Goal: Transaction & Acquisition: Purchase product/service

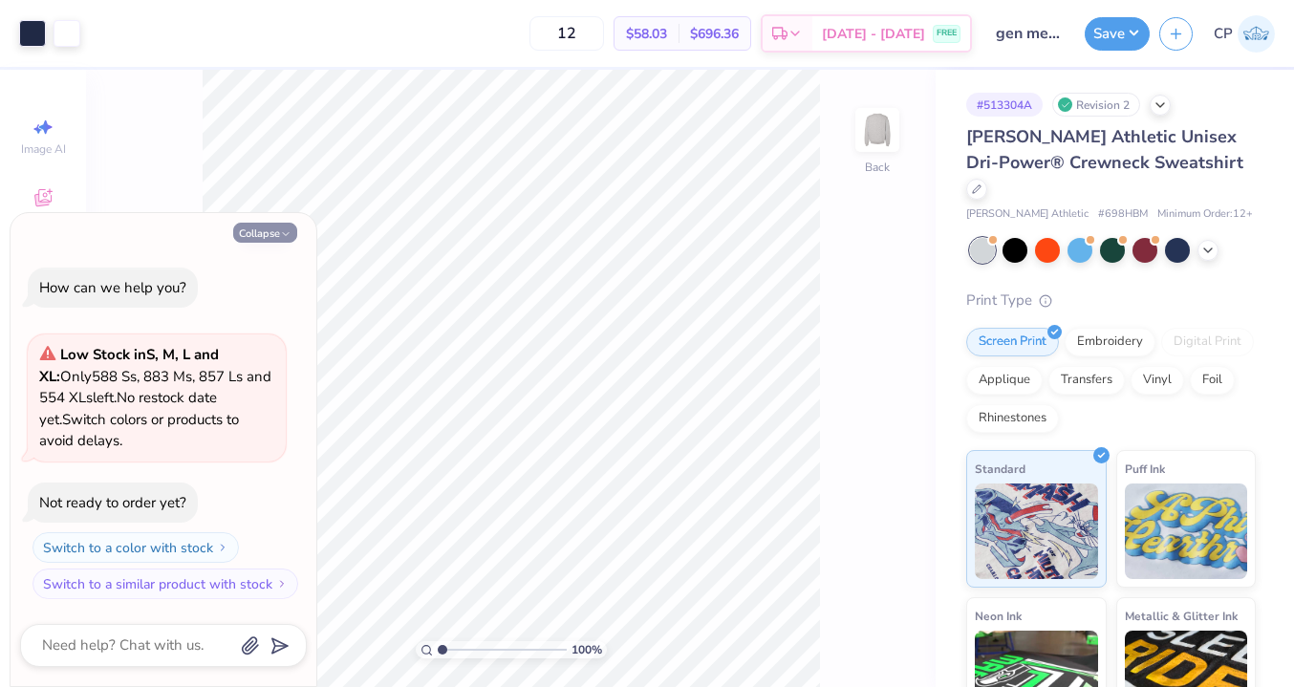
click at [284, 231] on icon "button" at bounding box center [285, 233] width 11 height 11
type textarea "x"
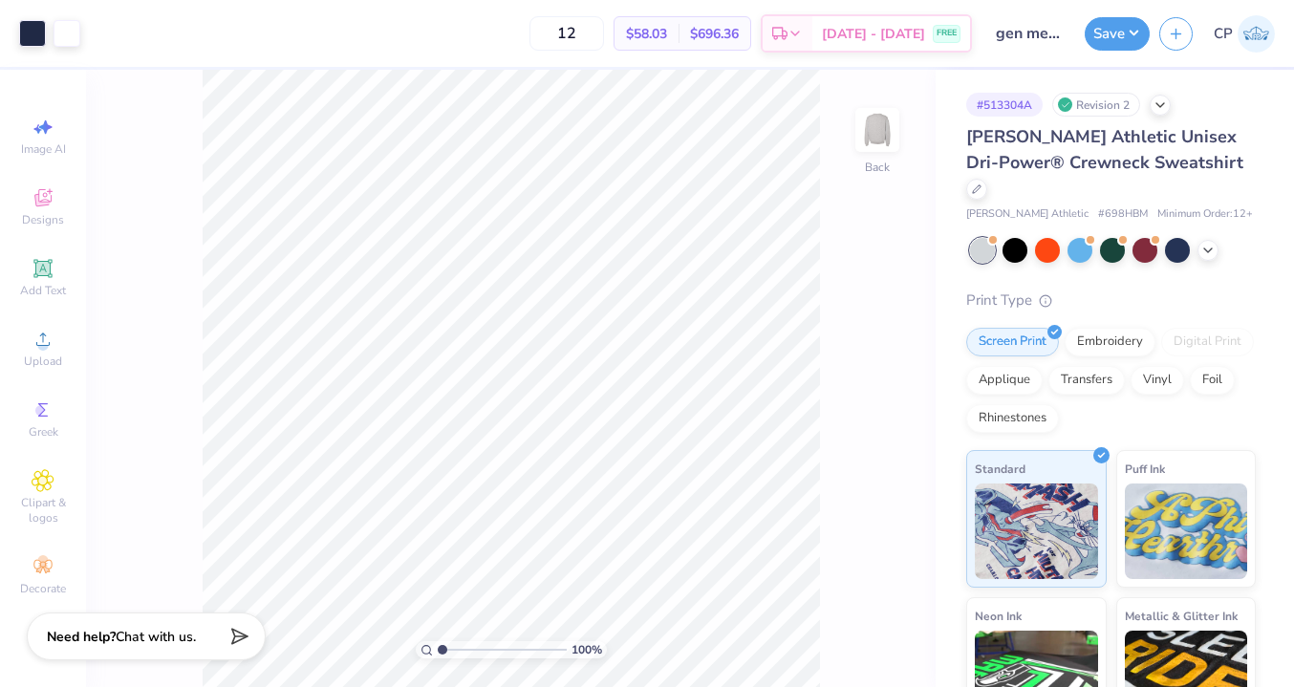
click at [1155, 174] on div "[PERSON_NAME] Athletic Unisex Dri-Power® Crewneck Sweatshirt" at bounding box center [1110, 162] width 289 height 77
click at [981, 182] on icon at bounding box center [977, 187] width 10 height 10
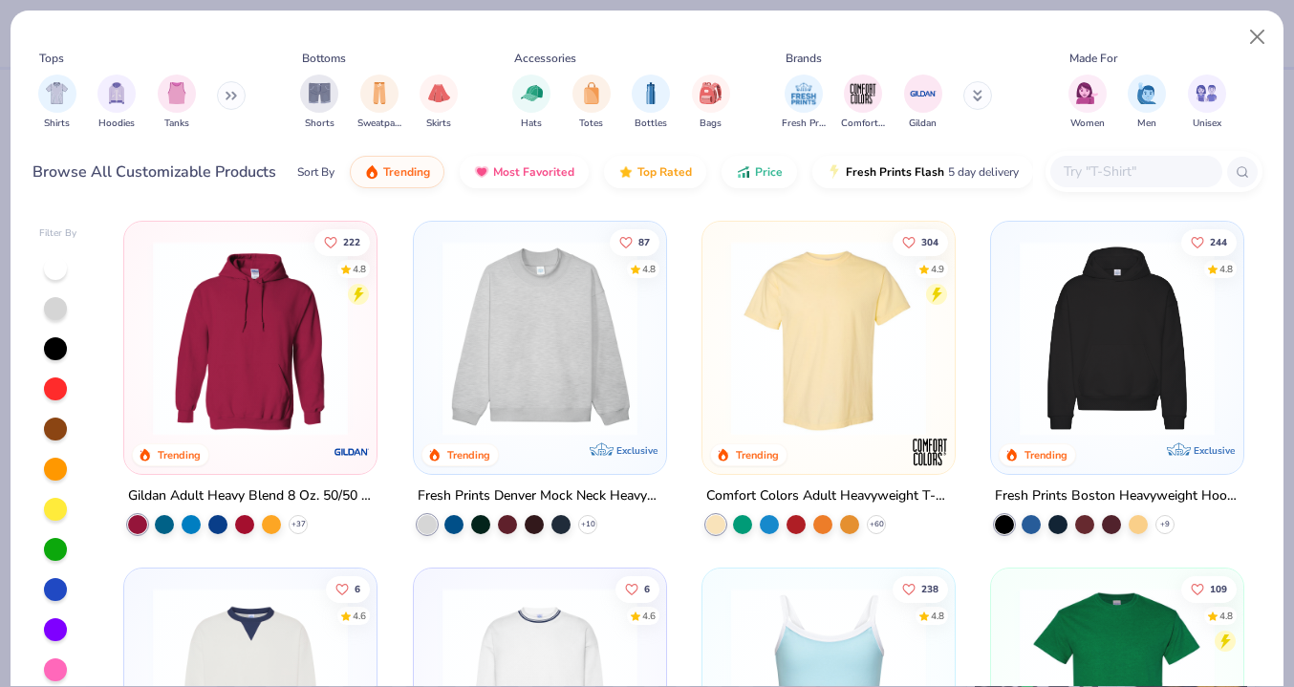
click at [234, 87] on button at bounding box center [231, 95] width 29 height 29
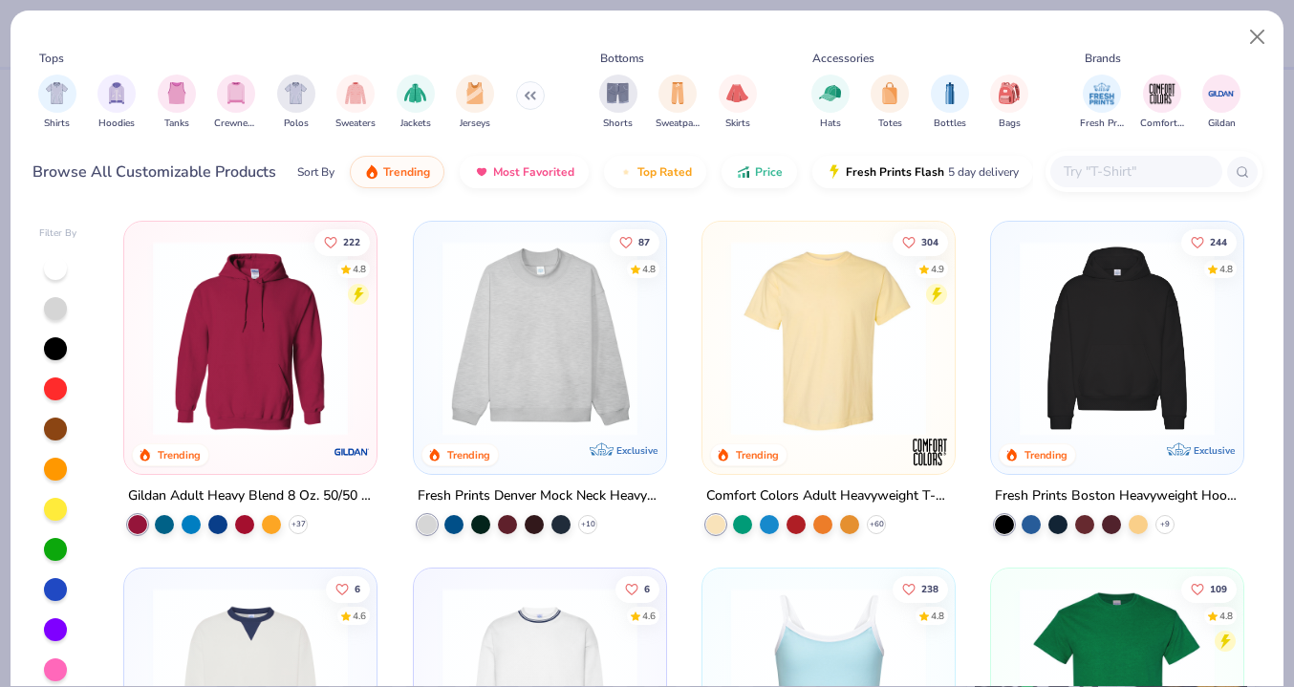
click at [234, 88] on img "filter for Crewnecks" at bounding box center [235, 93] width 21 height 22
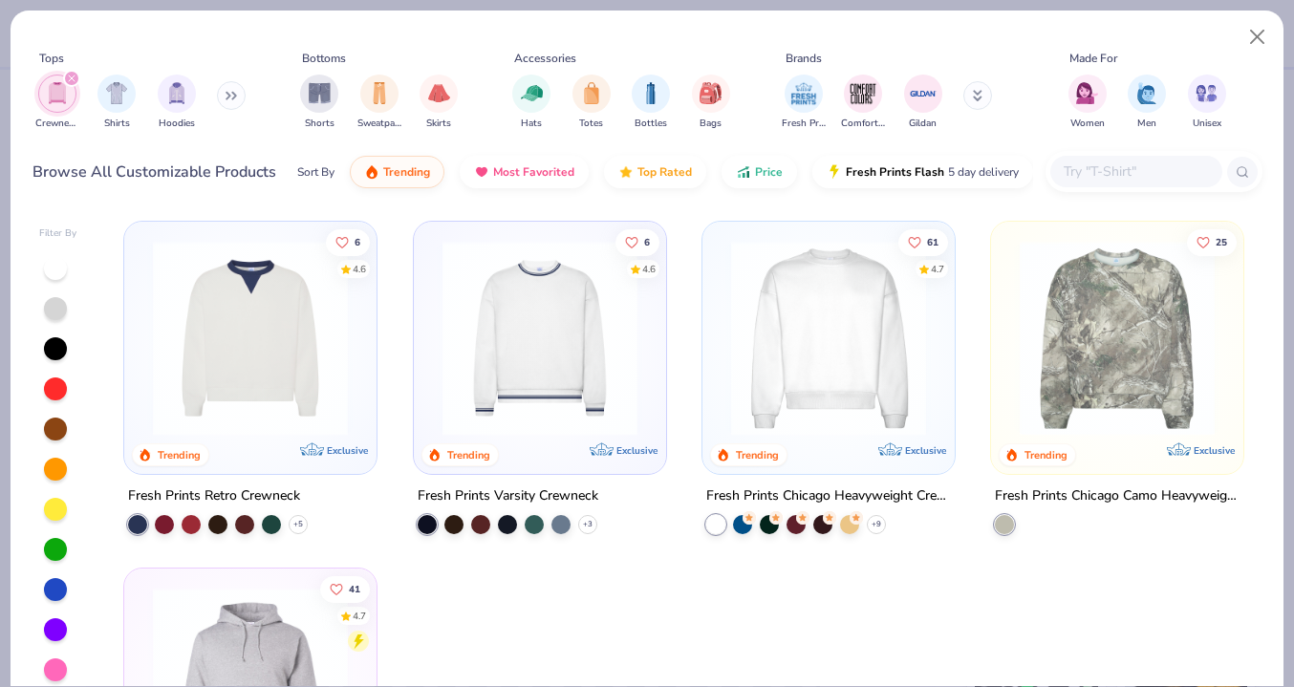
click at [237, 98] on icon at bounding box center [230, 96] width 11 height 10
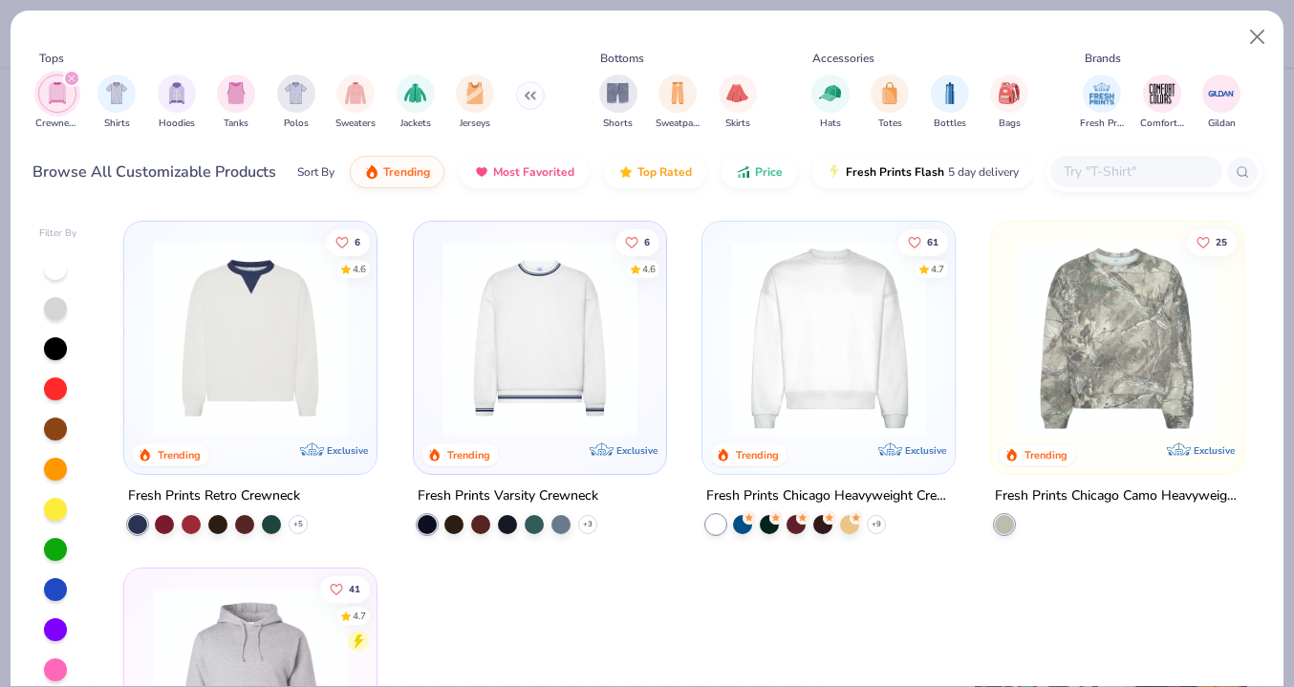
click at [73, 76] on icon "filter for Crewnecks" at bounding box center [72, 78] width 6 height 6
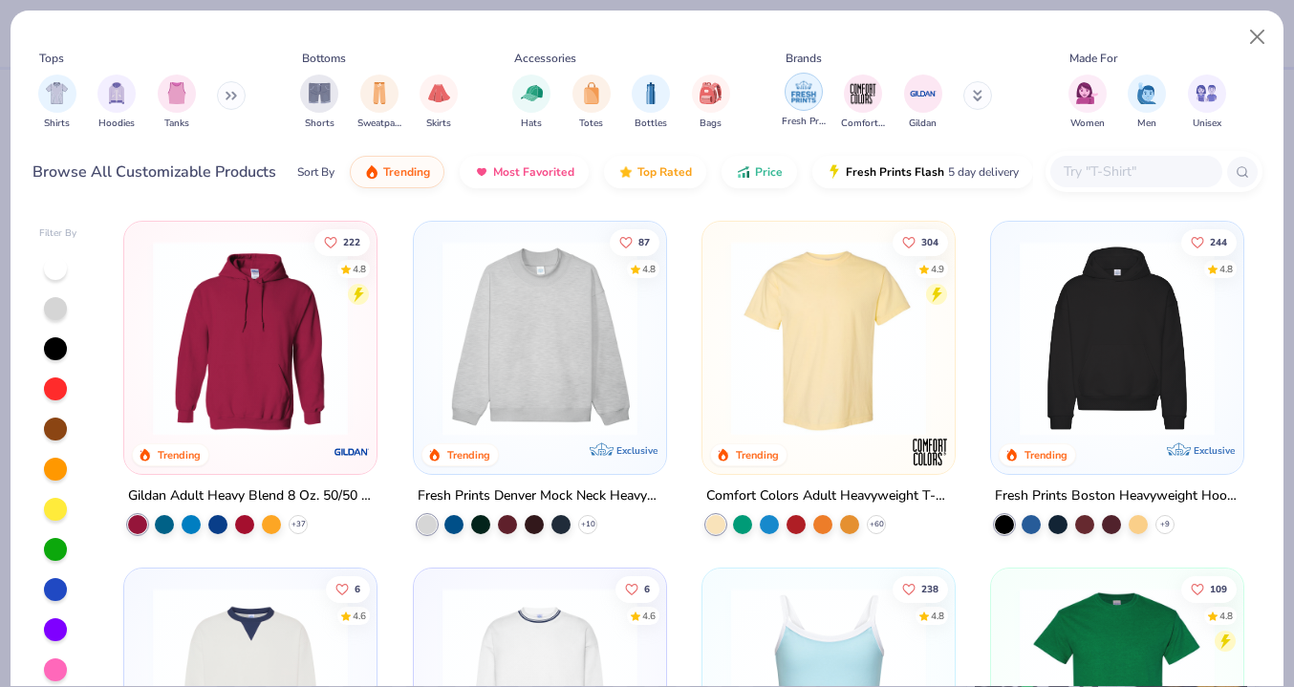
click at [802, 98] on img "filter for Fresh Prints" at bounding box center [803, 91] width 29 height 29
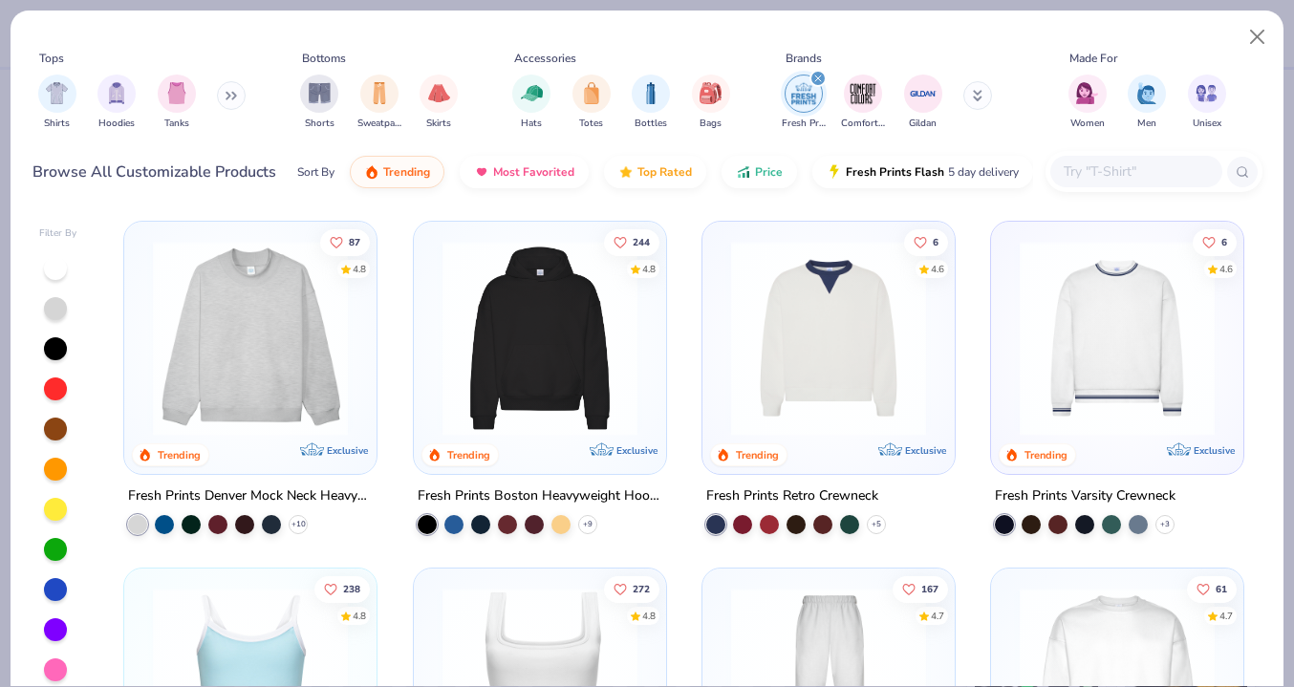
click at [146, 524] on div at bounding box center [137, 524] width 19 height 19
click at [257, 403] on img at bounding box center [250, 338] width 214 height 195
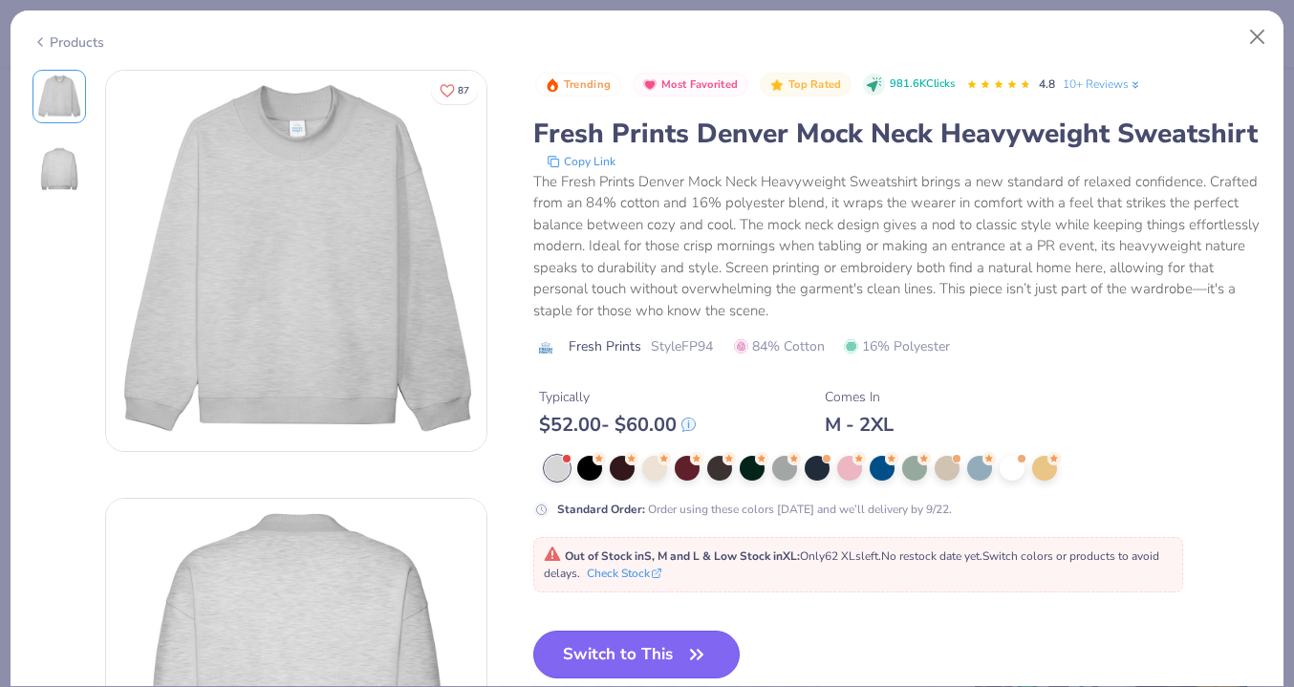
click at [664, 649] on button "Switch to This" at bounding box center [636, 655] width 207 height 48
type input "50"
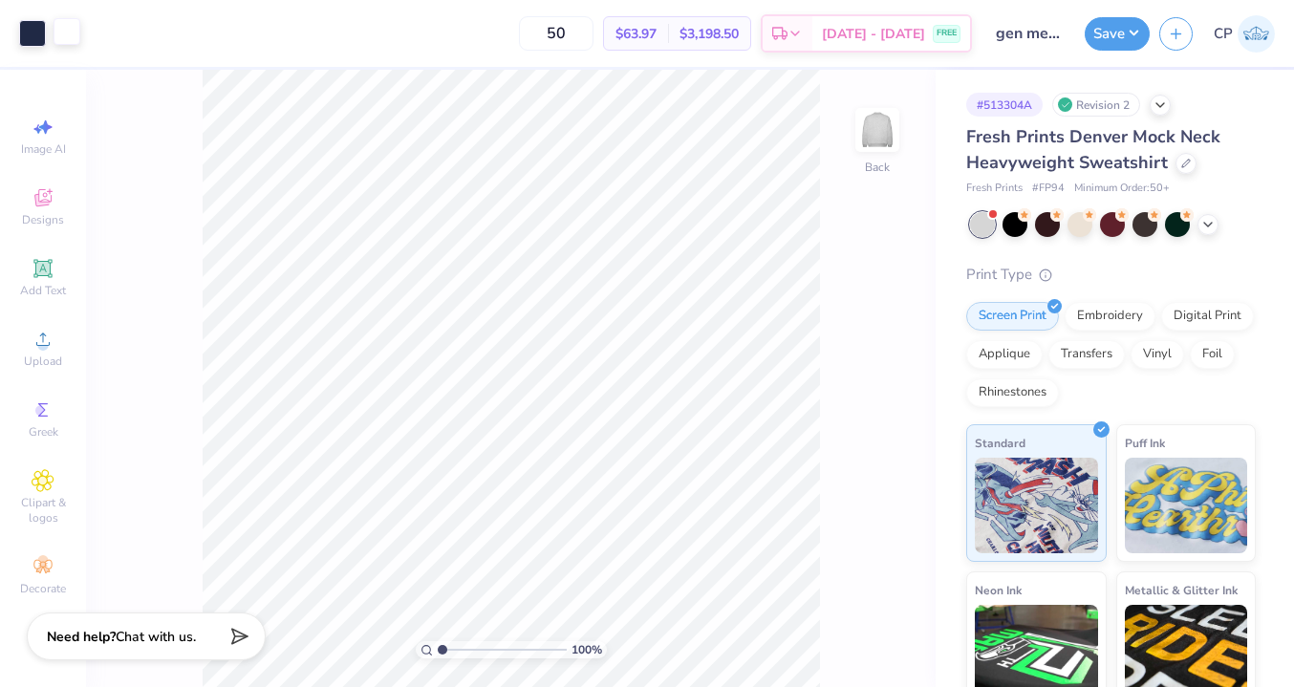
click at [66, 33] on div at bounding box center [66, 31] width 27 height 27
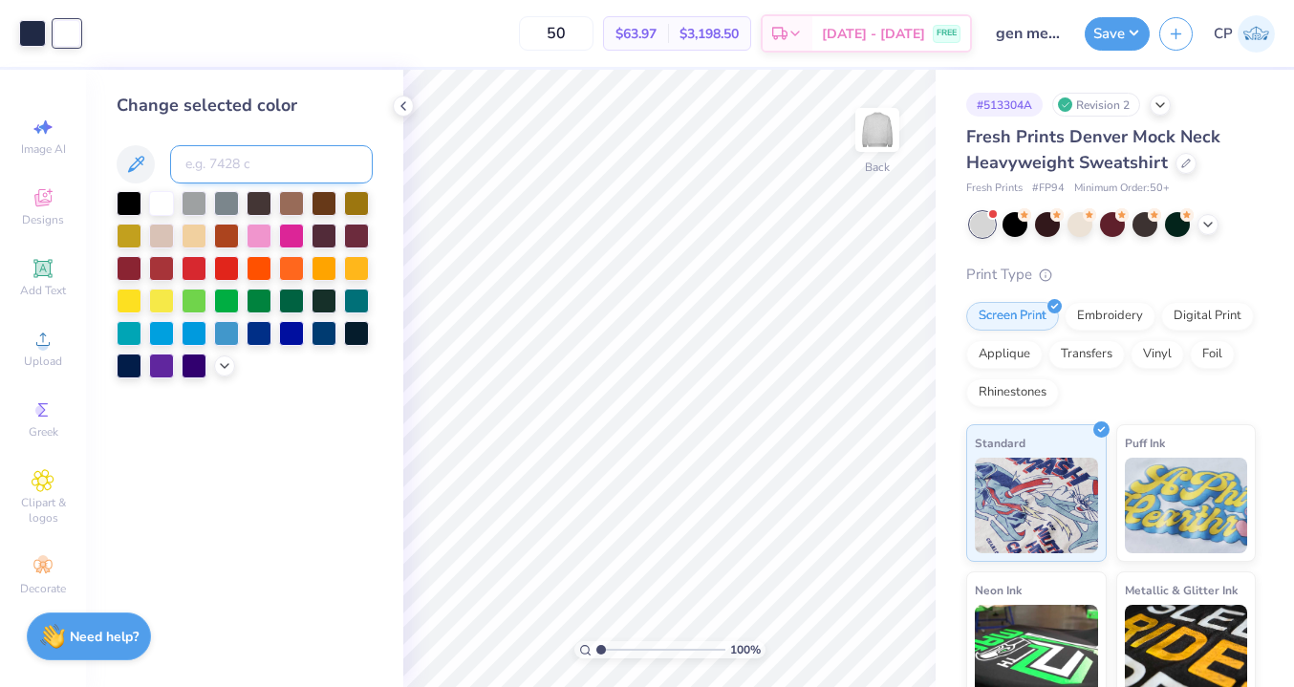
click at [217, 170] on input at bounding box center [271, 164] width 203 height 38
type input "533"
click at [400, 105] on icon at bounding box center [403, 105] width 15 height 15
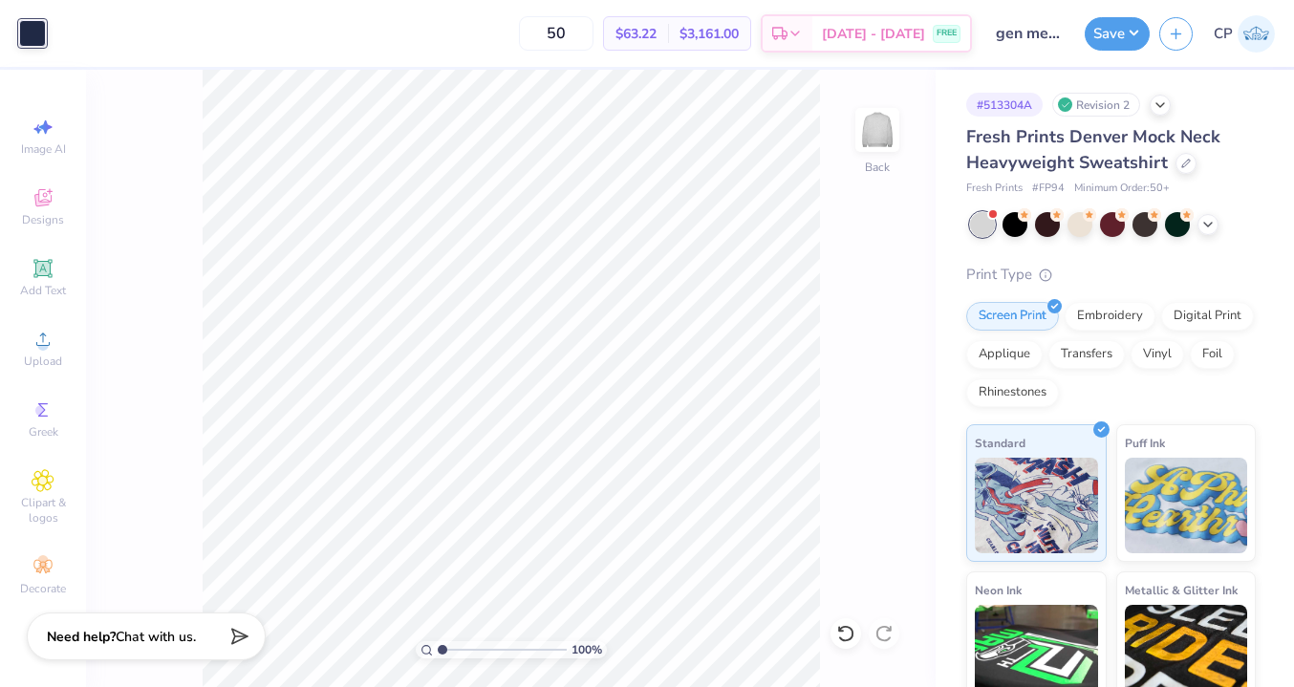
drag, startPoint x: 589, startPoint y: 33, endPoint x: 535, endPoint y: 33, distance: 54.5
click at [535, 33] on div "50 $63.22 Per Item $3,161.00 Total Est. Delivery [DATE] - [DATE] FREE" at bounding box center [513, 33] width 916 height 67
type input "110"
click at [1212, 221] on icon at bounding box center [1207, 222] width 15 height 15
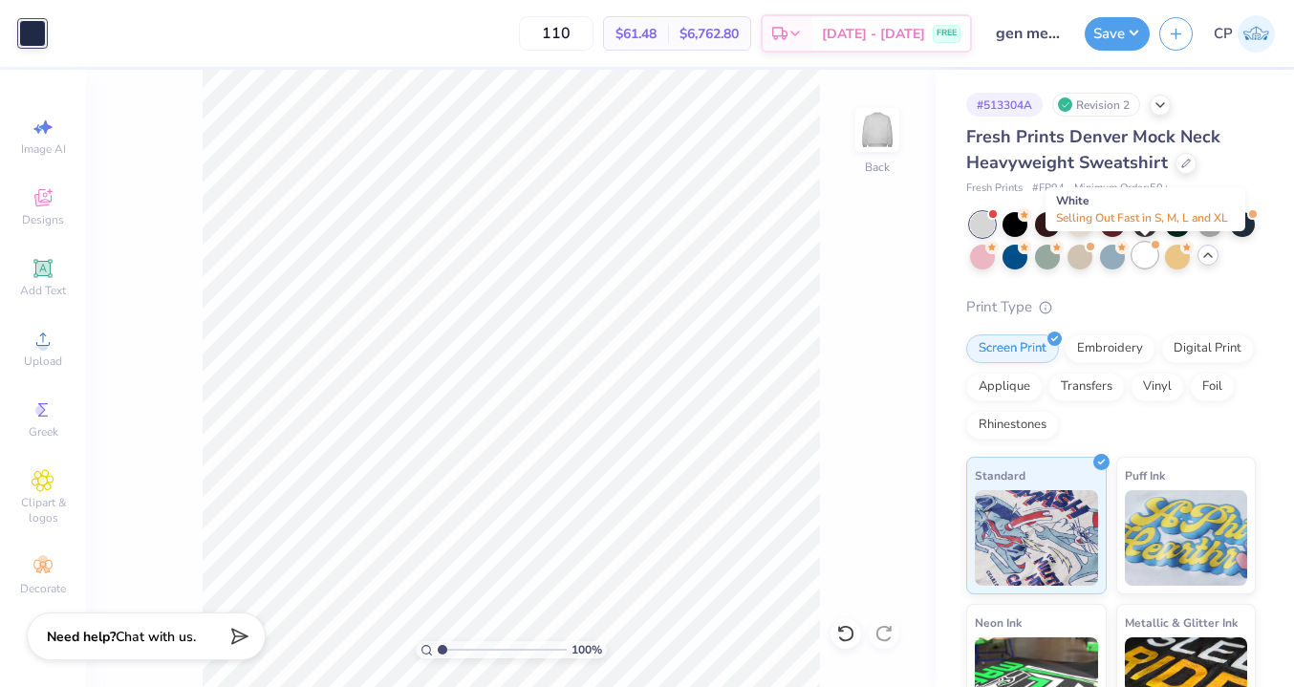
click at [1147, 252] on div at bounding box center [1144, 255] width 25 height 25
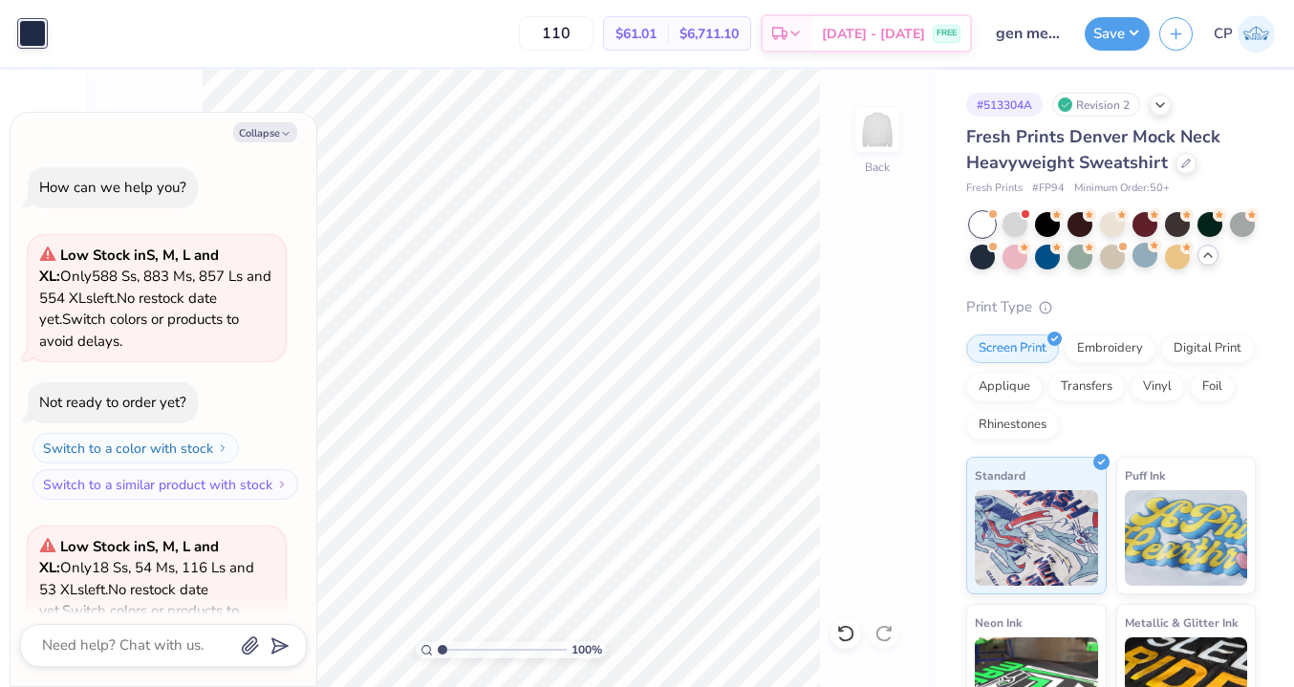
scroll to position [192, 0]
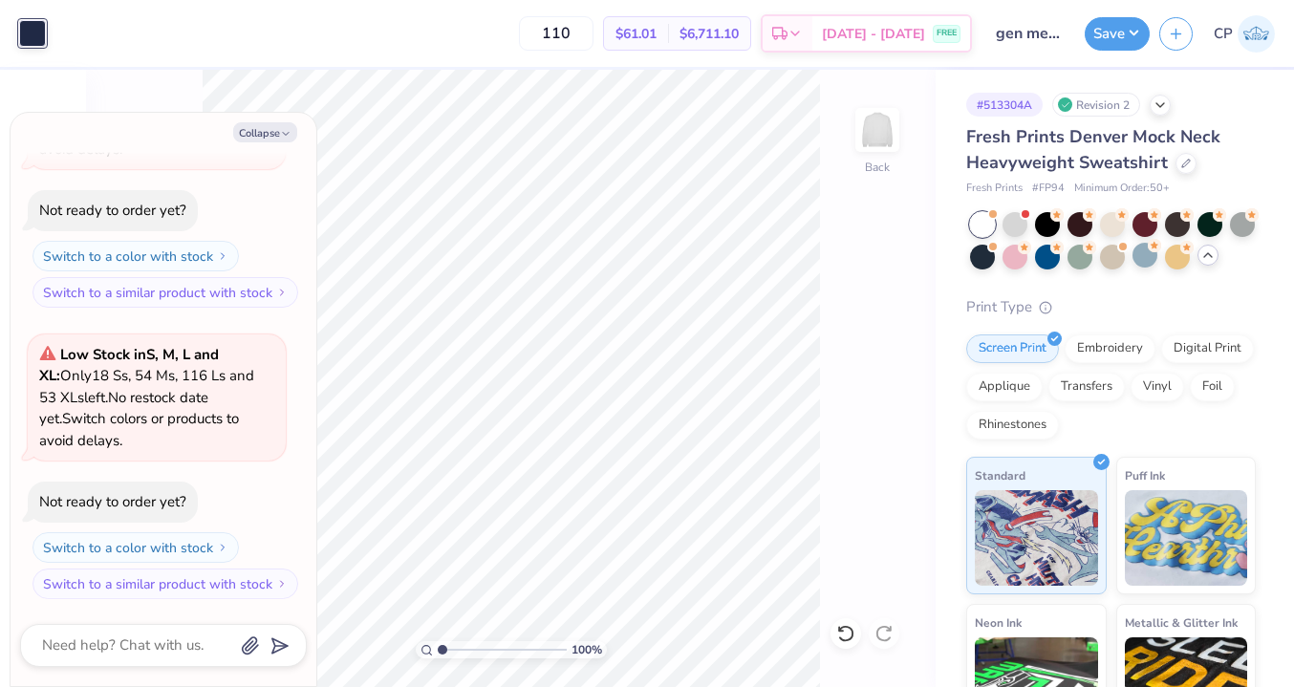
click at [1080, 159] on span "Fresh Prints Denver Mock Neck Heavyweight Sweatshirt" at bounding box center [1093, 149] width 254 height 49
click at [1181, 159] on icon at bounding box center [1186, 162] width 10 height 10
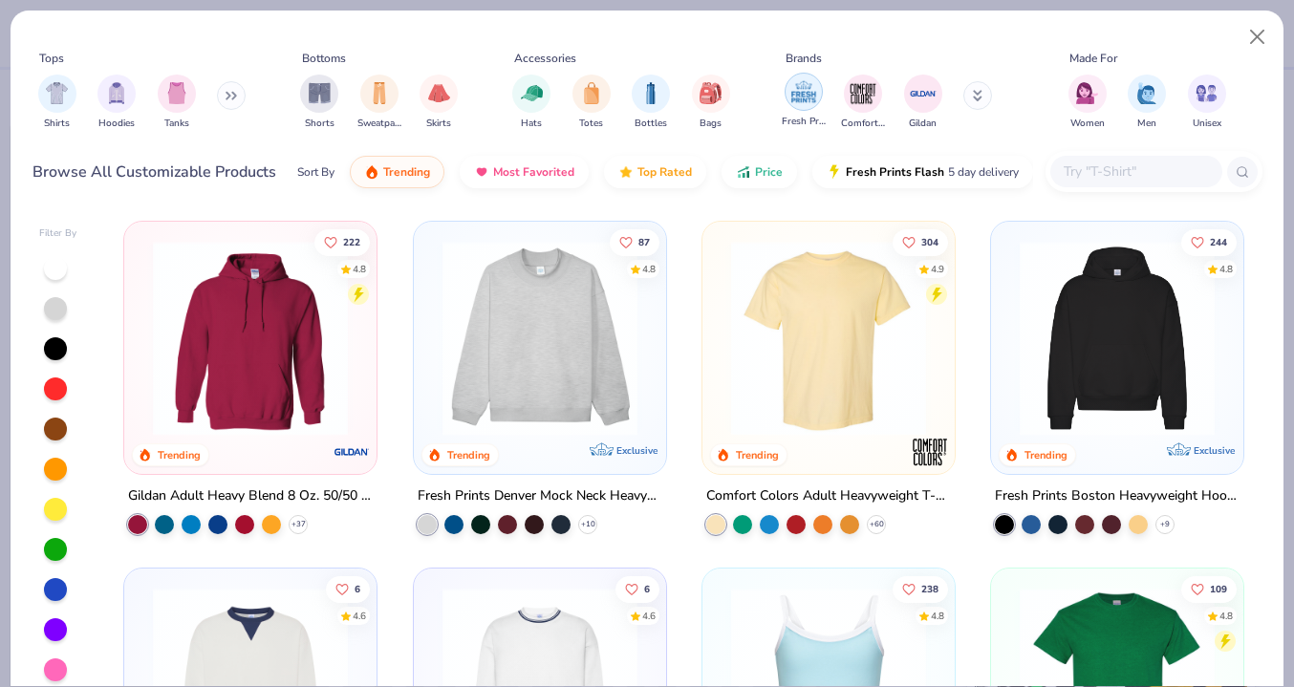
click at [800, 95] on img "filter for Fresh Prints" at bounding box center [803, 91] width 29 height 29
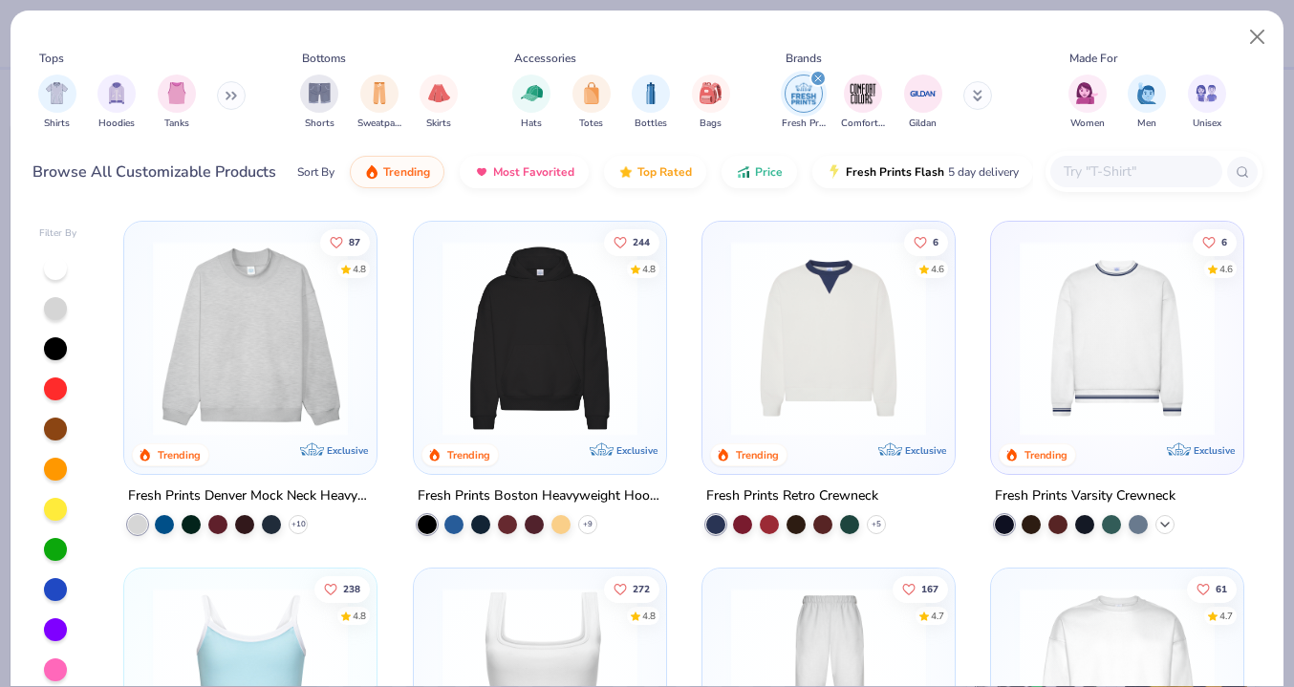
click at [1172, 520] on div "+ 3" at bounding box center [1164, 524] width 19 height 19
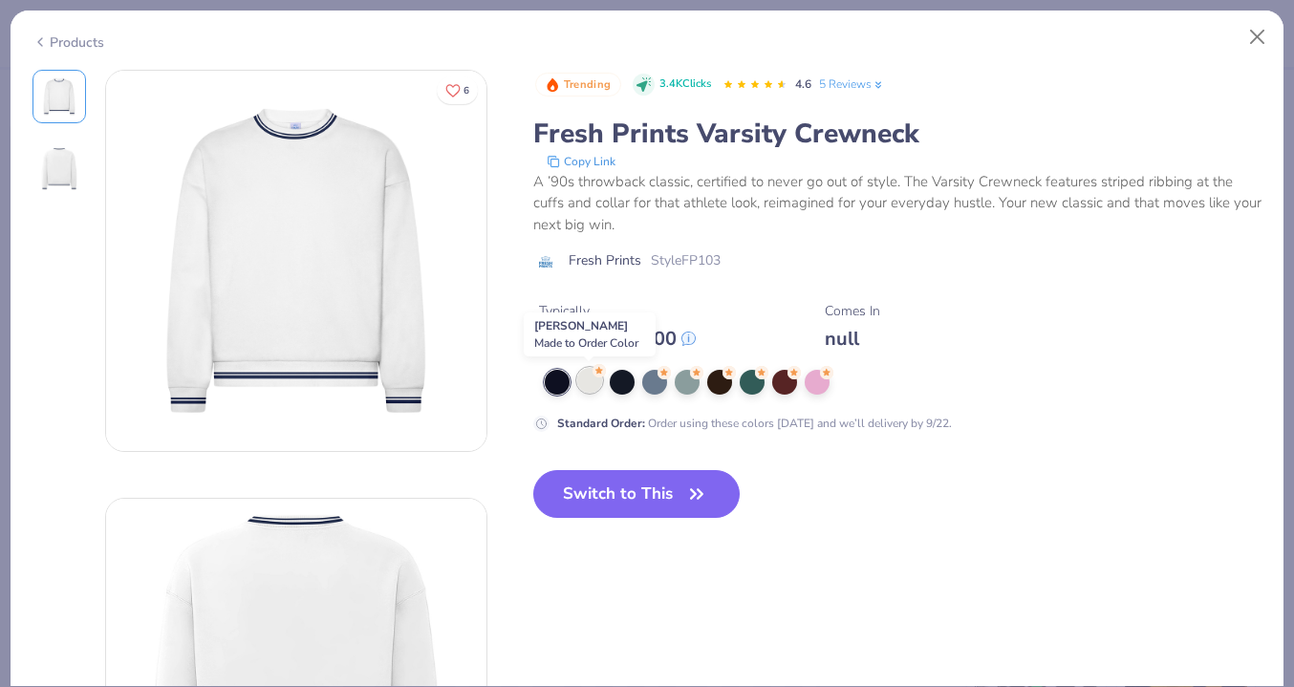
click at [591, 384] on div at bounding box center [589, 380] width 25 height 25
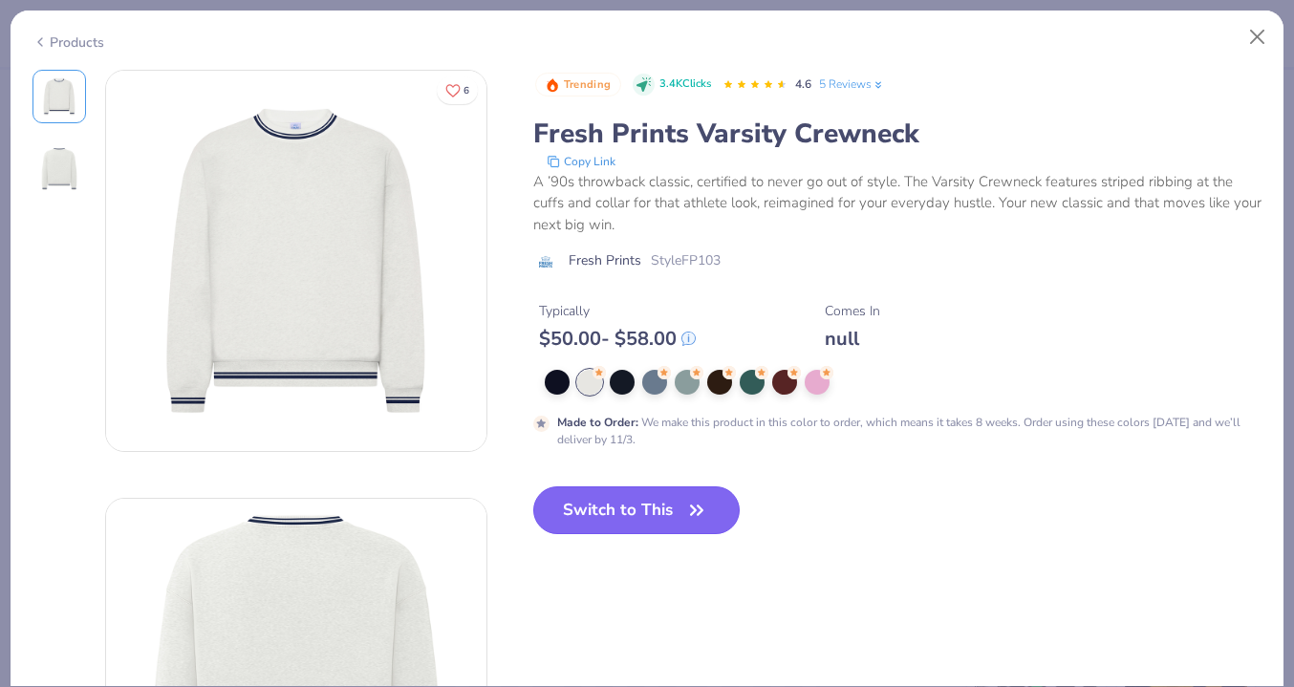
click at [680, 511] on button "Switch to This" at bounding box center [636, 510] width 207 height 48
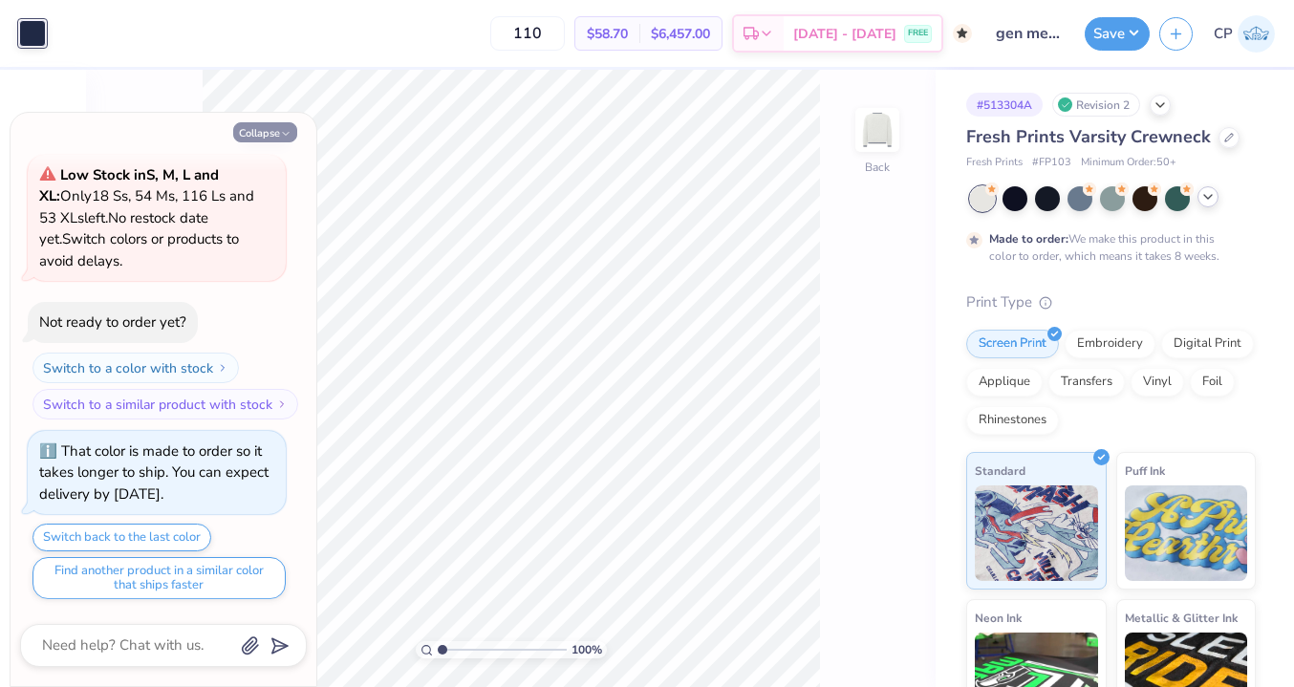
click at [283, 139] on icon "button" at bounding box center [285, 133] width 11 height 11
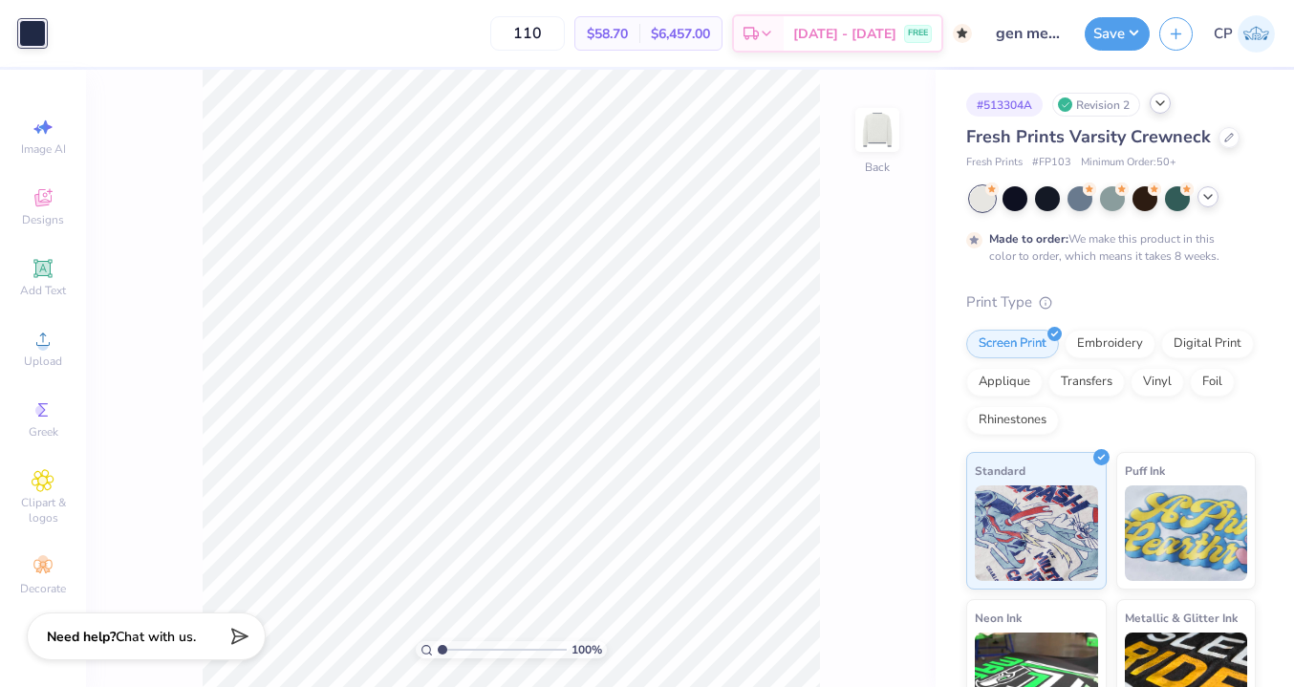
click at [1160, 105] on icon at bounding box center [1159, 103] width 15 height 15
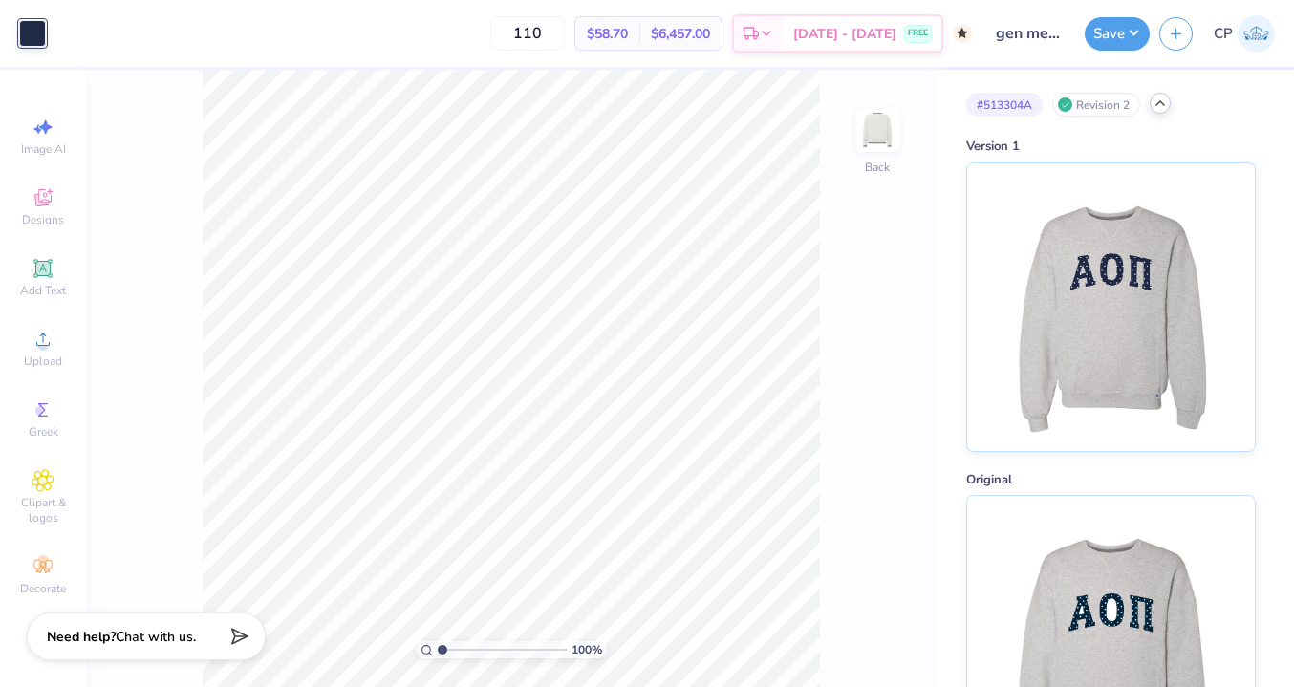
click at [1089, 107] on div "Revision 2" at bounding box center [1096, 105] width 88 height 24
click at [1139, 100] on div "Revision 2" at bounding box center [1096, 105] width 88 height 24
click at [1120, 101] on div "Revision 2" at bounding box center [1096, 105] width 88 height 24
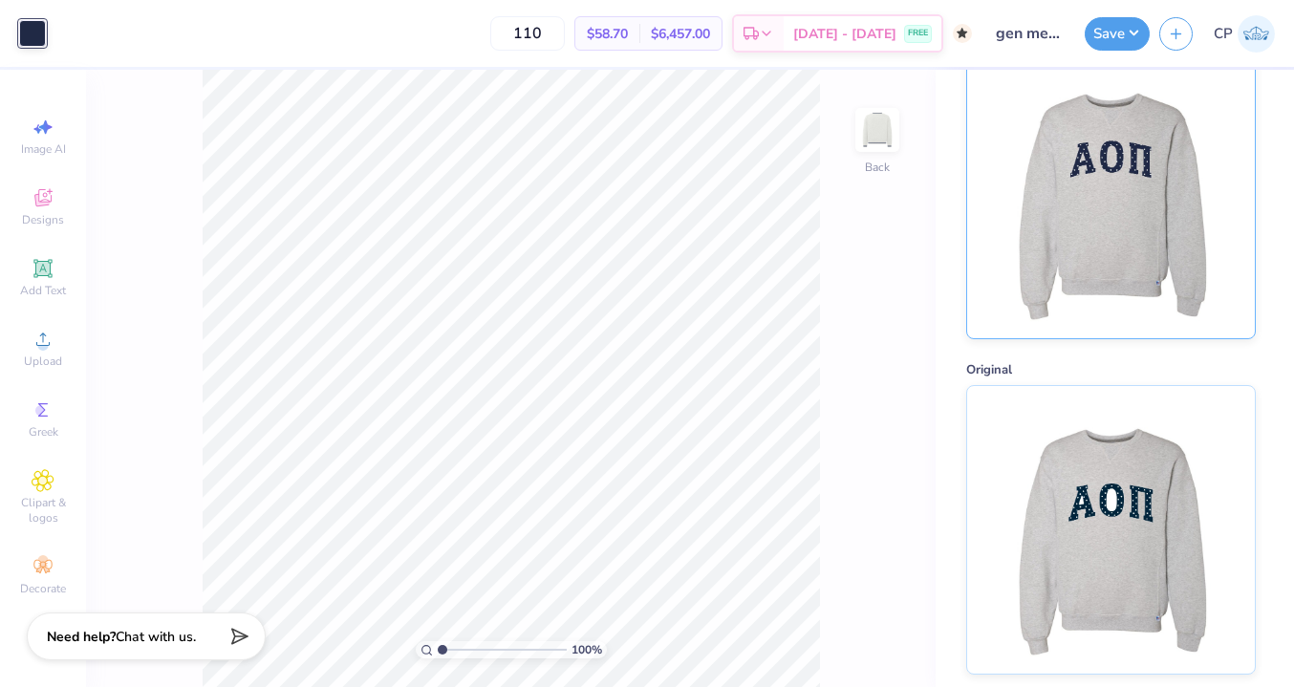
scroll to position [0, 0]
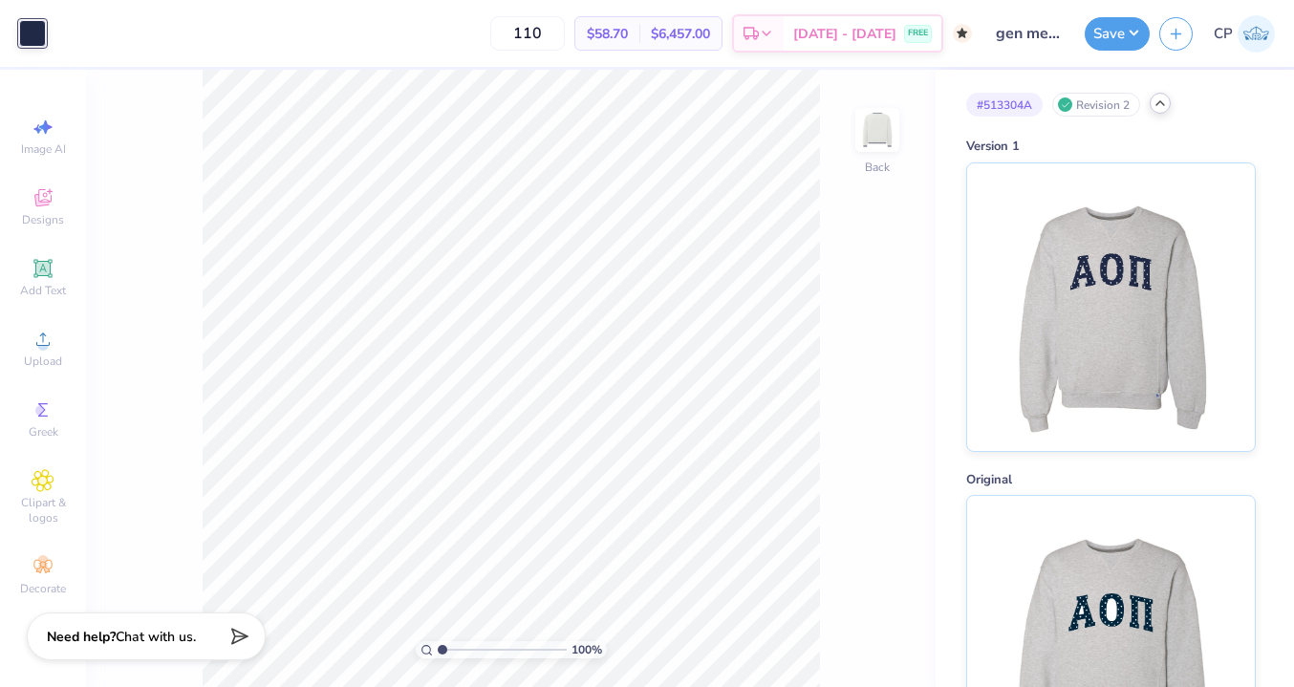
click at [1096, 111] on div "Revision 2" at bounding box center [1096, 105] width 88 height 24
click at [1006, 197] on img at bounding box center [1110, 304] width 237 height 288
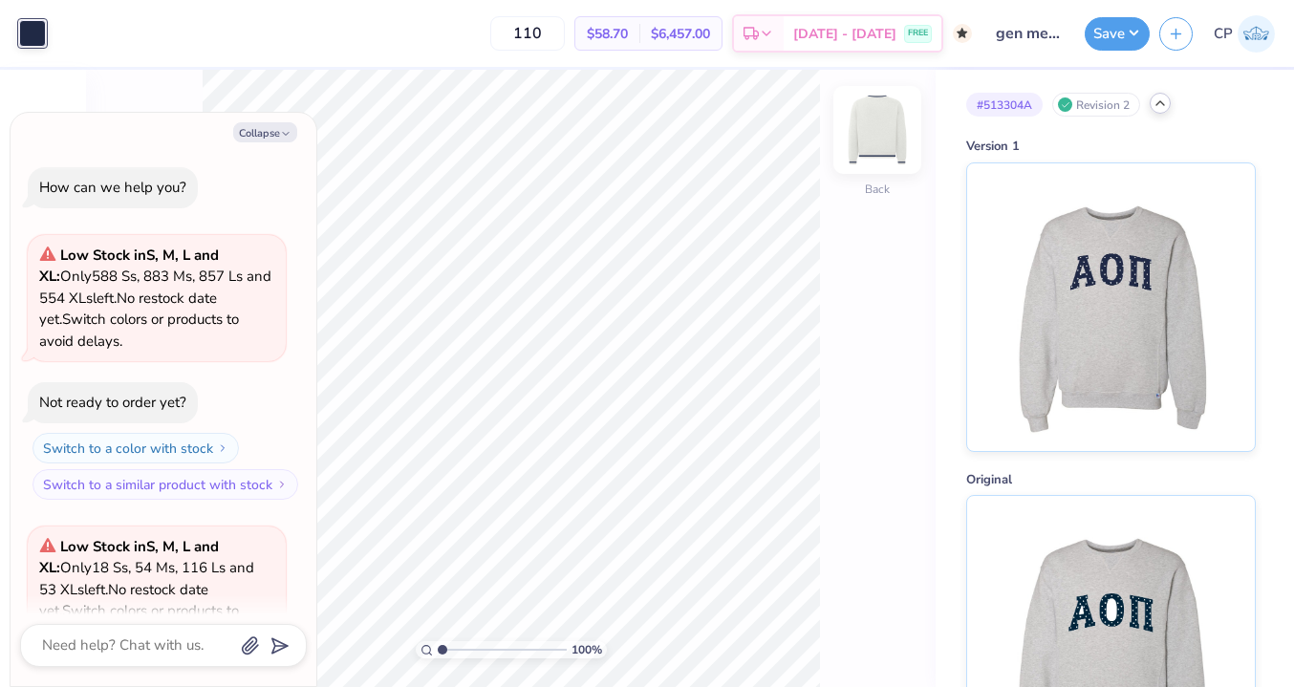
scroll to position [482, 0]
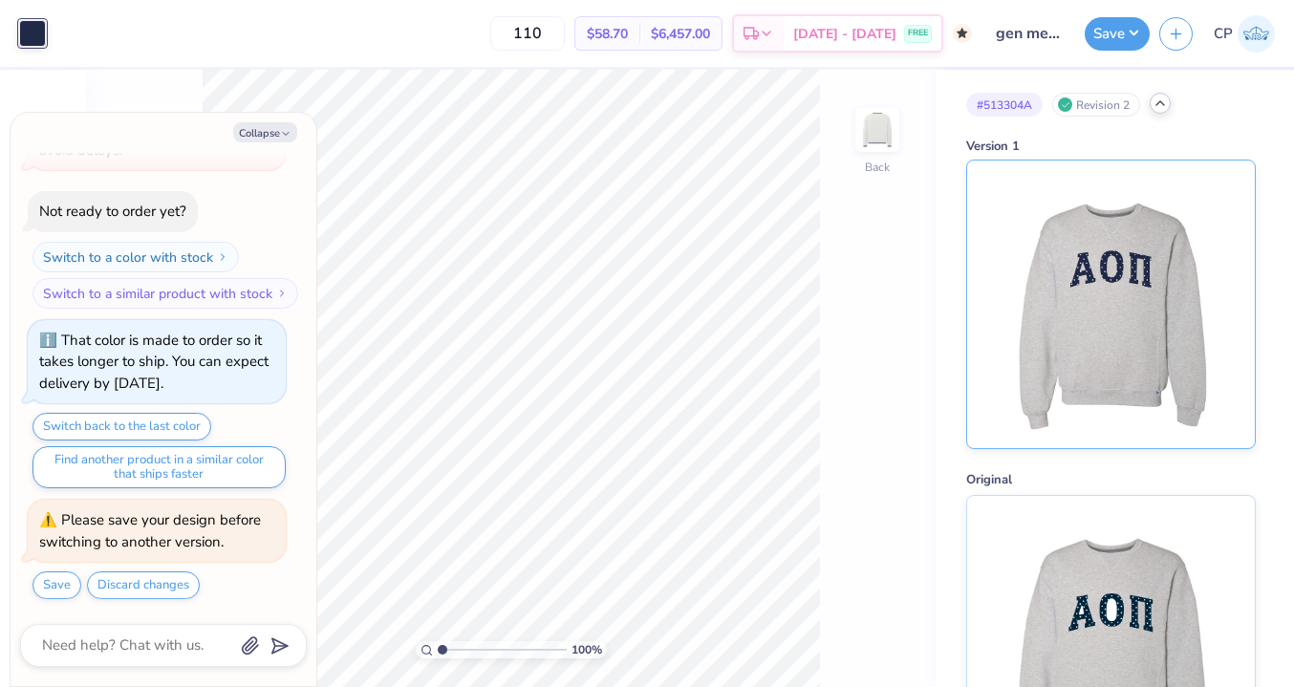
click at [1069, 244] on img at bounding box center [1110, 304] width 237 height 288
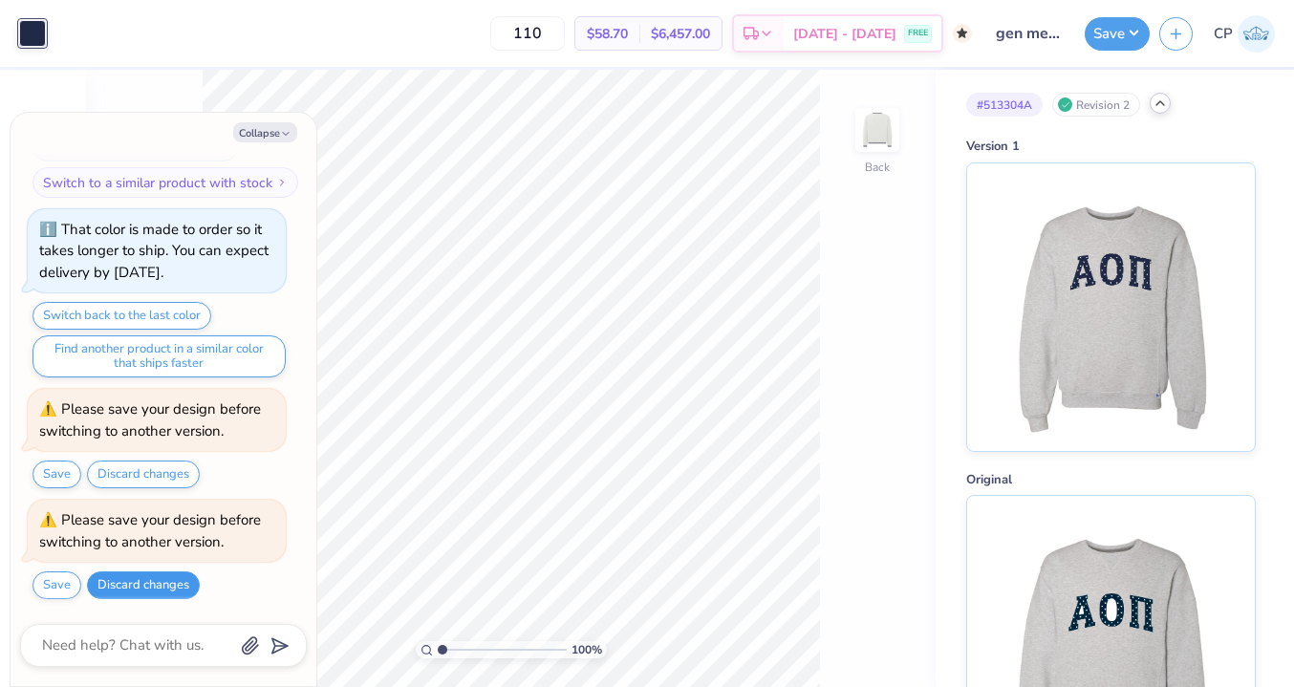
click at [158, 581] on button "Discard changes" at bounding box center [143, 585] width 113 height 28
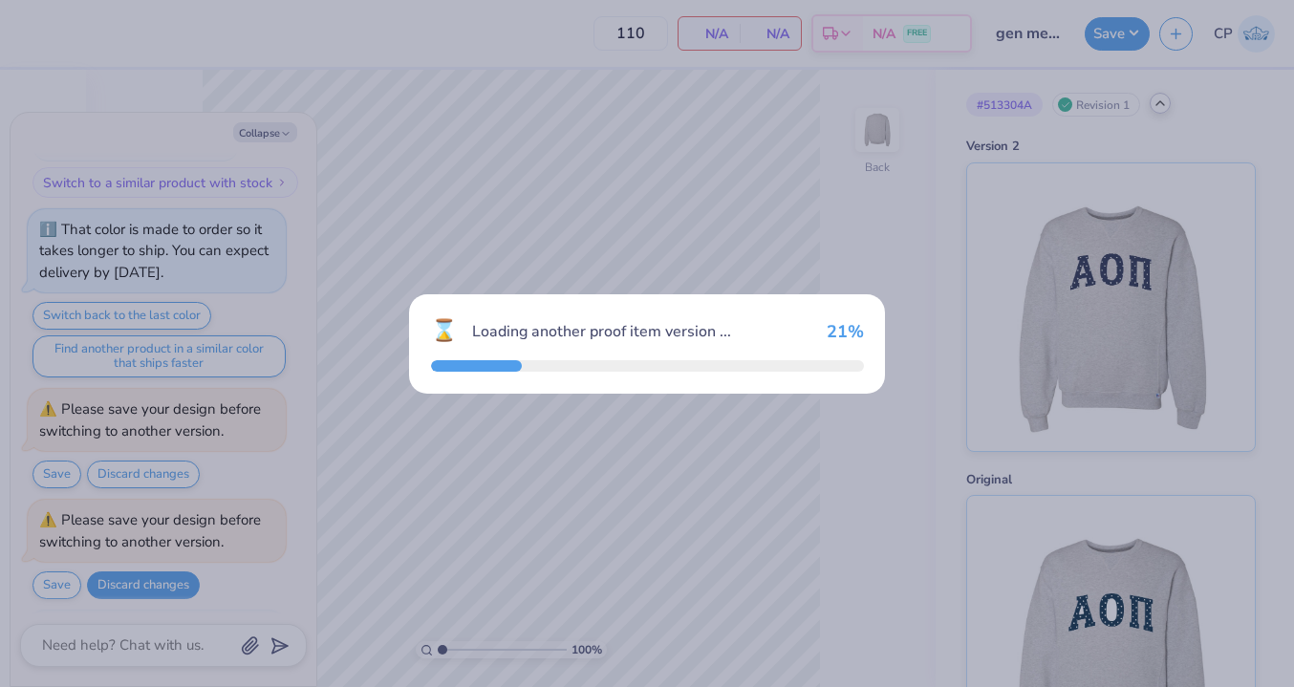
scroll to position [689, 0]
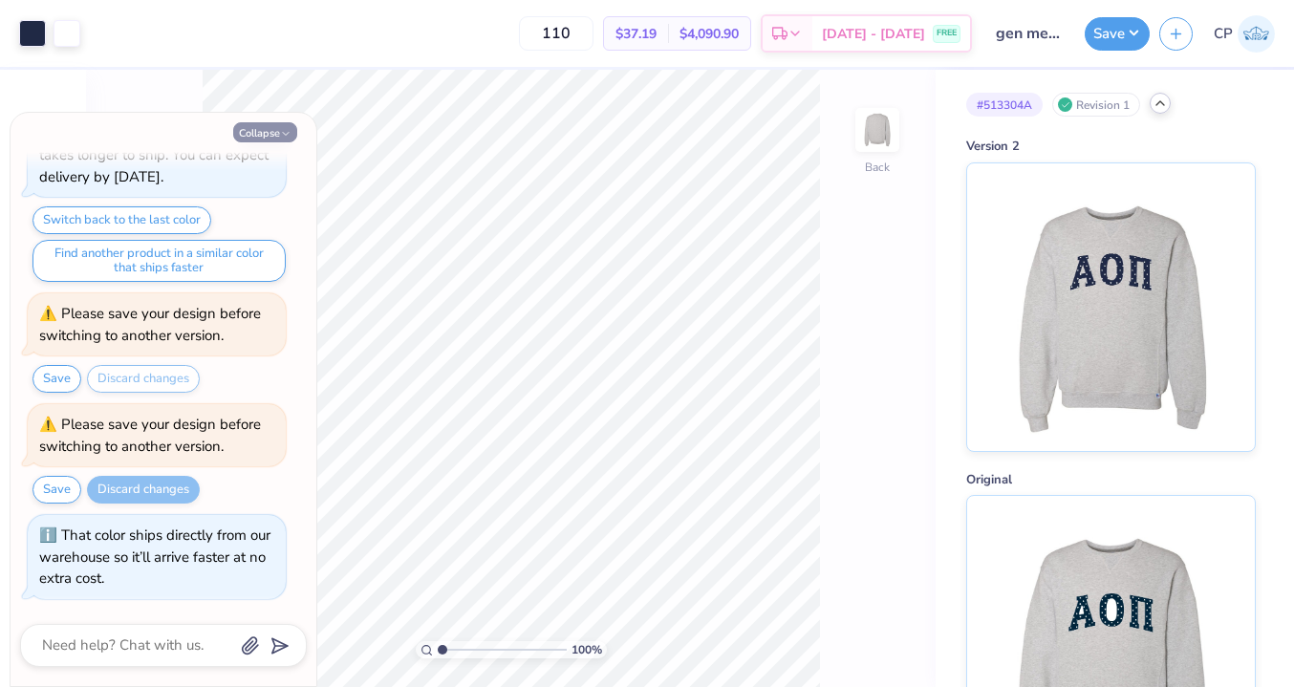
click at [284, 131] on icon "button" at bounding box center [285, 133] width 11 height 11
type textarea "x"
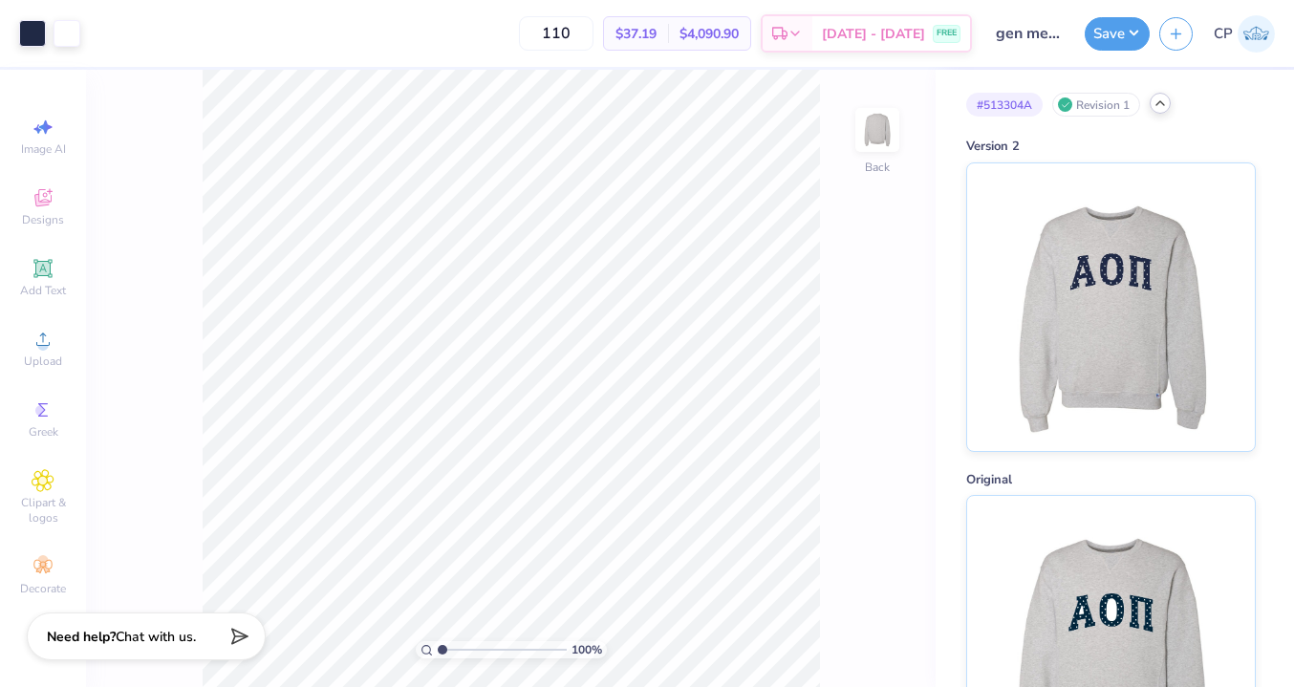
click at [1167, 103] on icon at bounding box center [1159, 103] width 15 height 15
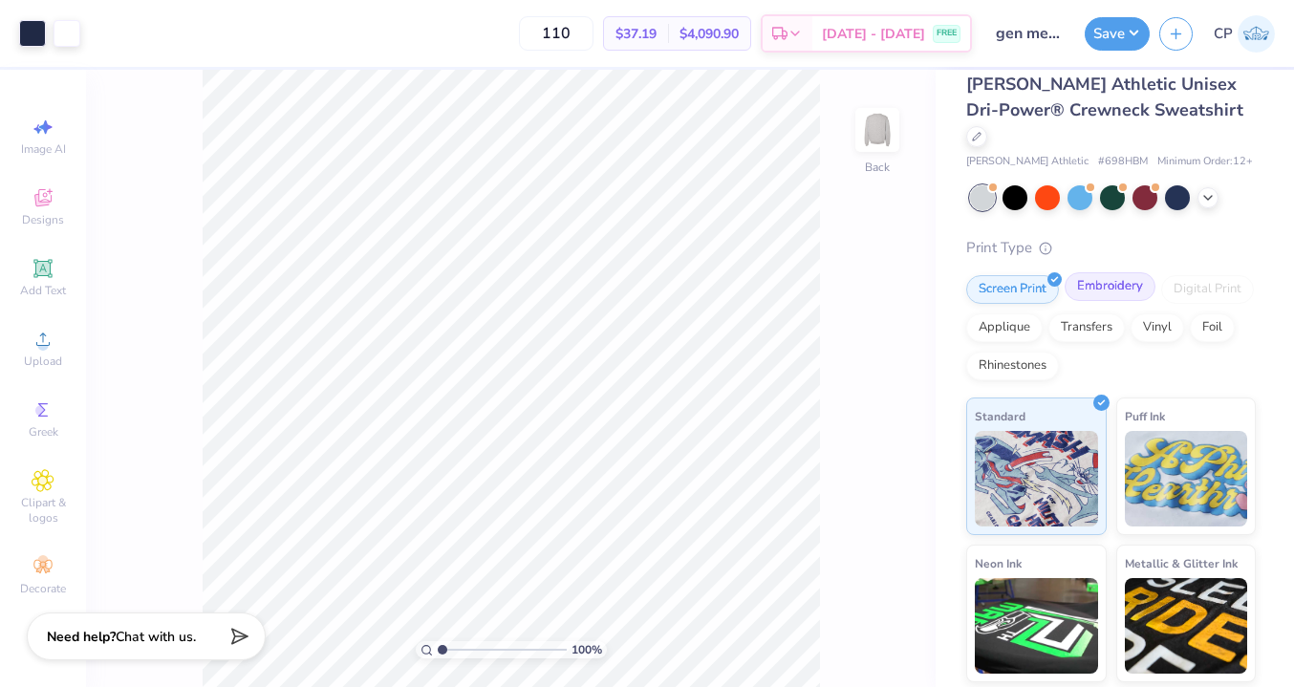
click at [1119, 272] on div "Embroidery" at bounding box center [1109, 286] width 91 height 29
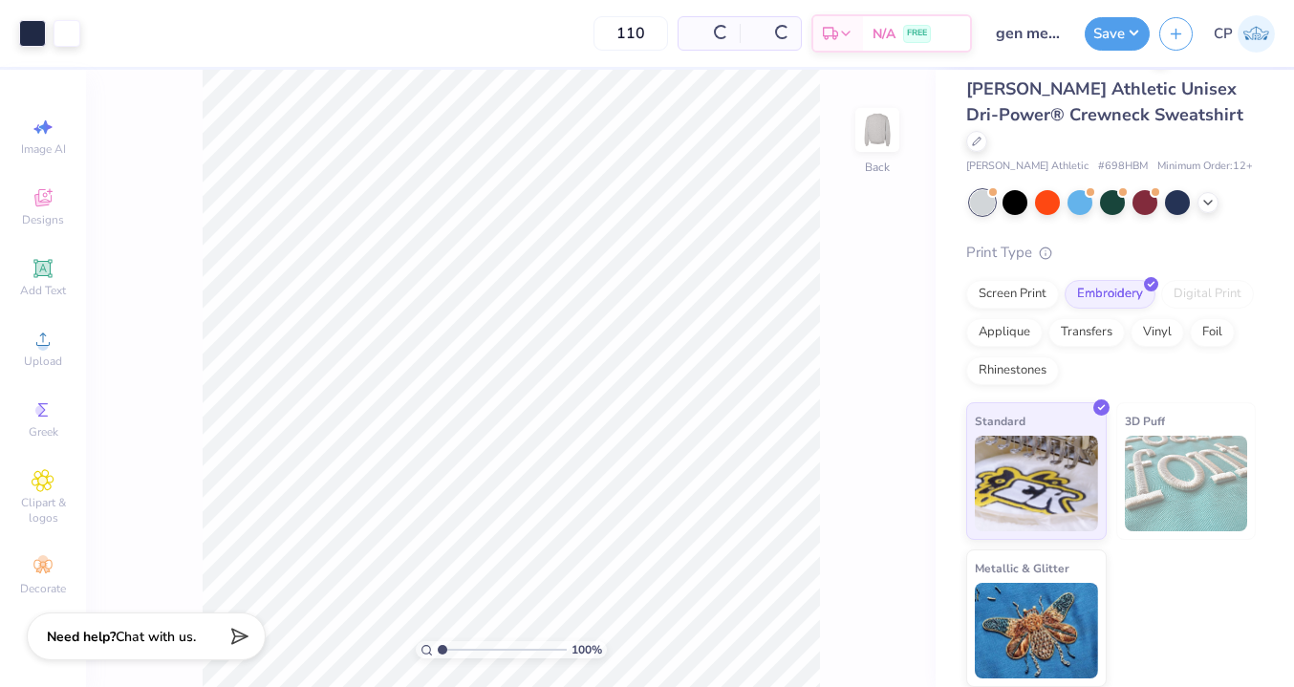
scroll to position [22, 0]
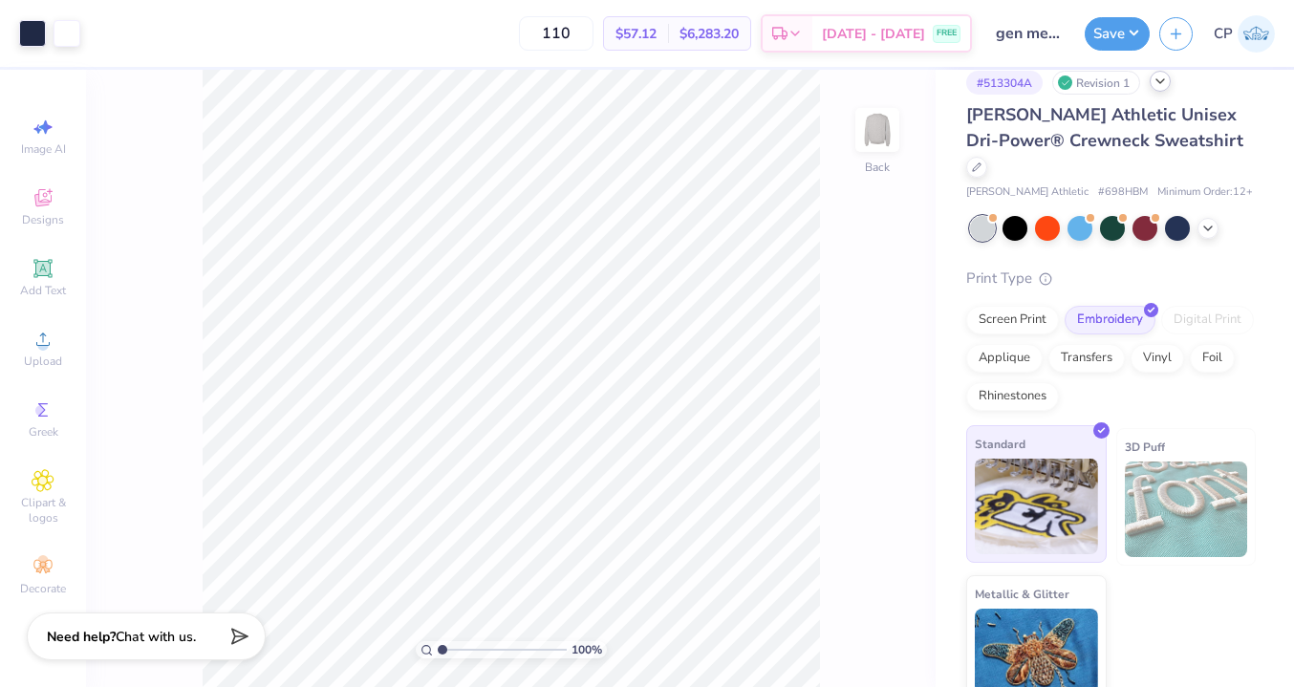
click at [1046, 425] on div "Standard" at bounding box center [1036, 494] width 140 height 138
click at [980, 161] on icon at bounding box center [977, 165] width 8 height 8
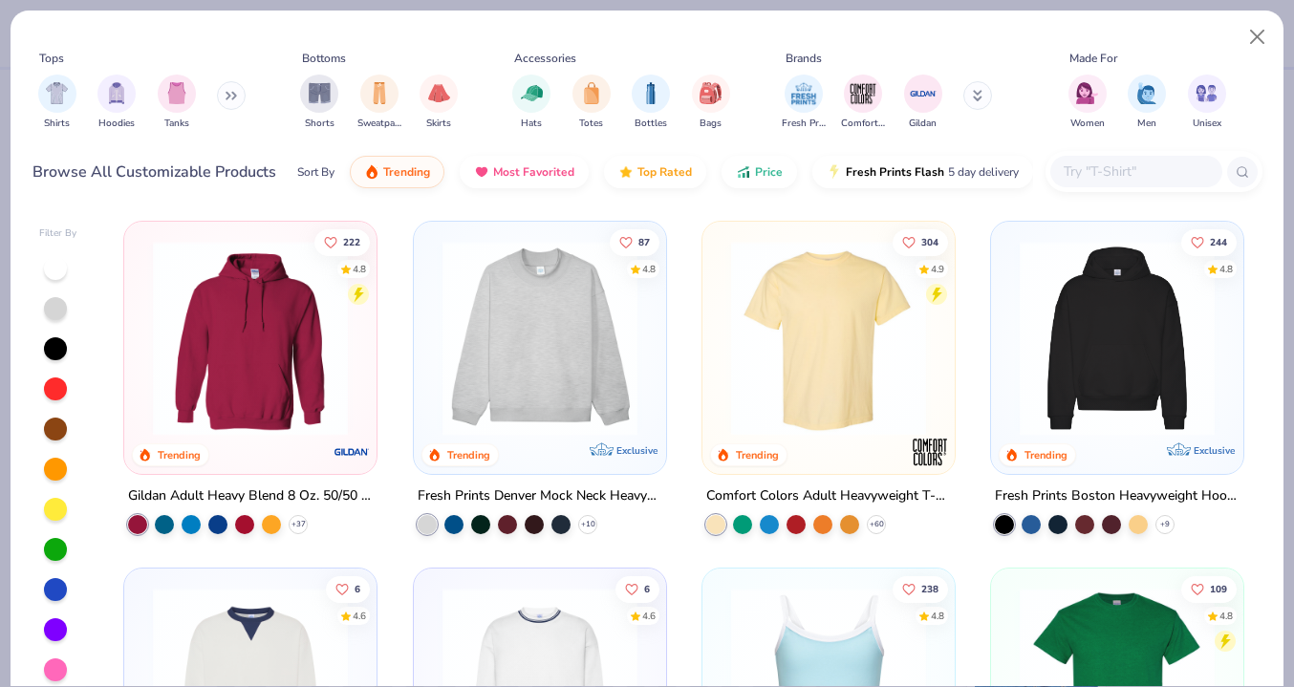
click at [229, 96] on icon at bounding box center [227, 96] width 3 height 7
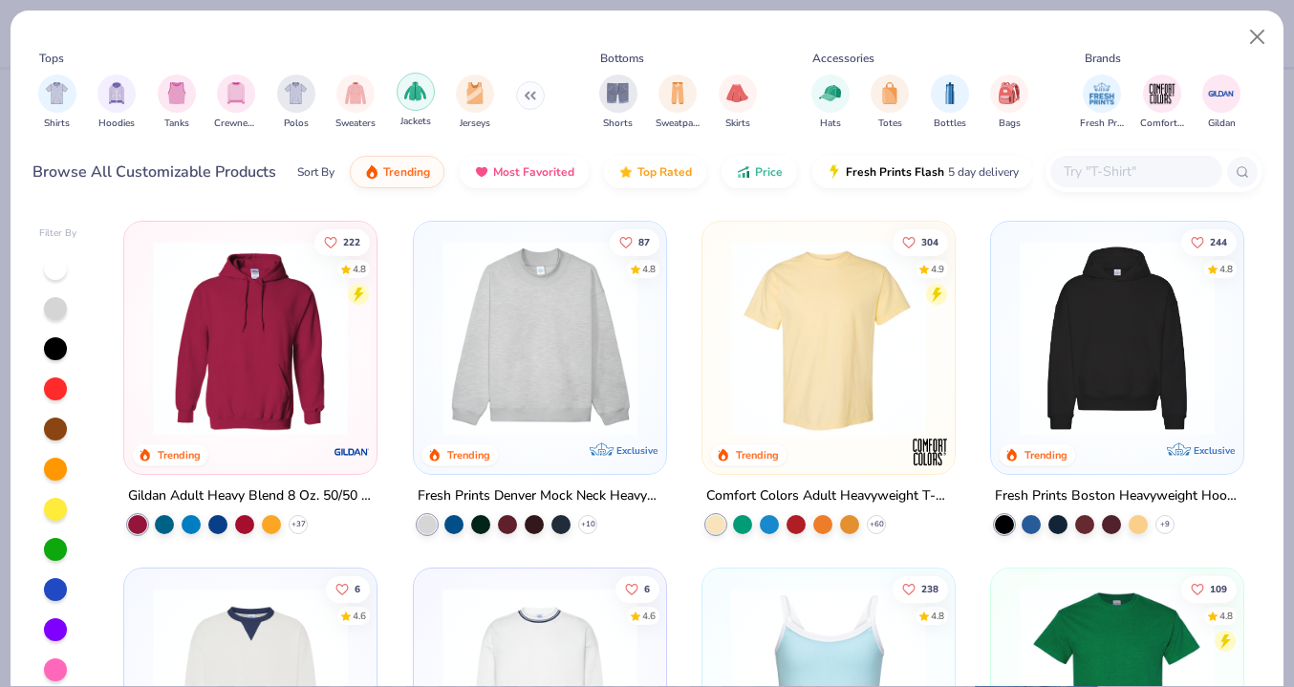
click at [408, 84] on img "filter for Jackets" at bounding box center [415, 91] width 22 height 22
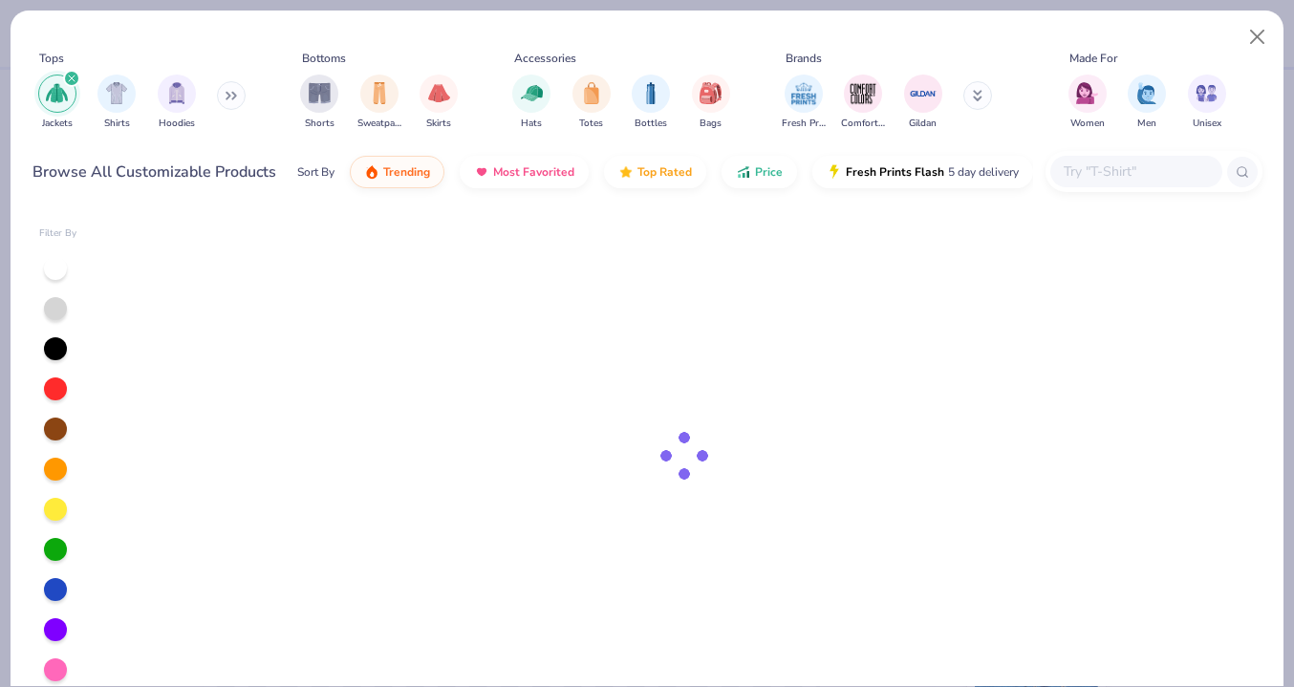
click at [344, 88] on div "Shorts Sweatpants Skirts" at bounding box center [378, 102] width 169 height 71
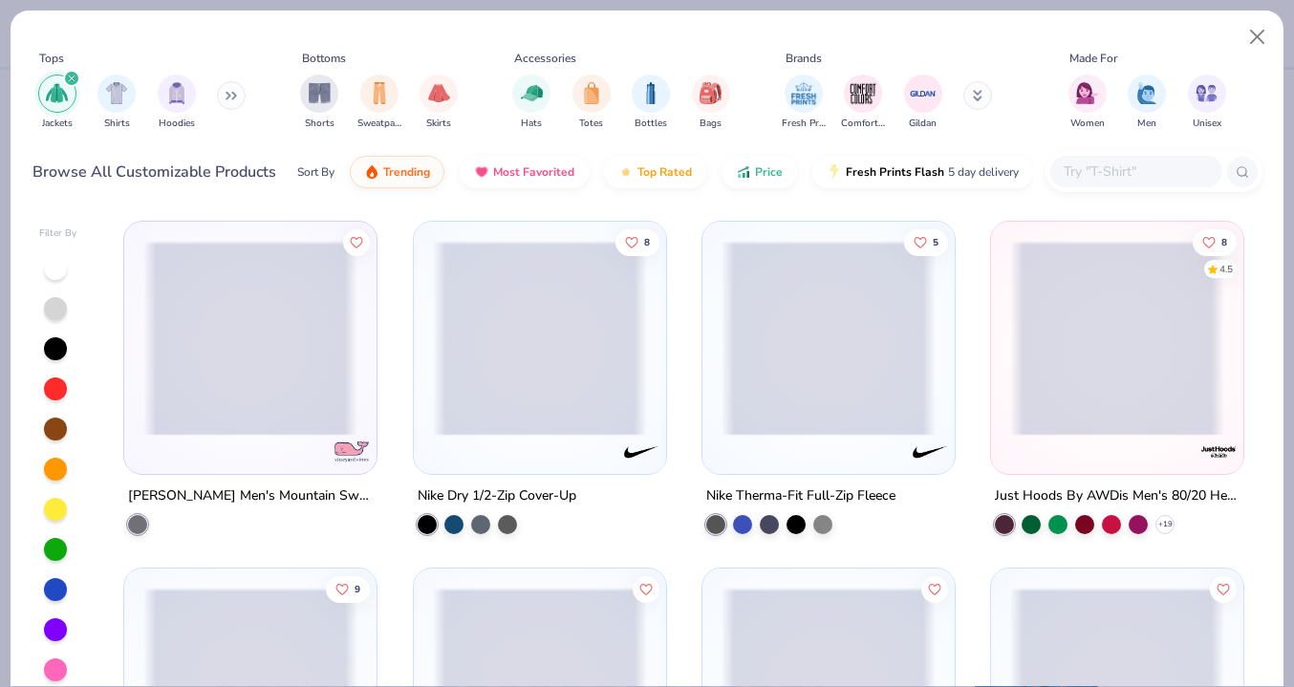
click at [235, 91] on icon at bounding box center [230, 96] width 11 height 10
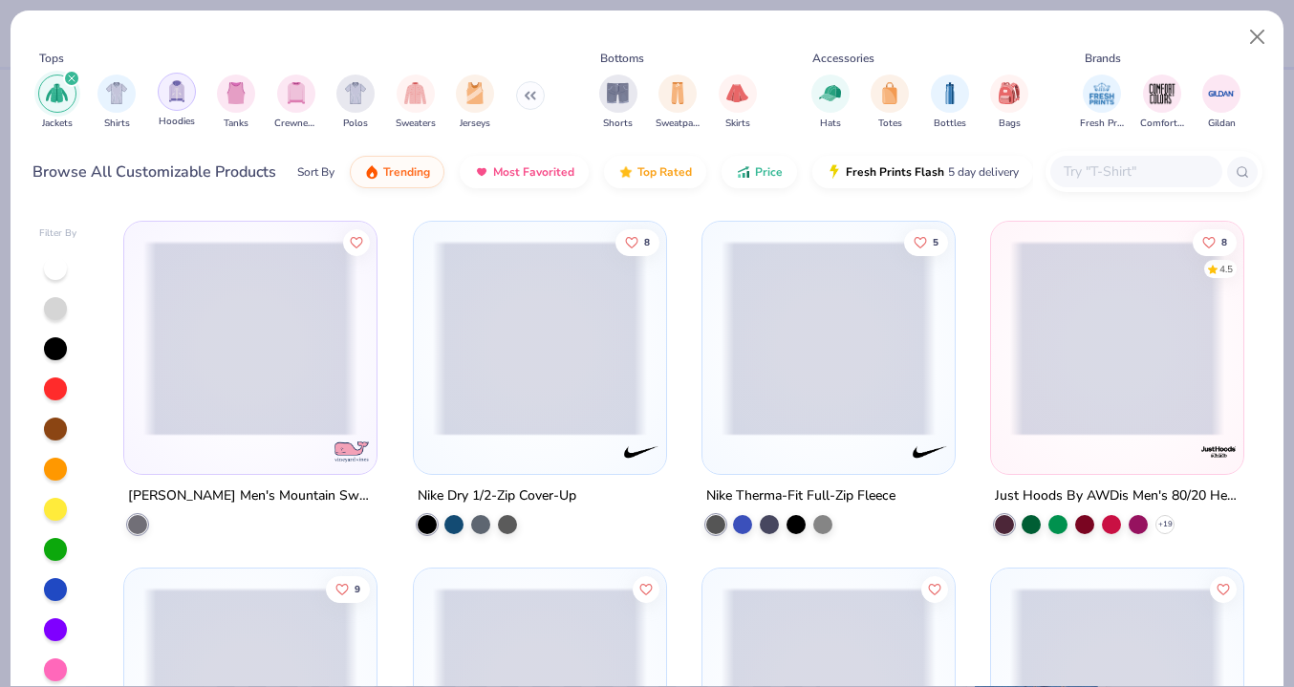
click at [173, 97] on img "filter for Hoodies" at bounding box center [176, 91] width 21 height 22
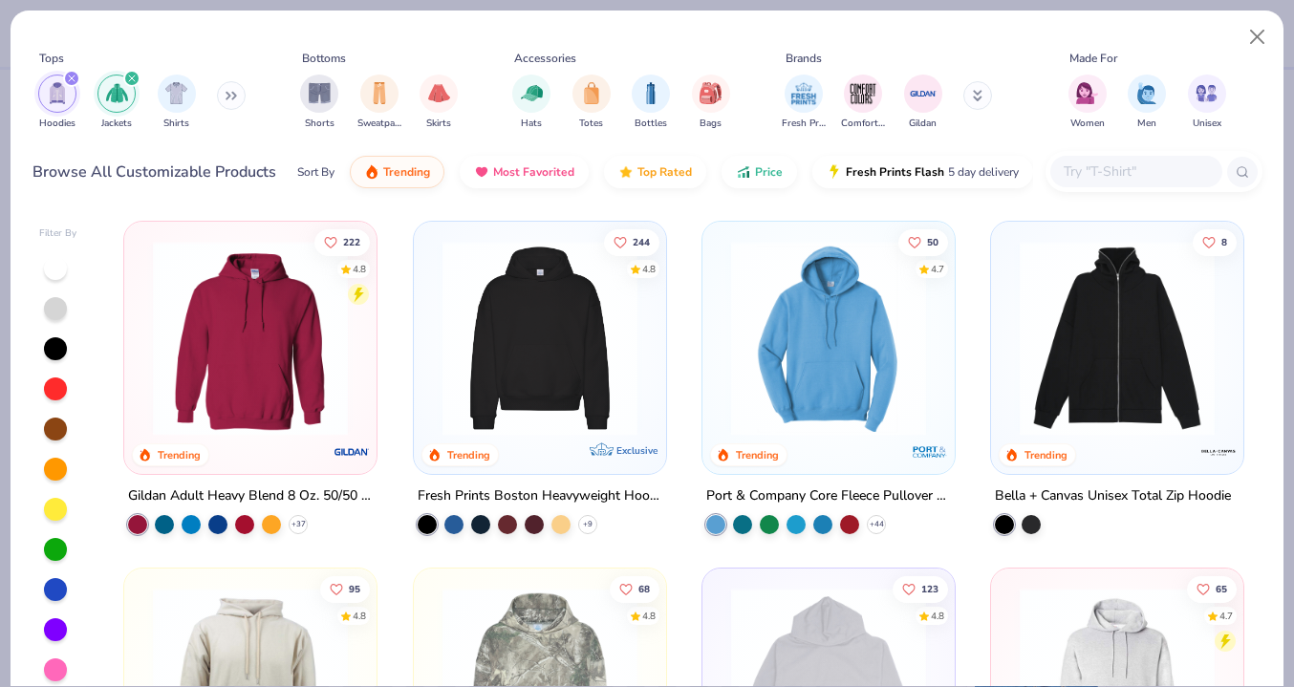
click at [228, 91] on icon at bounding box center [230, 96] width 11 height 10
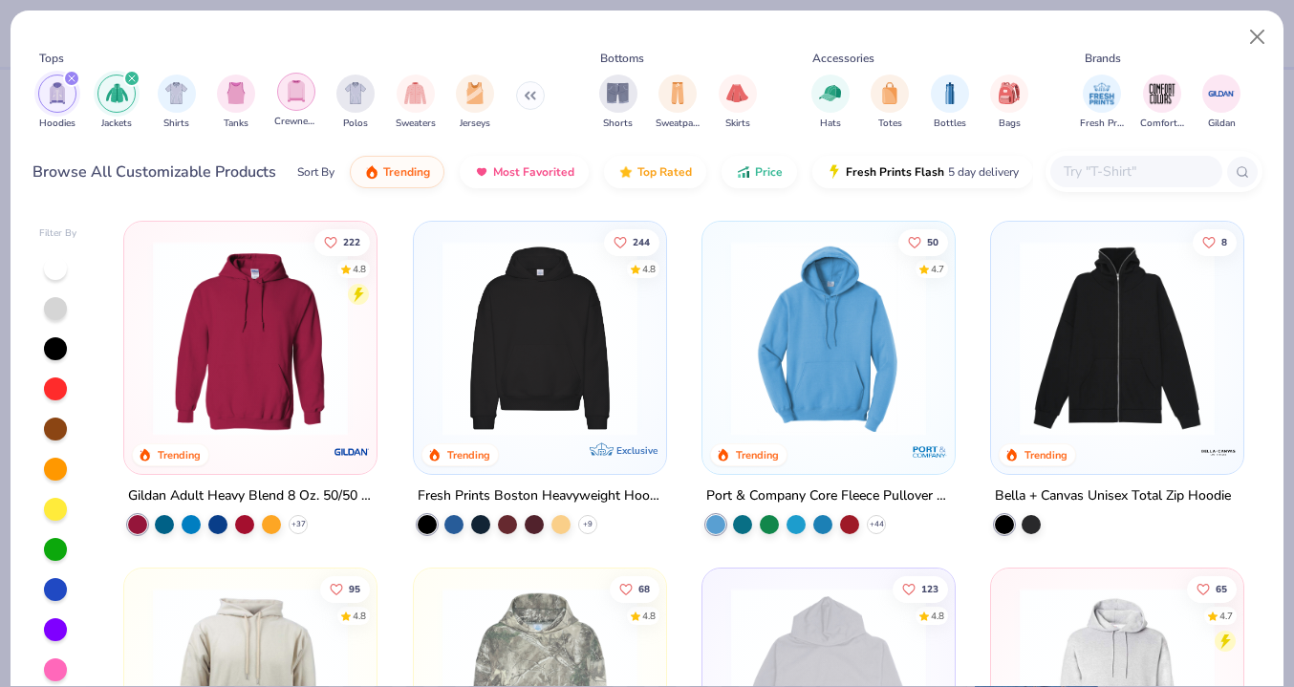
click at [296, 90] on img "filter for Crewnecks" at bounding box center [296, 91] width 21 height 22
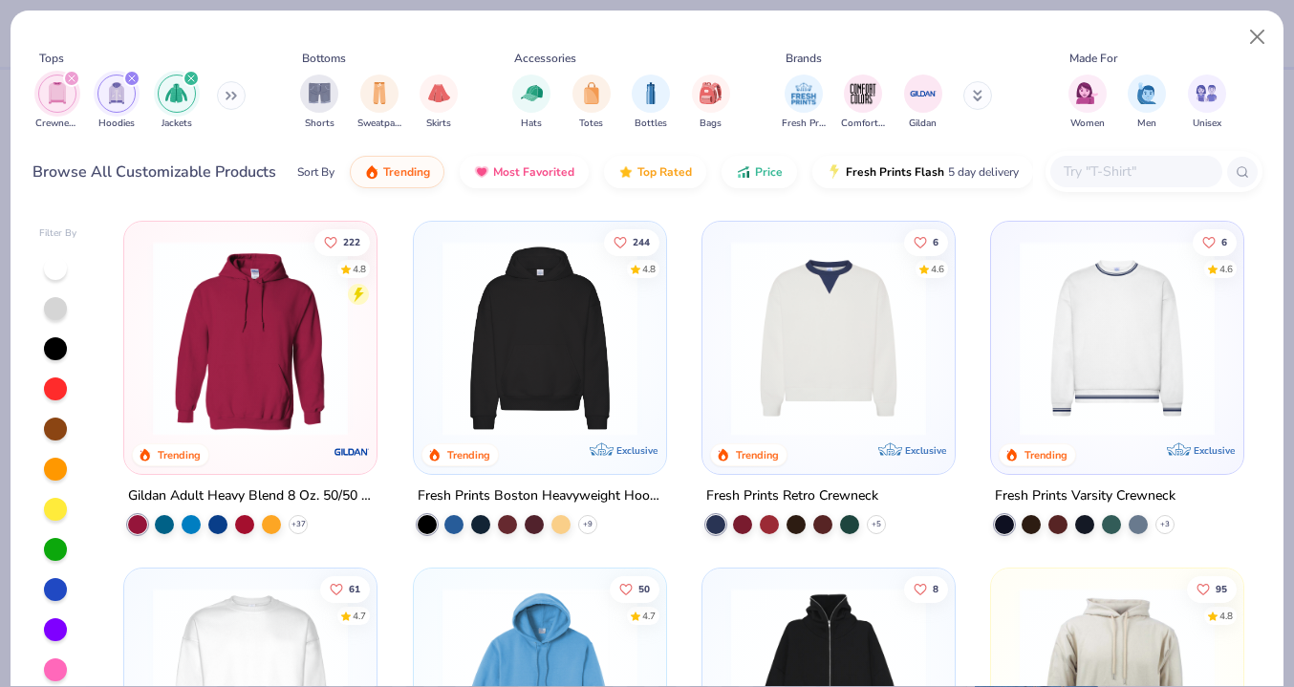
click at [210, 87] on div "Crewnecks Hoodies Jackets" at bounding box center [142, 102] width 220 height 71
click at [226, 87] on button at bounding box center [231, 95] width 29 height 29
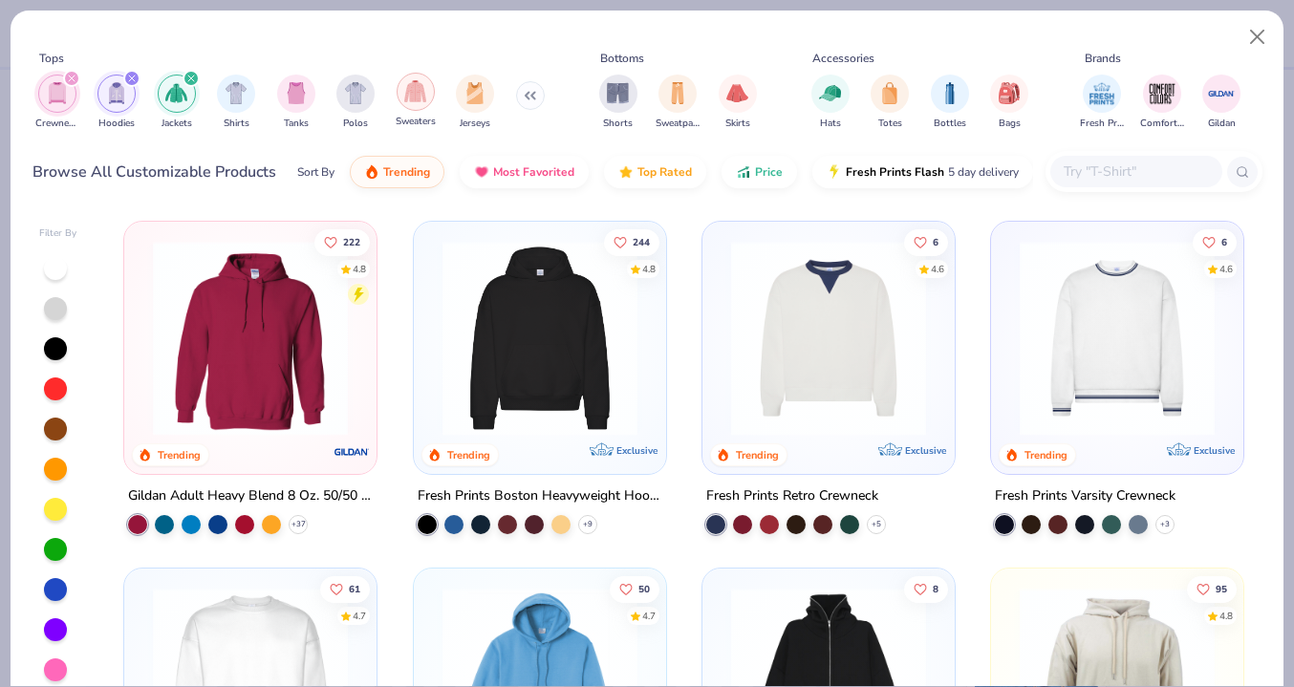
click at [407, 91] on img "filter for Sweaters" at bounding box center [415, 91] width 22 height 22
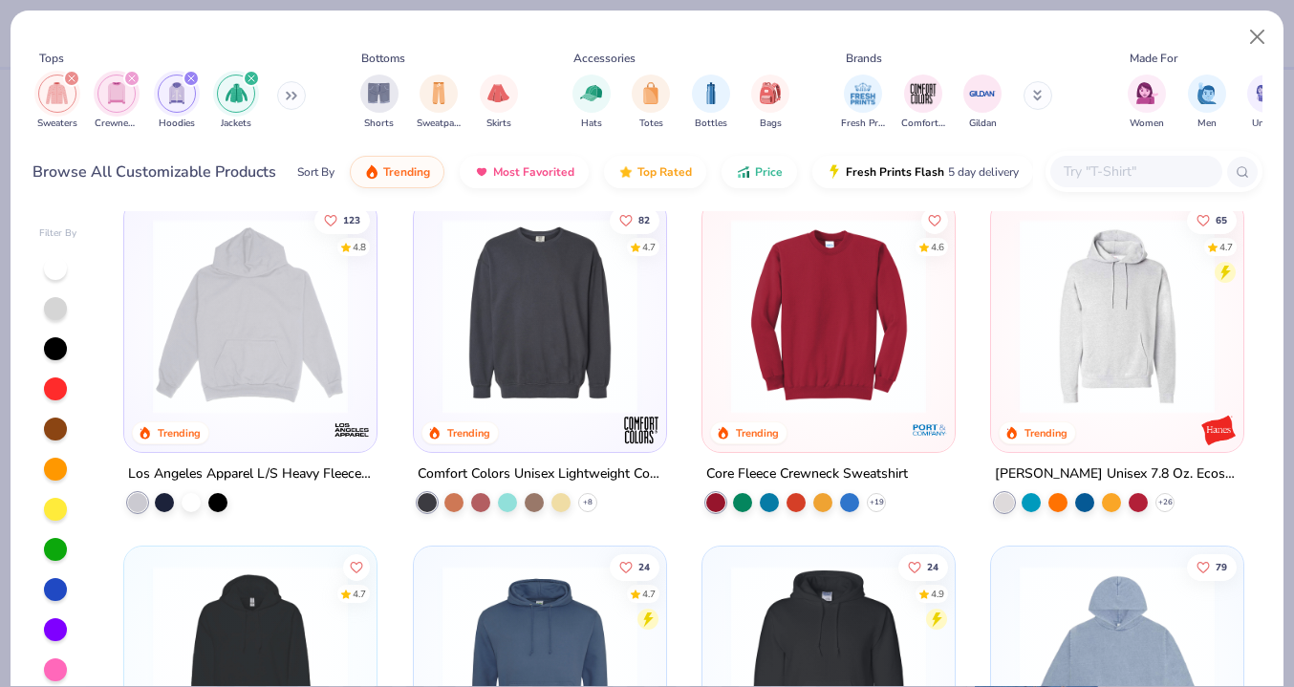
scroll to position [1059, 0]
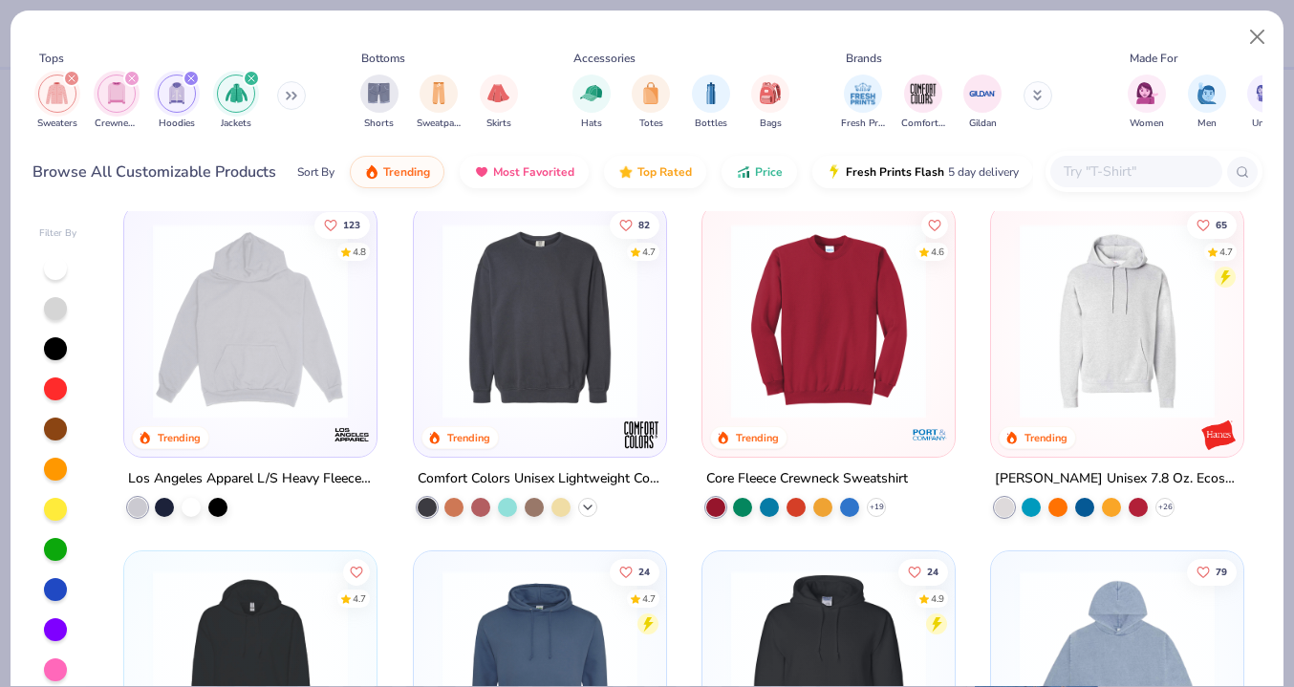
click at [585, 500] on icon at bounding box center [587, 507] width 15 height 15
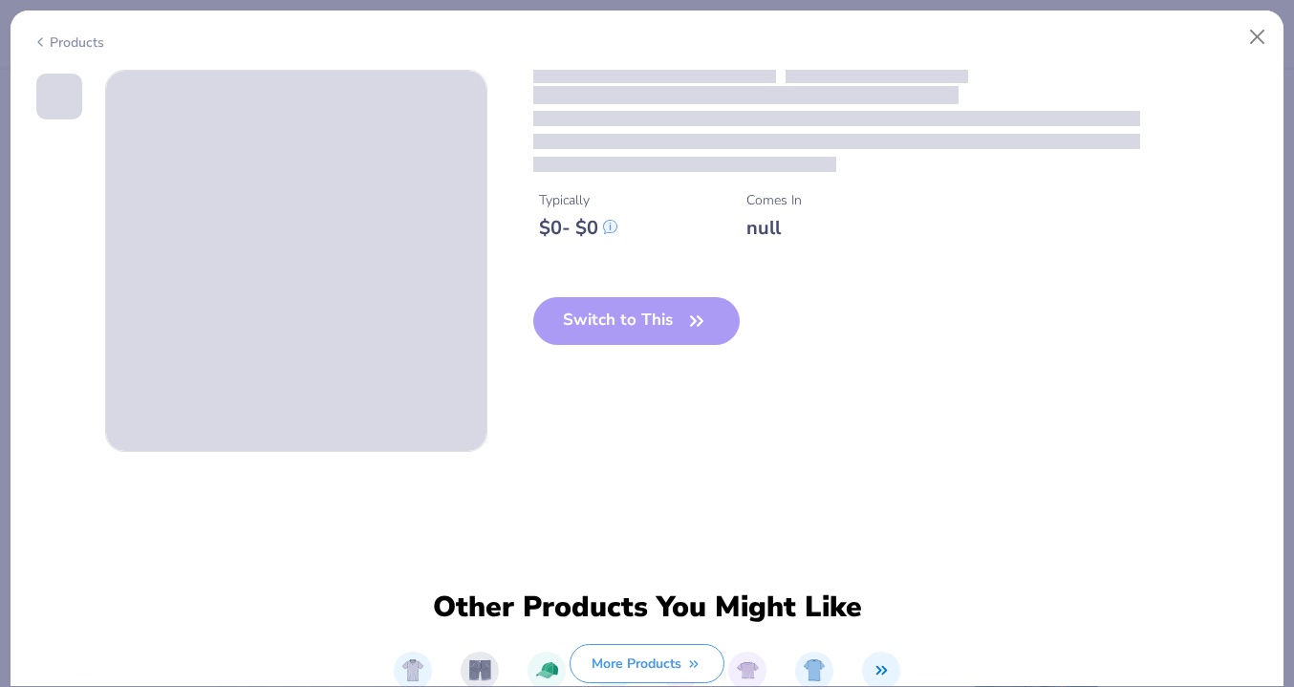
click at [573, 327] on div "Switch to This" at bounding box center [636, 336] width 207 height 78
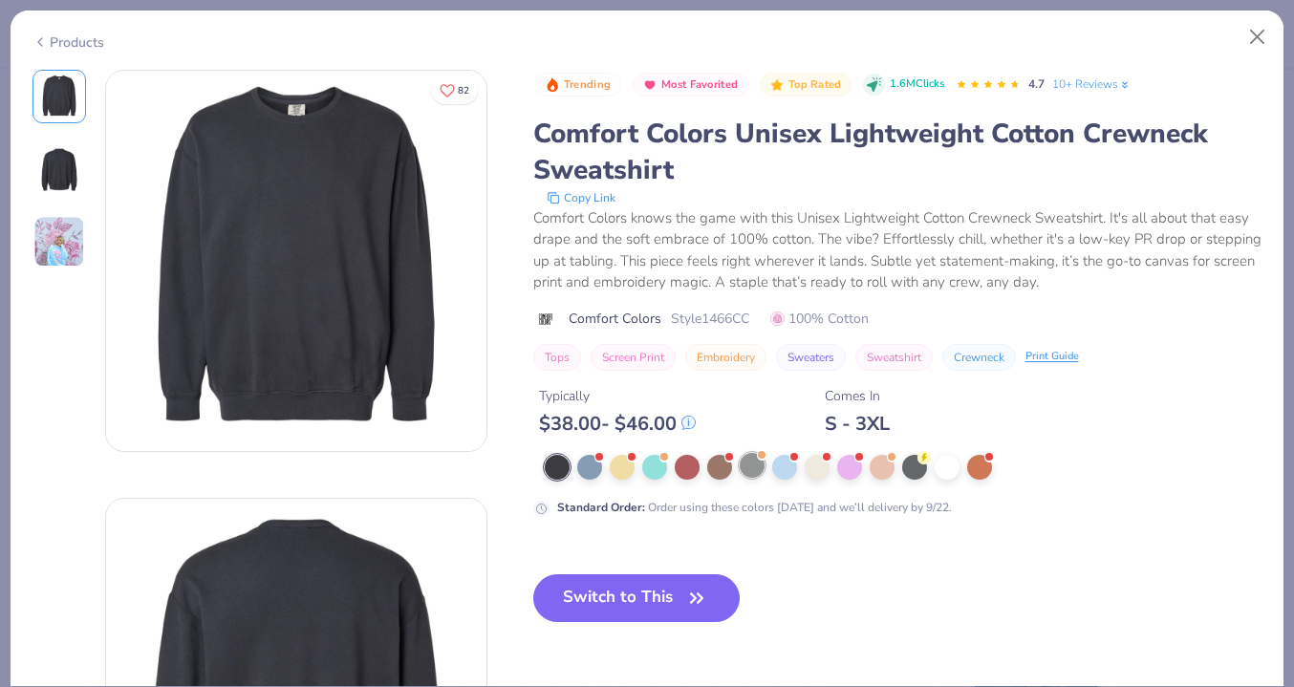
click at [755, 460] on div at bounding box center [751, 465] width 25 height 25
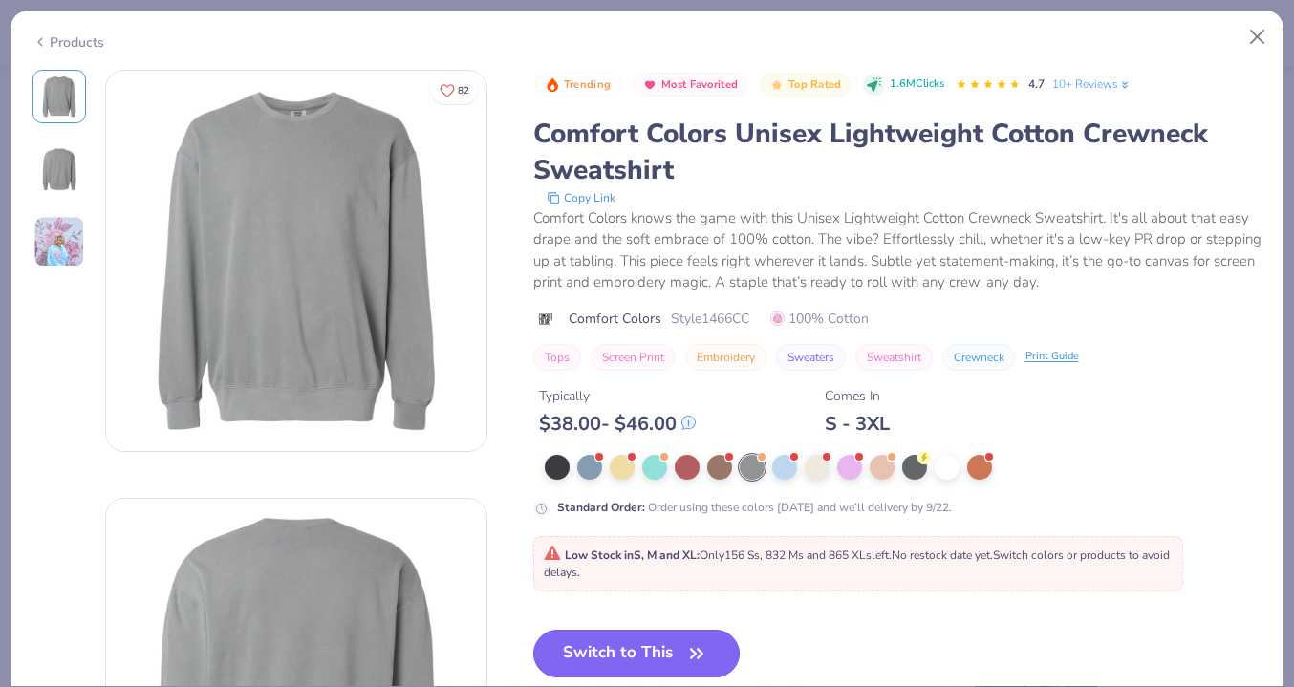
click at [673, 651] on button "Switch to This" at bounding box center [636, 654] width 207 height 48
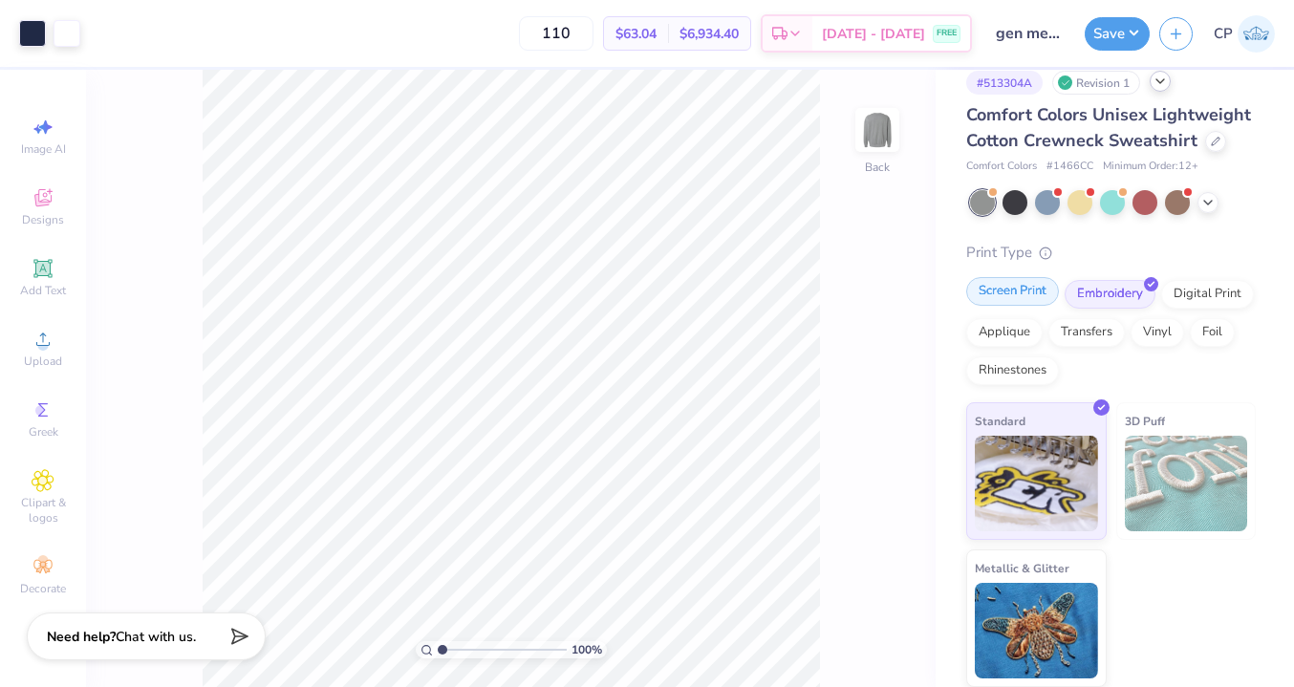
click at [1028, 285] on div "Screen Print" at bounding box center [1012, 291] width 93 height 29
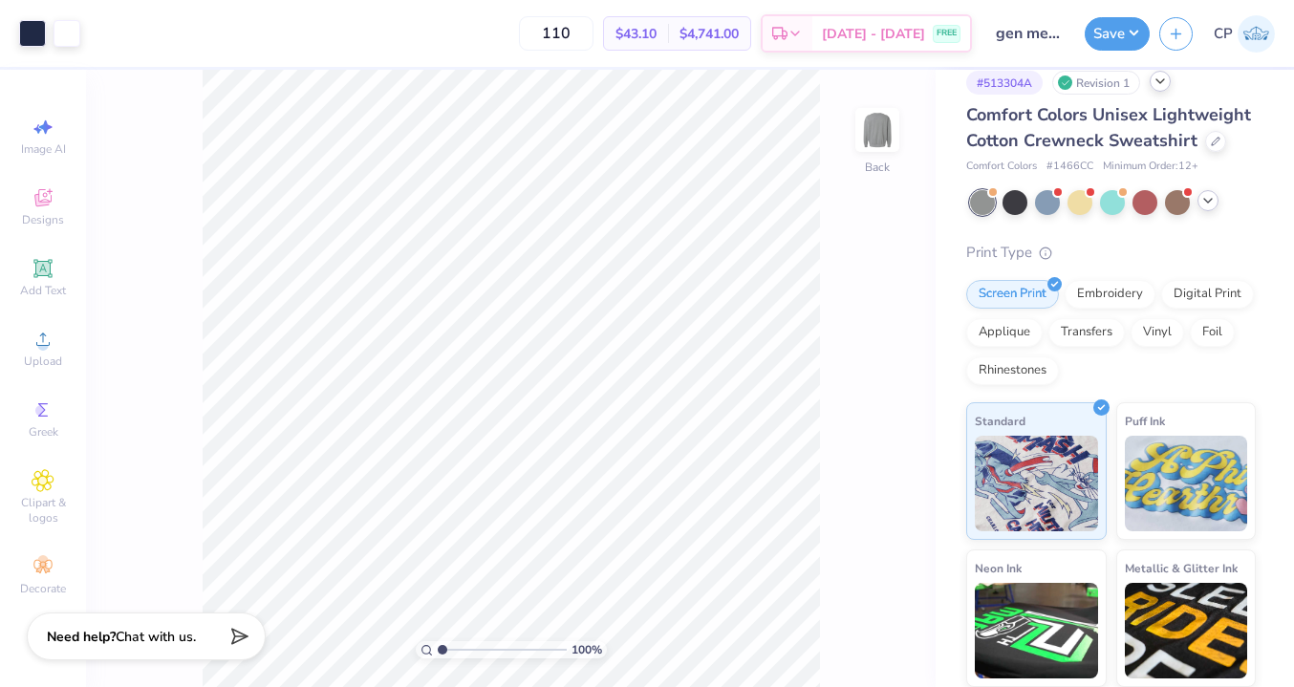
click at [1205, 195] on icon at bounding box center [1207, 200] width 15 height 15
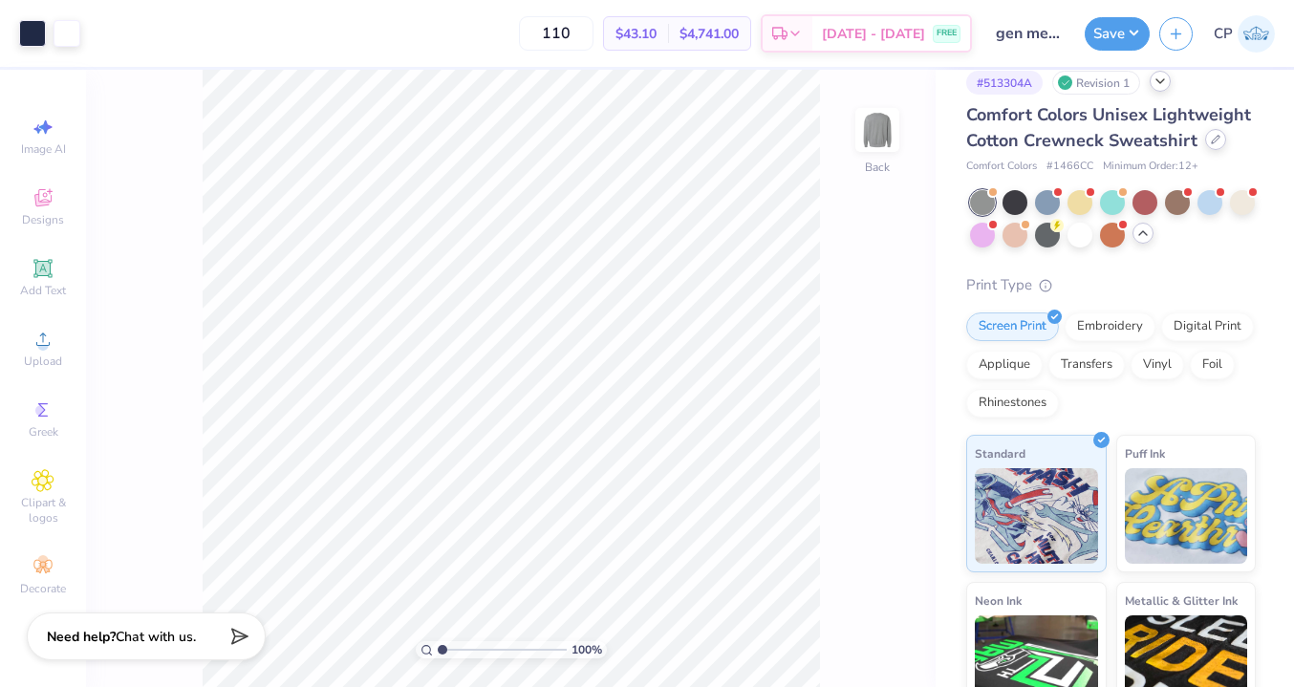
click at [1208, 149] on div at bounding box center [1215, 139] width 21 height 21
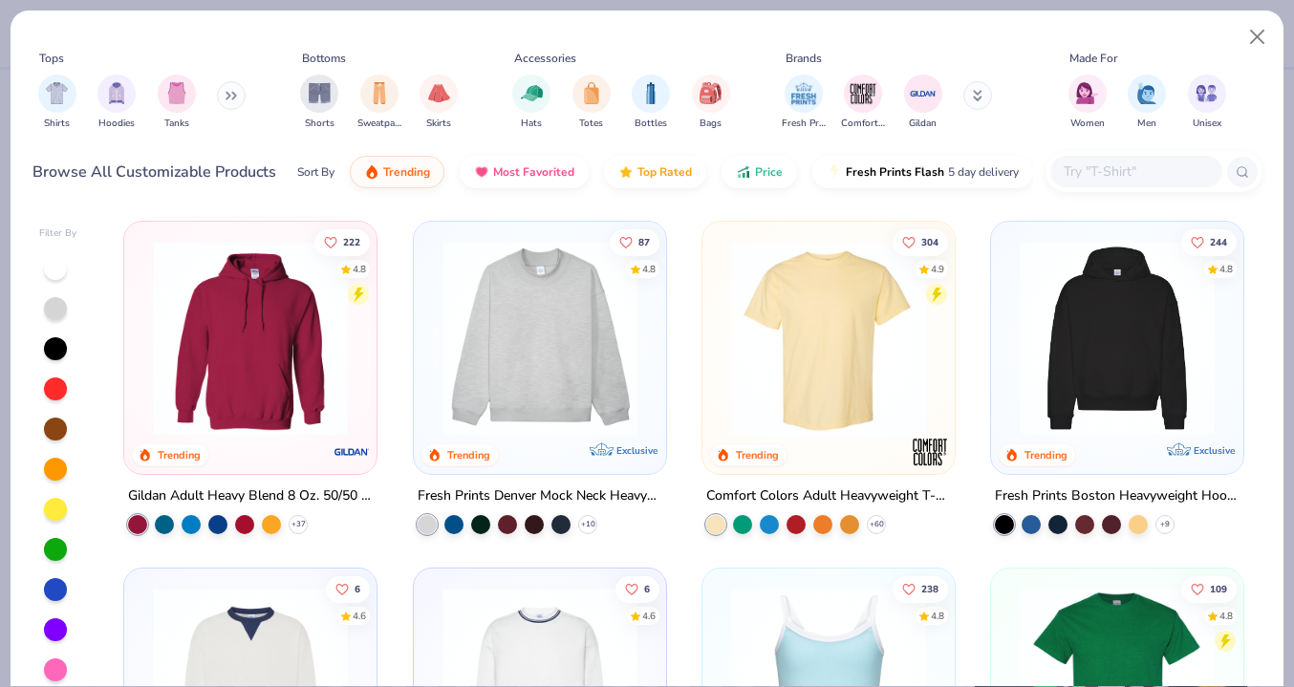
click at [229, 93] on icon at bounding box center [227, 96] width 3 height 7
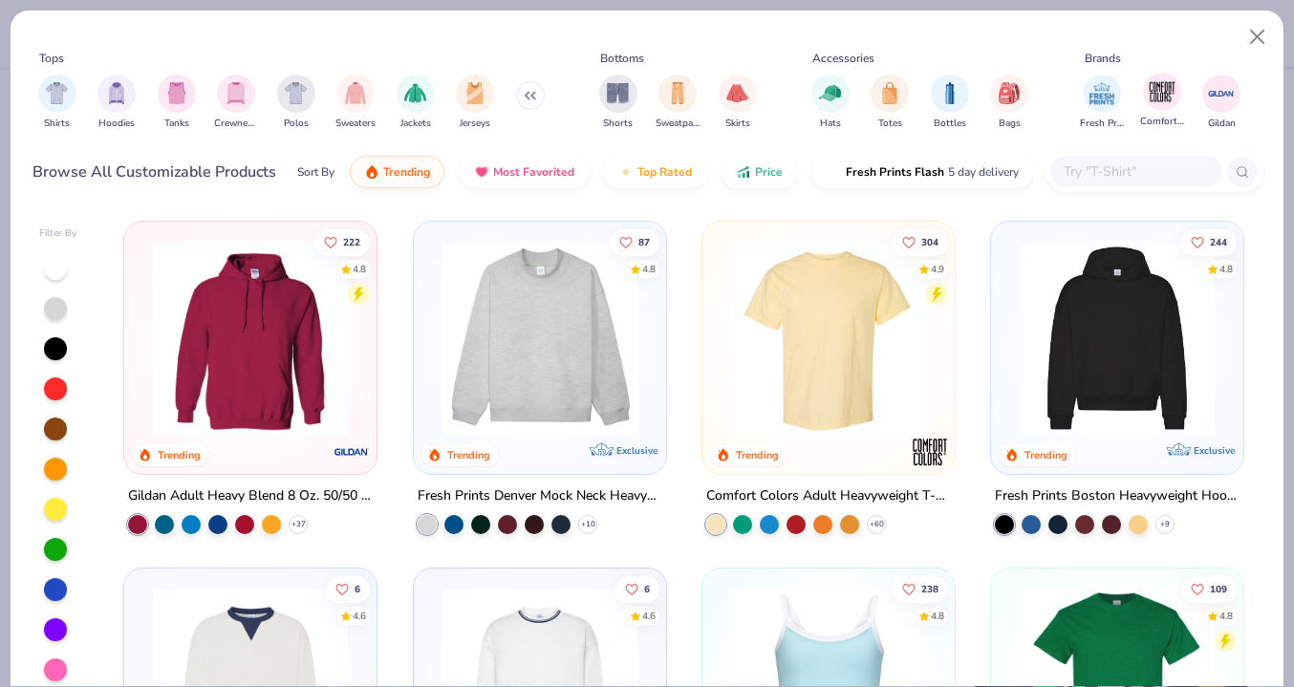
click at [1141, 98] on div "Comfort Colors" at bounding box center [1162, 101] width 44 height 56
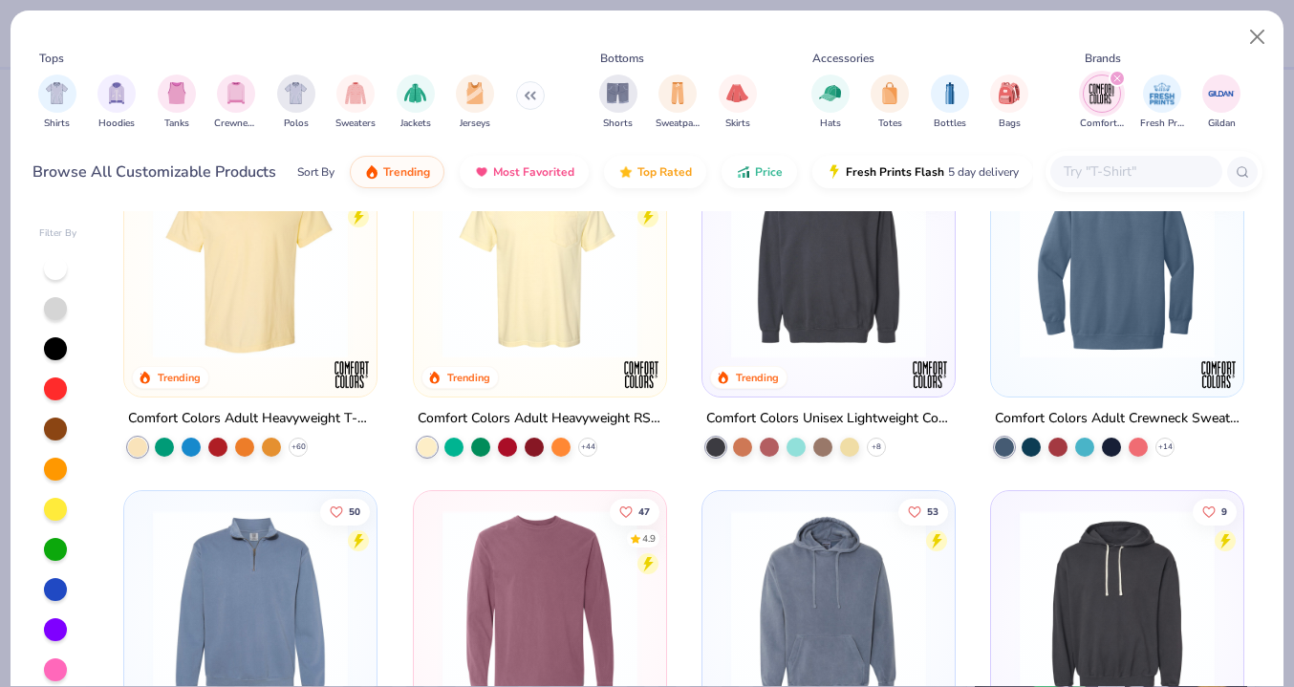
scroll to position [86, 0]
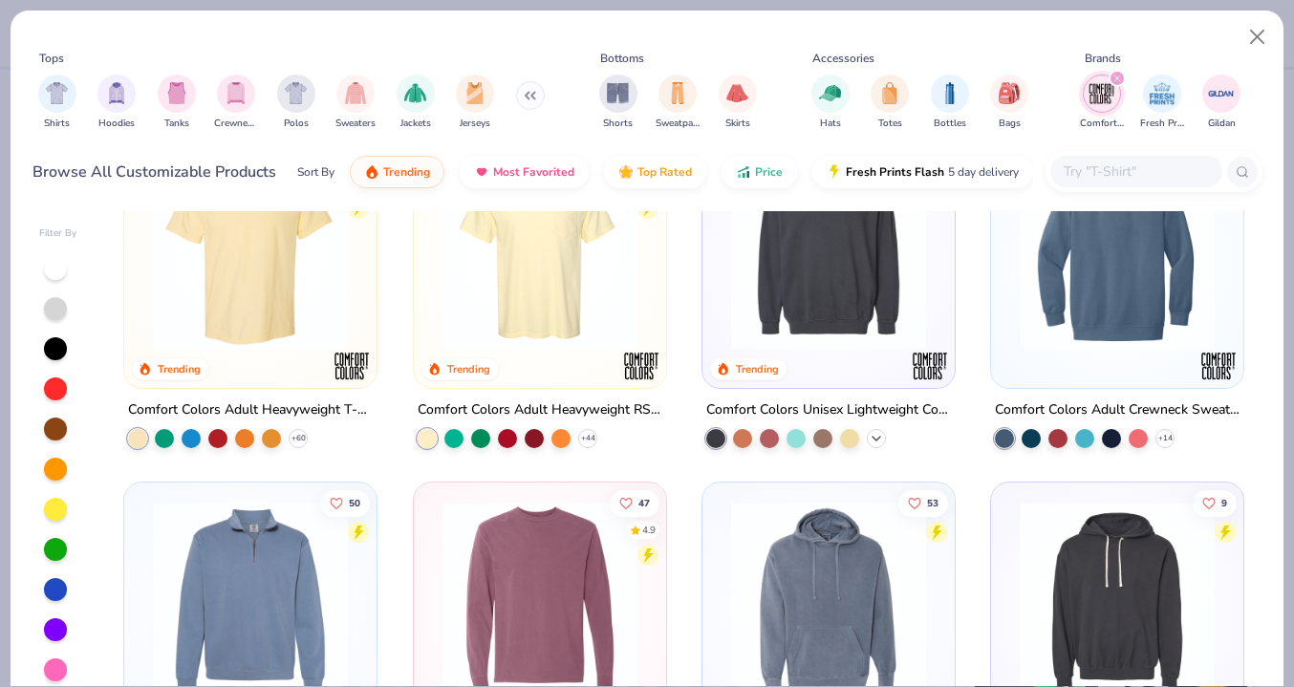
click at [878, 436] on icon at bounding box center [875, 438] width 15 height 15
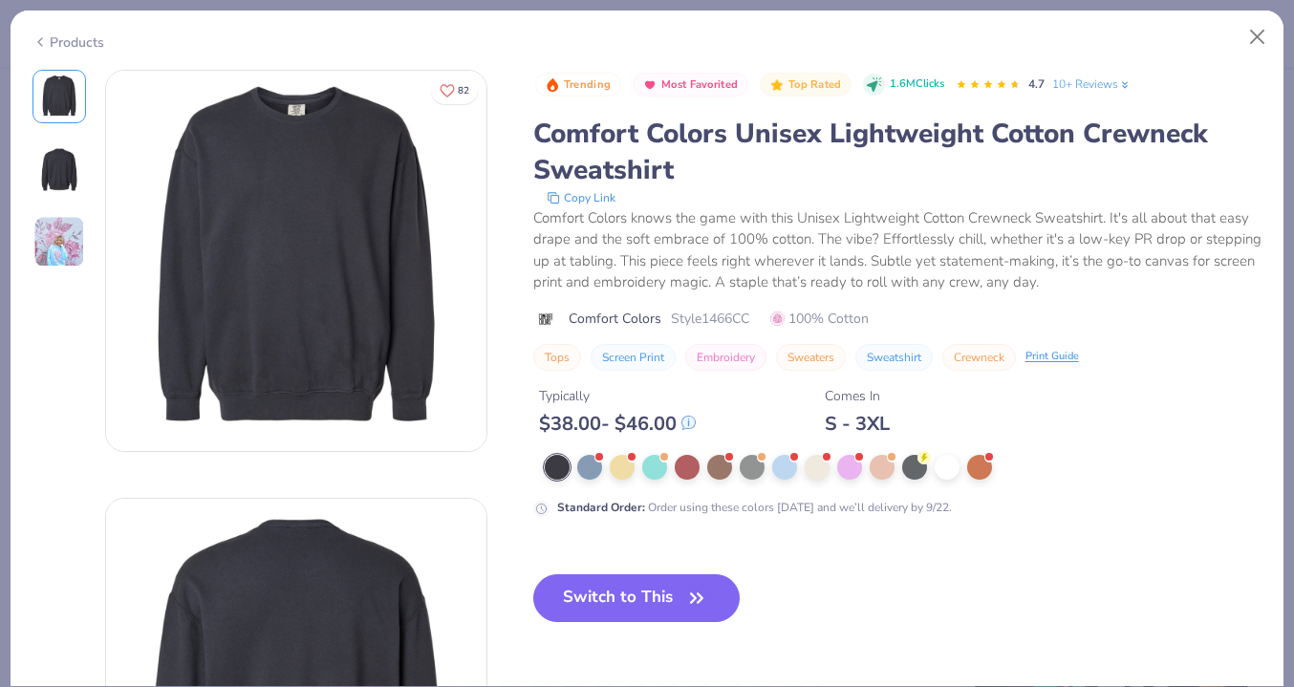
click at [812, 232] on div "Comfort Colors knows the game with this Unisex Lightweight Cotton Crewneck Swea…" at bounding box center [897, 250] width 729 height 86
click at [857, 264] on div "Comfort Colors knows the game with this Unisex Lightweight Cotton Crewneck Swea…" at bounding box center [897, 250] width 729 height 86
click at [757, 470] on div at bounding box center [751, 465] width 25 height 25
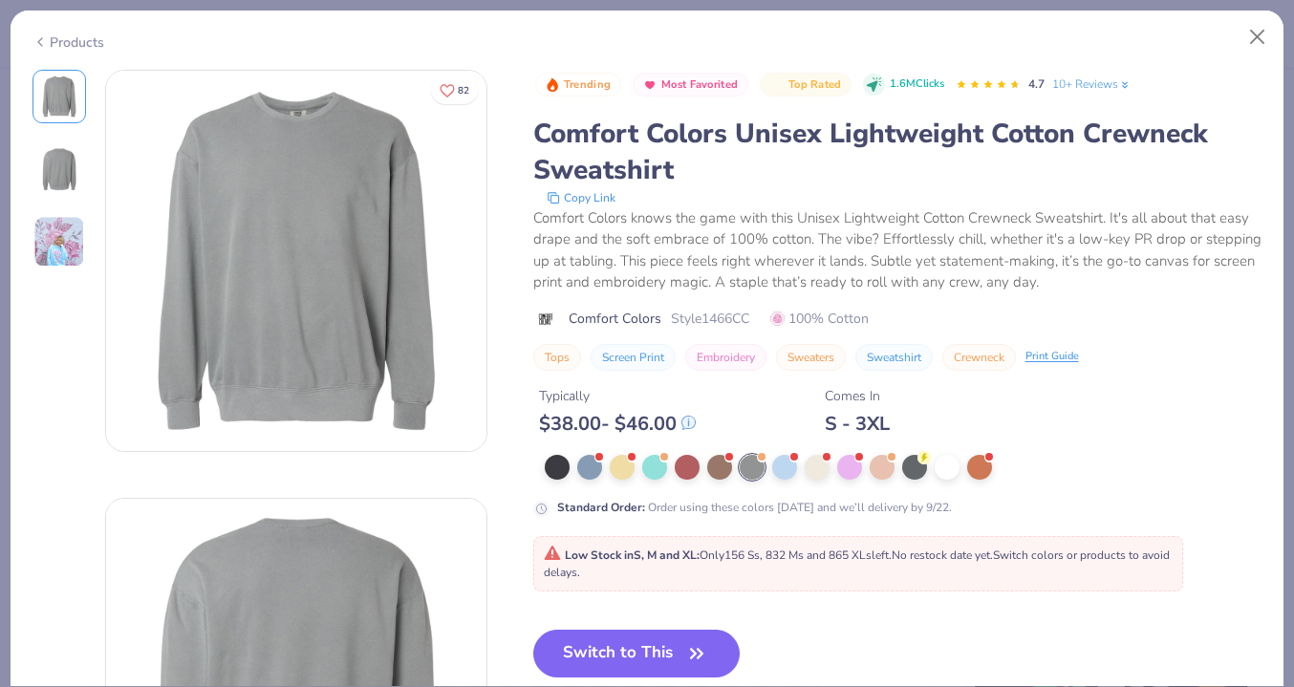
drag, startPoint x: 671, startPoint y: 642, endPoint x: 724, endPoint y: 258, distance: 387.8
click at [671, 642] on button "Switch to This" at bounding box center [636, 654] width 207 height 48
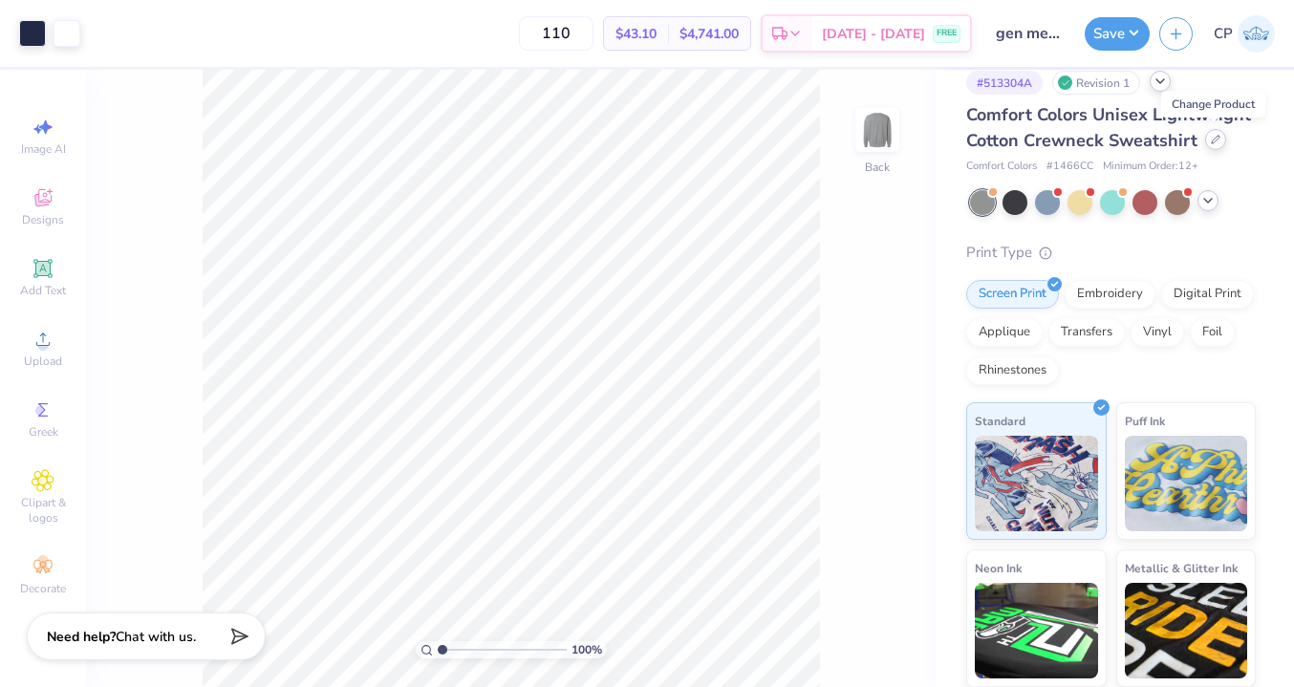
click at [1207, 131] on div at bounding box center [1215, 139] width 21 height 21
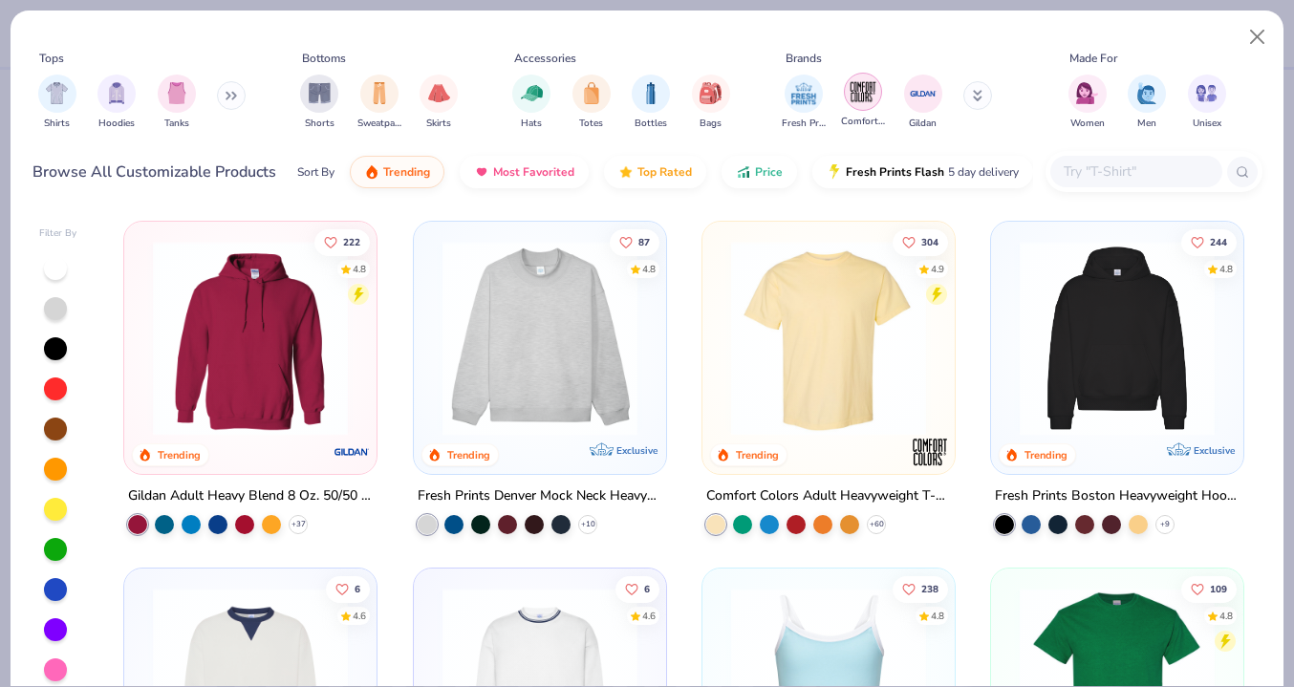
click at [862, 88] on img "filter for Comfort Colors" at bounding box center [862, 91] width 29 height 29
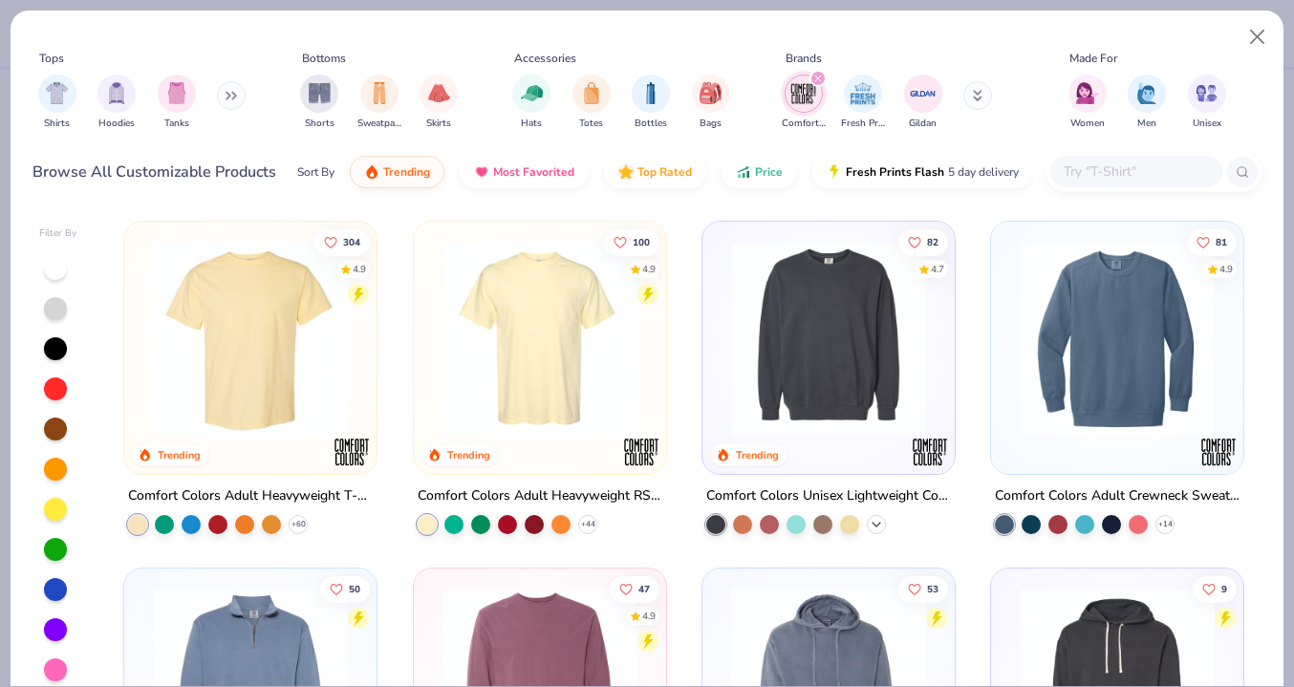
click at [879, 521] on icon at bounding box center [875, 524] width 15 height 15
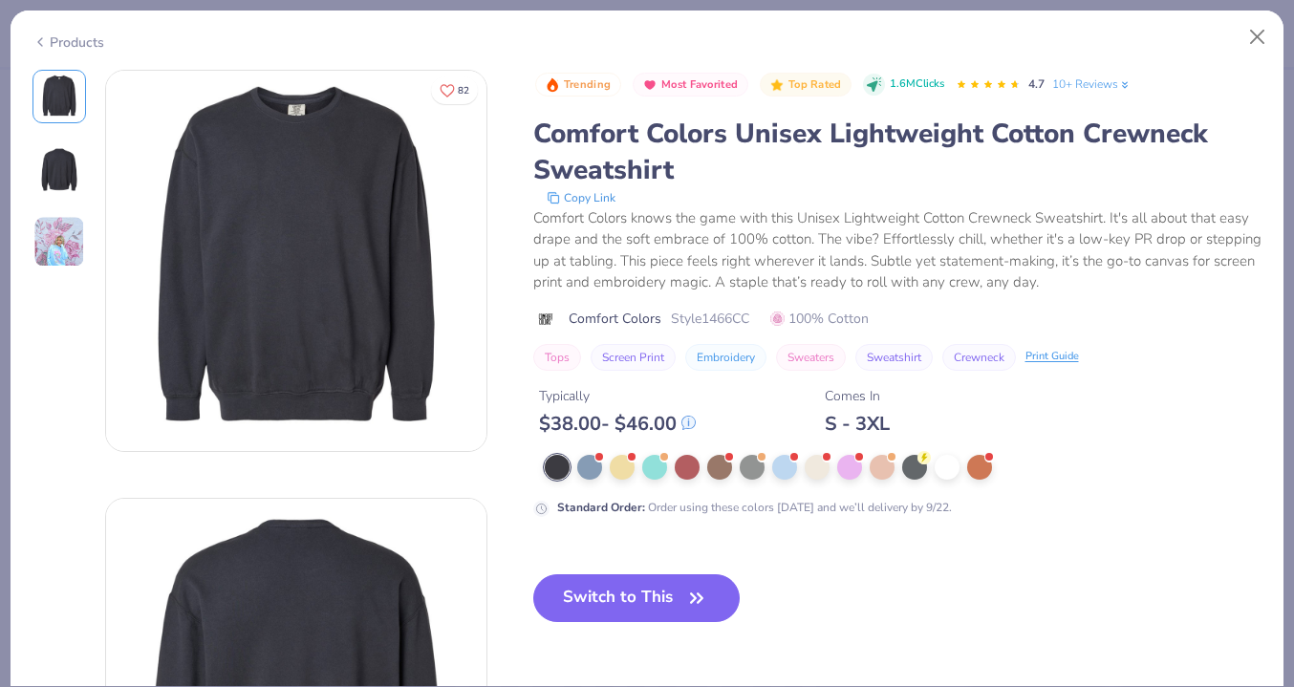
click at [60, 265] on img at bounding box center [59, 242] width 52 height 52
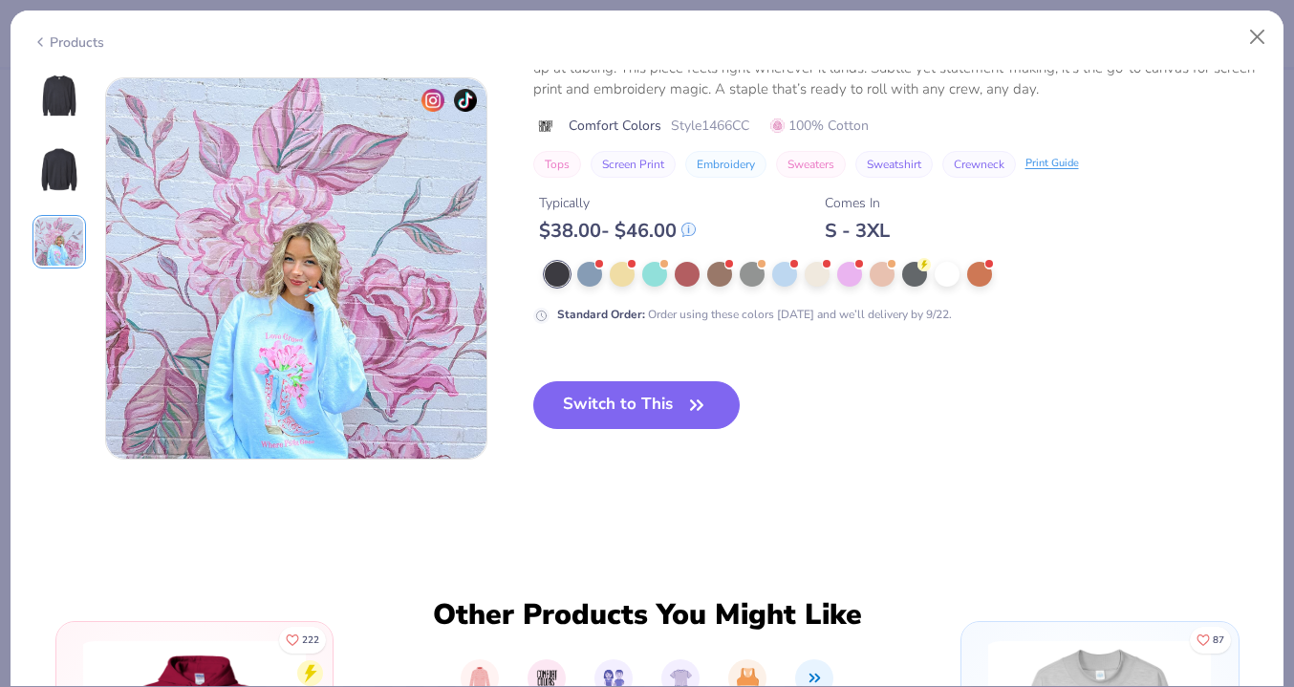
scroll to position [856, 0]
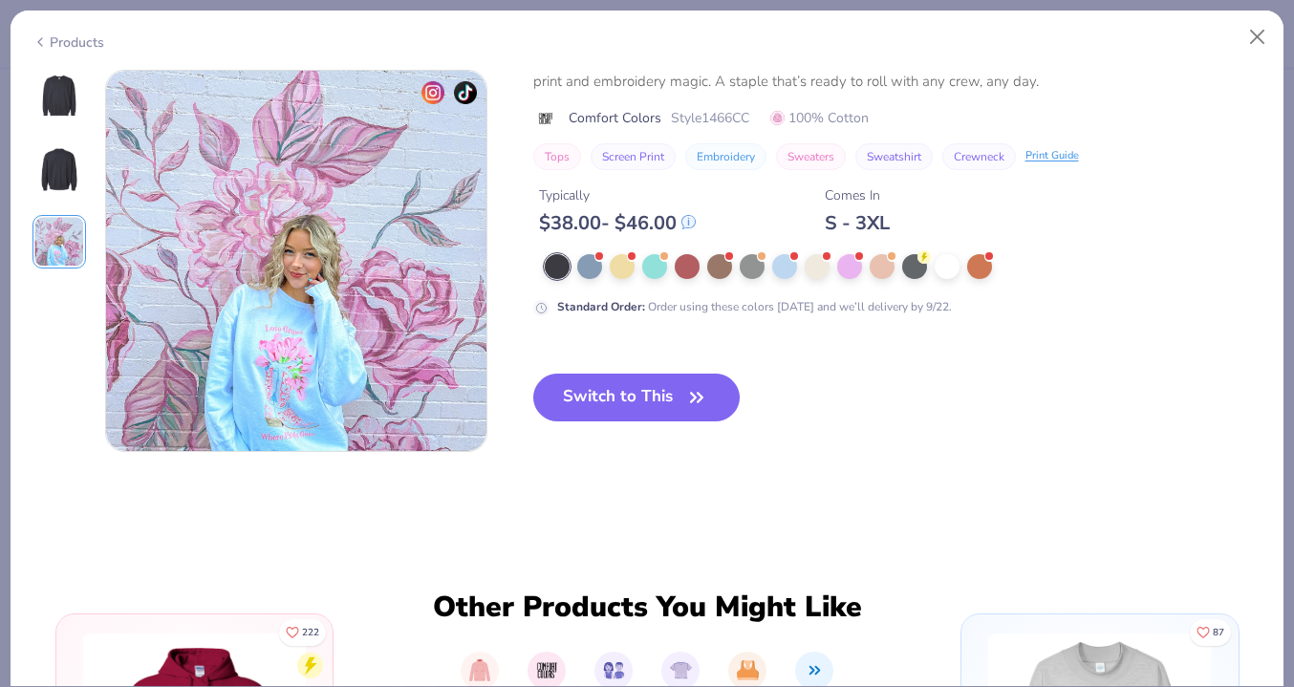
click at [57, 160] on img at bounding box center [59, 169] width 46 height 46
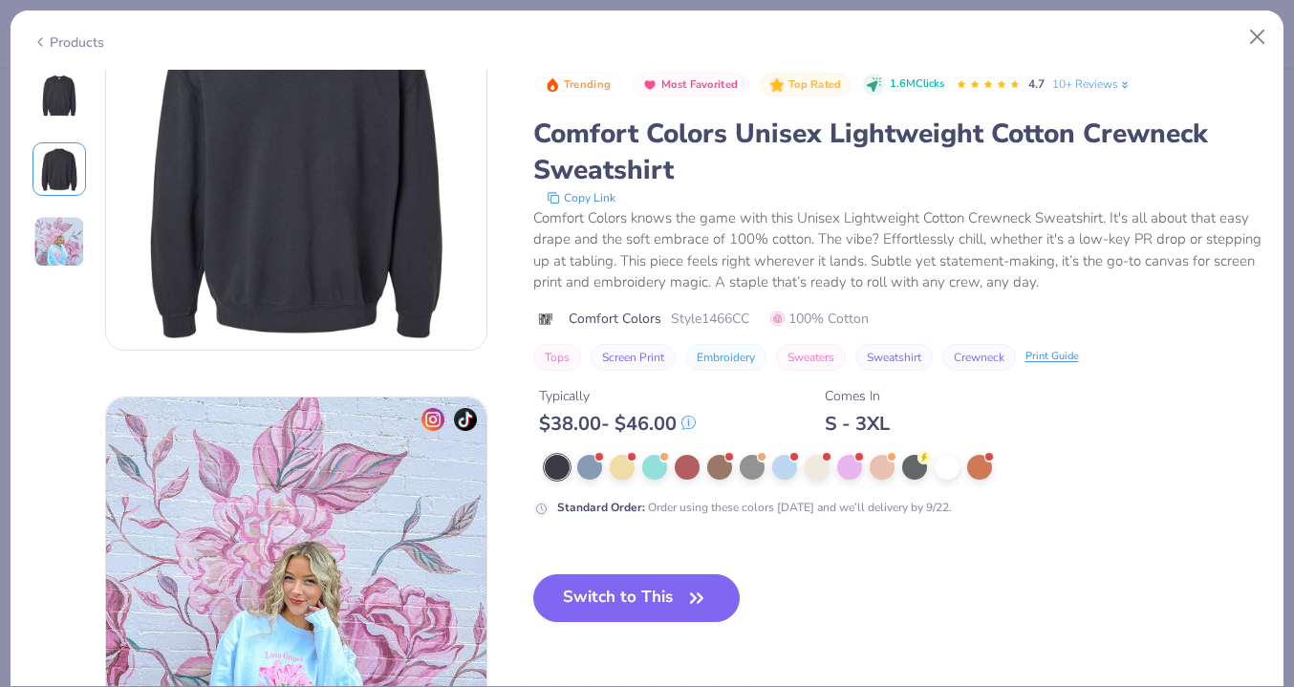
scroll to position [428, 0]
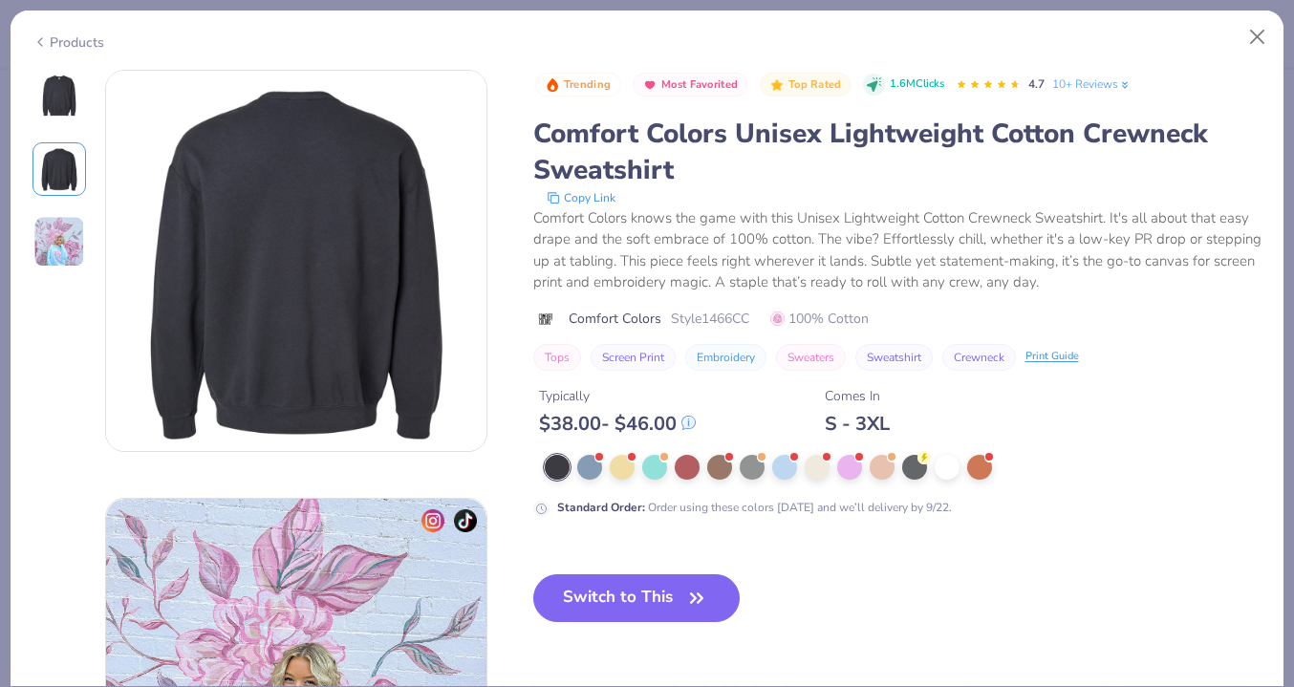
click at [53, 97] on img at bounding box center [59, 97] width 46 height 46
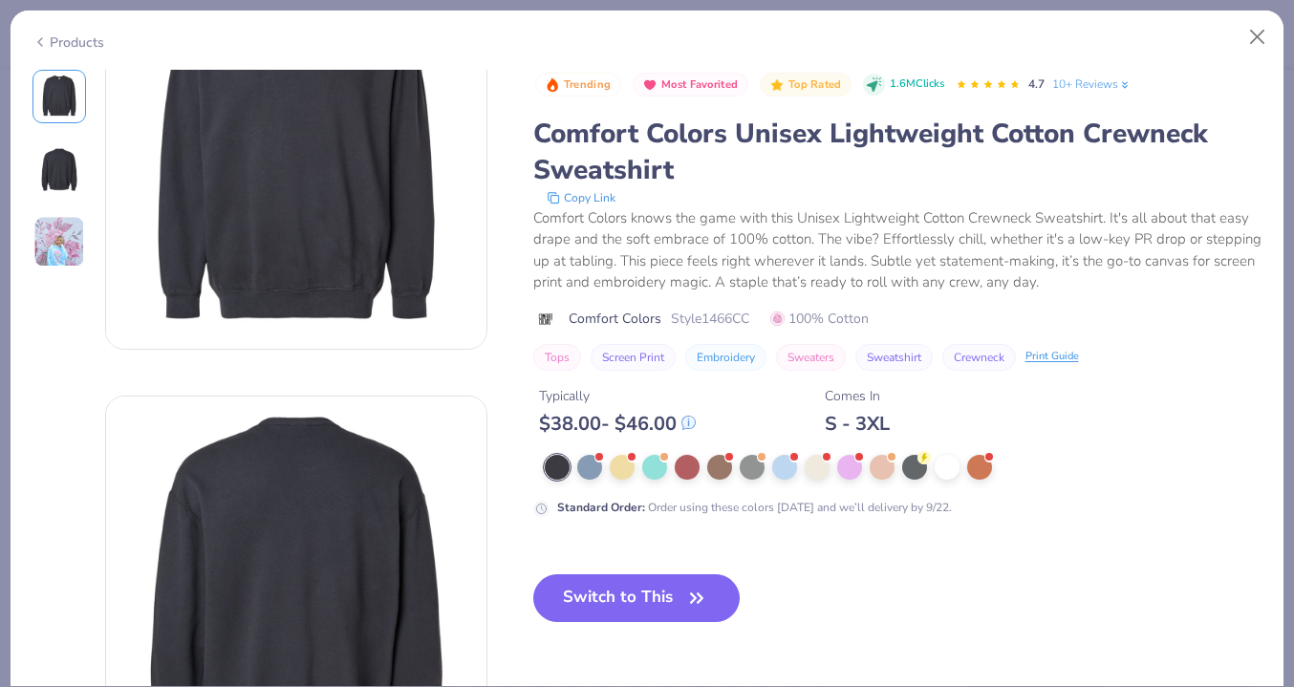
scroll to position [0, 0]
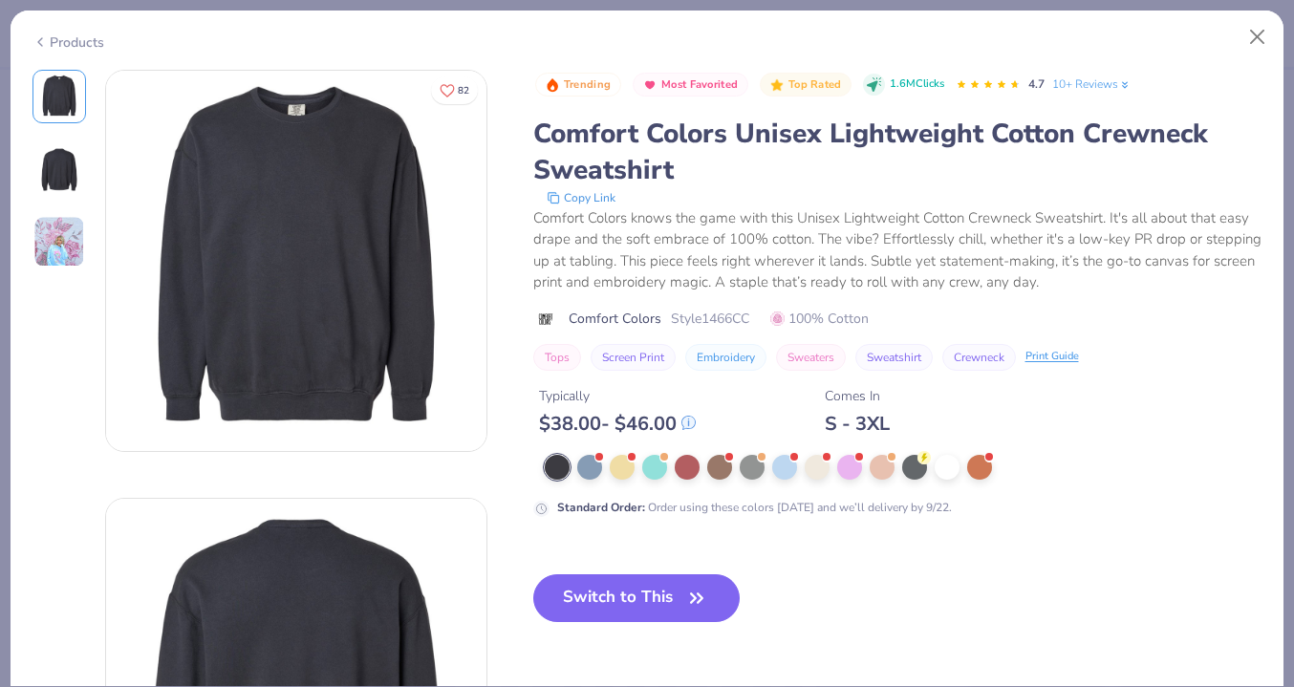
click at [755, 246] on div "Comfort Colors knows the game with this Unisex Lightweight Cotton Crewneck Swea…" at bounding box center [897, 250] width 729 height 86
click at [762, 231] on div "Comfort Colors knows the game with this Unisex Lightweight Cotton Crewneck Swea…" at bounding box center [897, 250] width 729 height 86
click at [1256, 35] on button "Close" at bounding box center [1257, 37] width 36 height 36
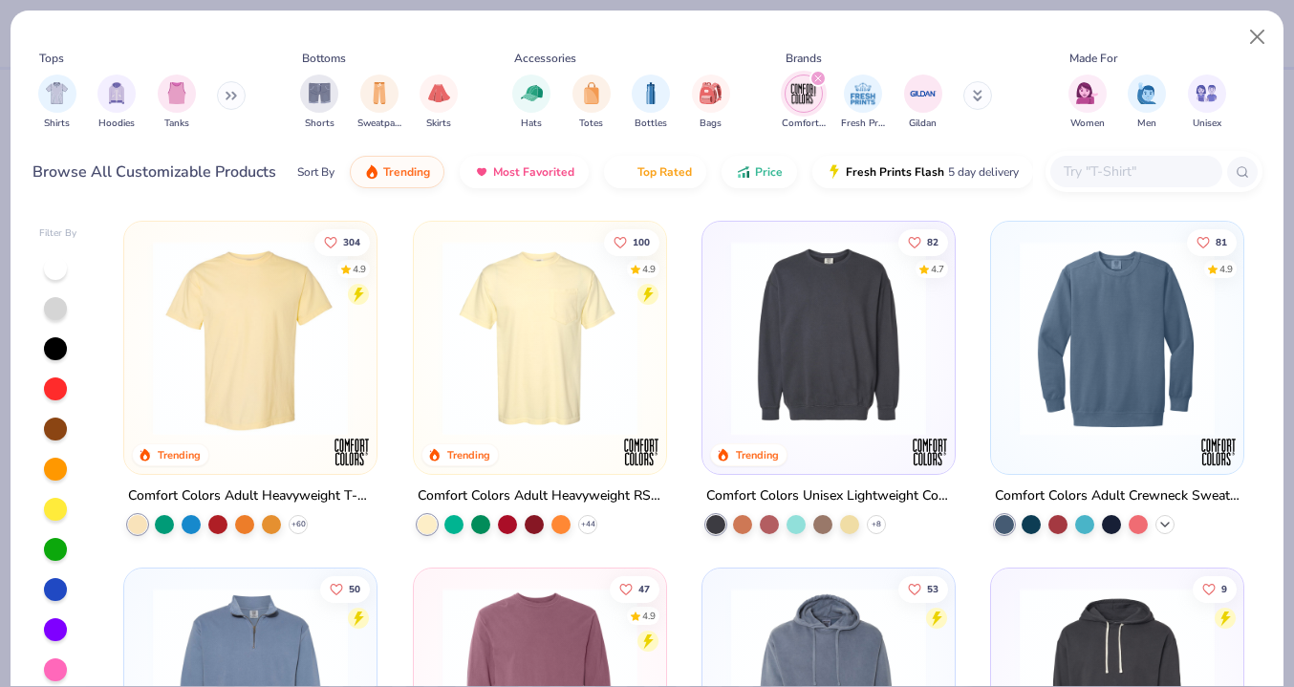
click at [1171, 522] on icon at bounding box center [1164, 524] width 15 height 15
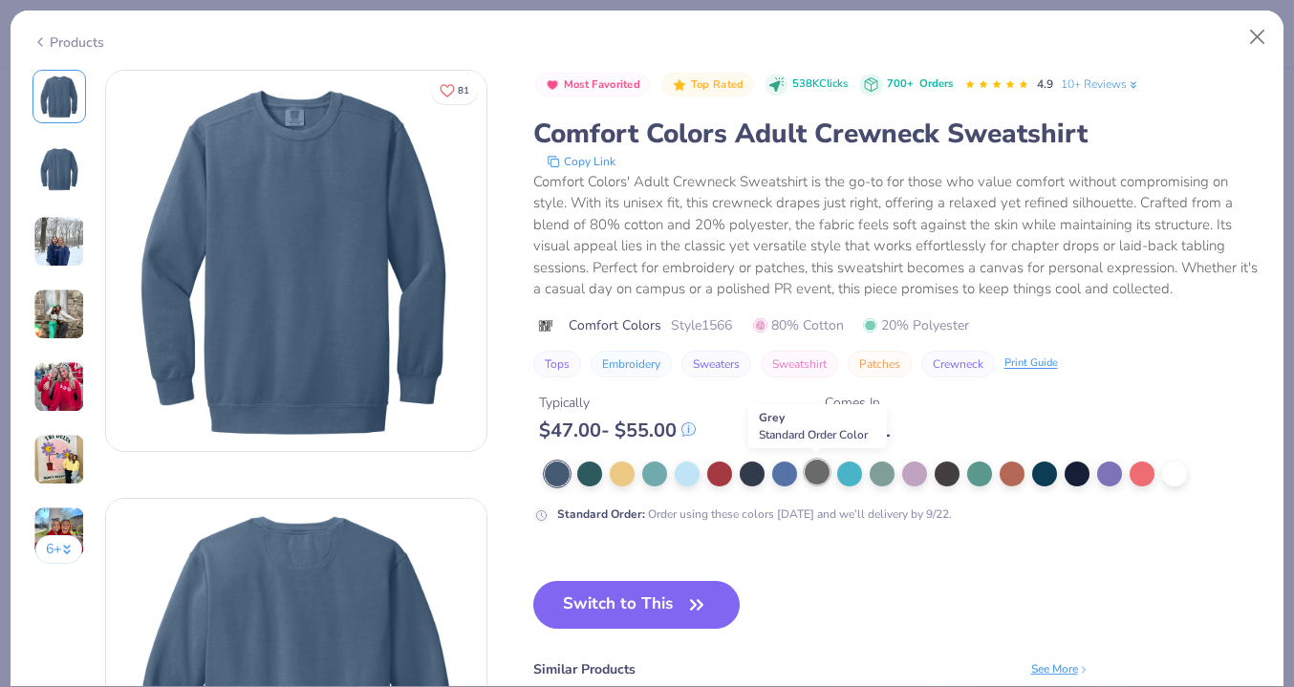
click at [816, 474] on div at bounding box center [816, 472] width 25 height 25
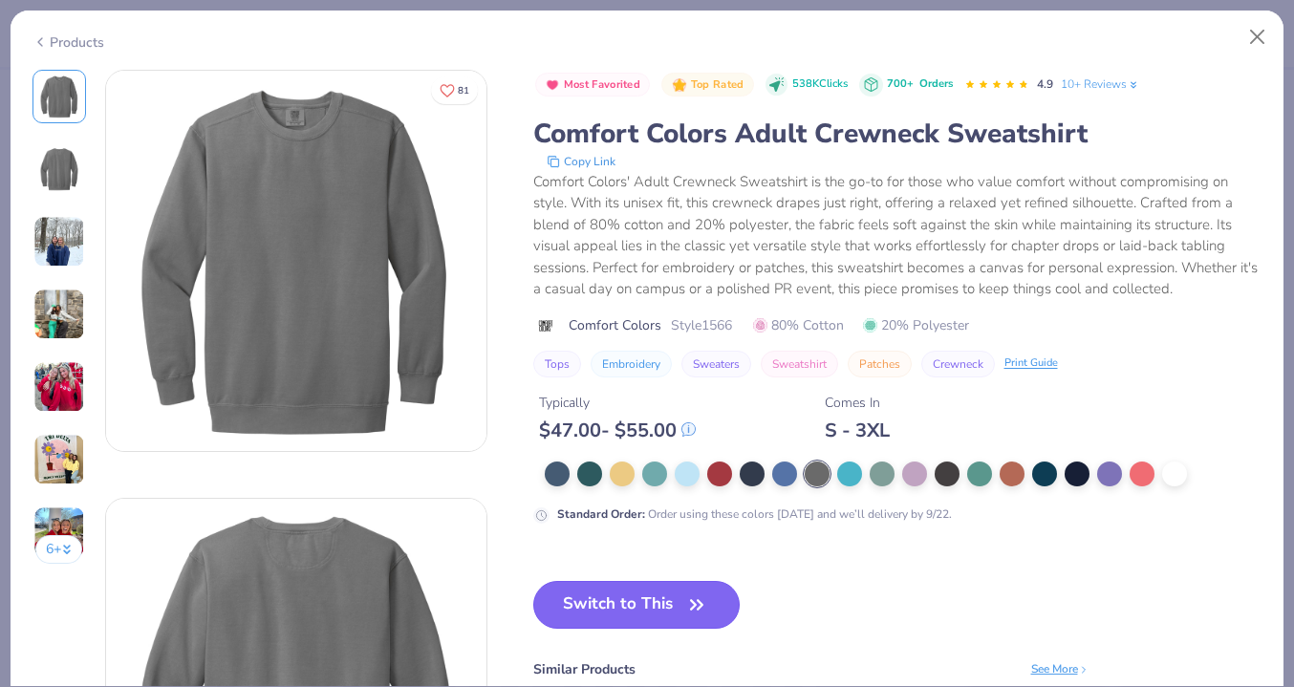
click at [705, 597] on icon "button" at bounding box center [696, 604] width 27 height 27
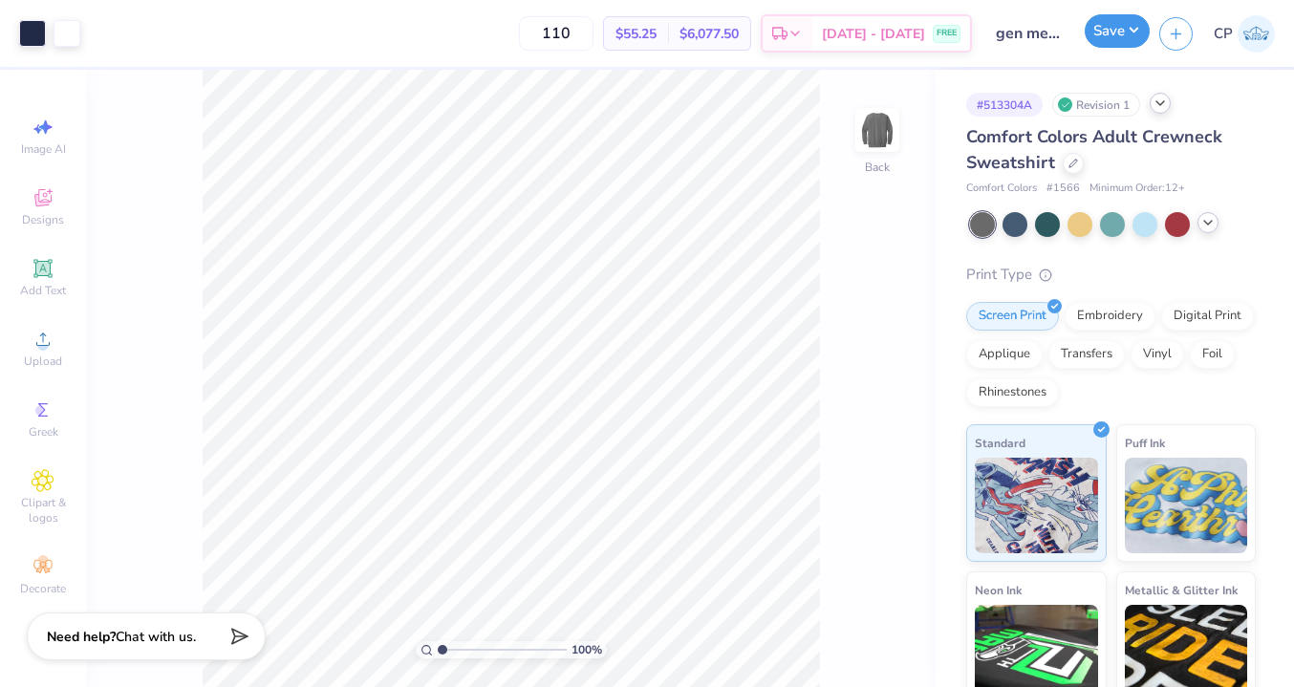
click at [1112, 24] on button "Save" at bounding box center [1116, 30] width 65 height 33
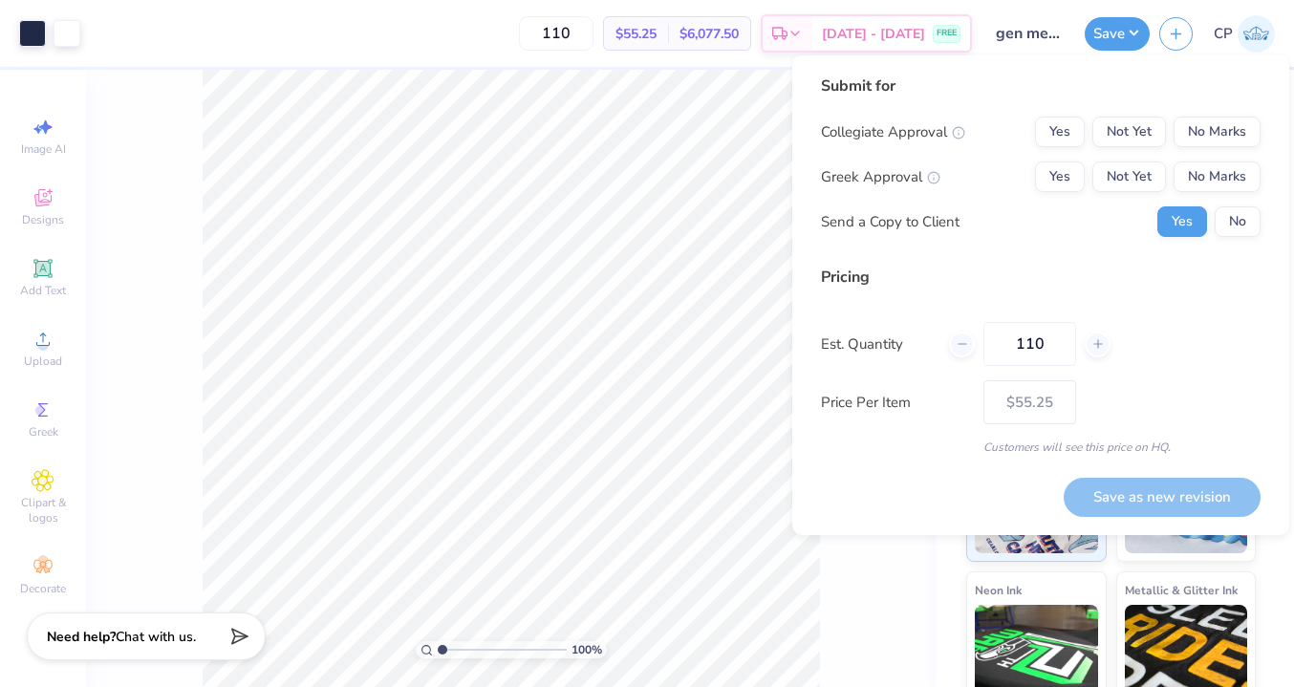
click at [668, 33] on div "$55.25 Per Item" at bounding box center [636, 33] width 64 height 32
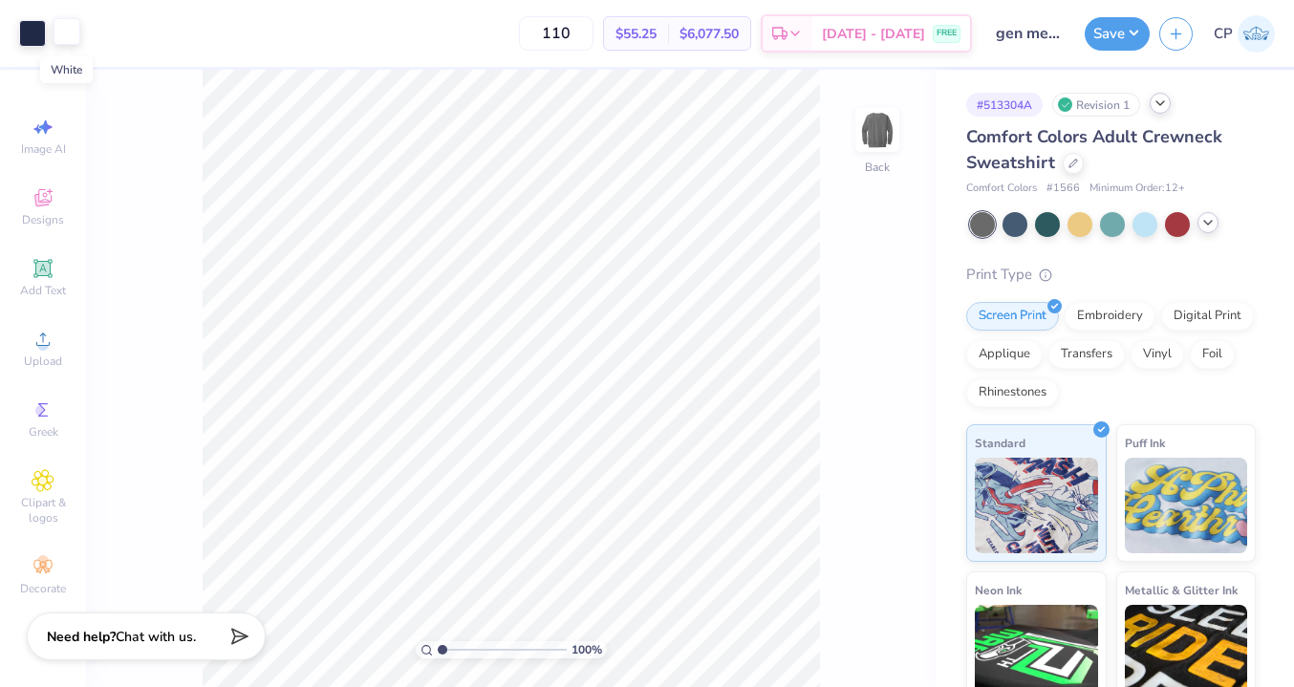
click at [70, 36] on div at bounding box center [66, 31] width 27 height 27
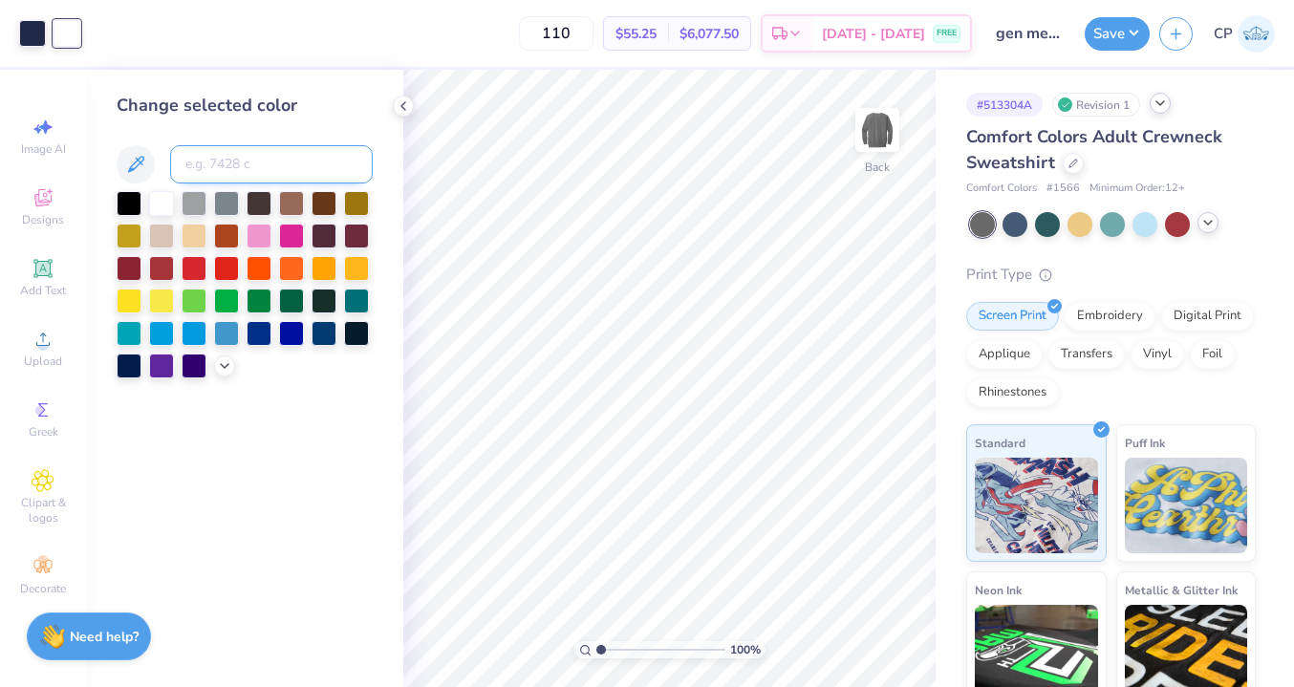
click at [254, 174] on input at bounding box center [271, 164] width 203 height 38
type input "533"
click at [407, 106] on icon at bounding box center [403, 105] width 15 height 15
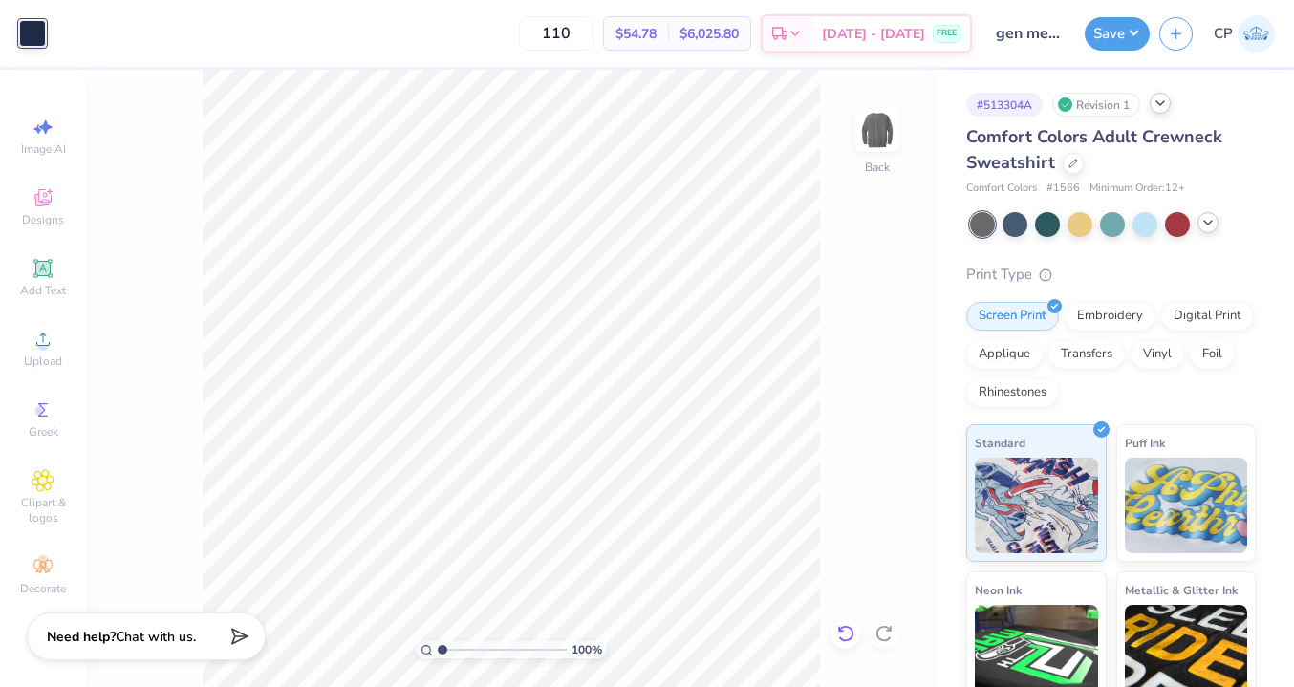
click at [841, 629] on icon at bounding box center [845, 633] width 16 height 17
click at [656, 29] on span "$55.25" at bounding box center [635, 34] width 41 height 20
click at [656, 30] on span "$55.25" at bounding box center [635, 34] width 41 height 20
click at [668, 32] on div "$55.25 Per Item" at bounding box center [636, 33] width 64 height 32
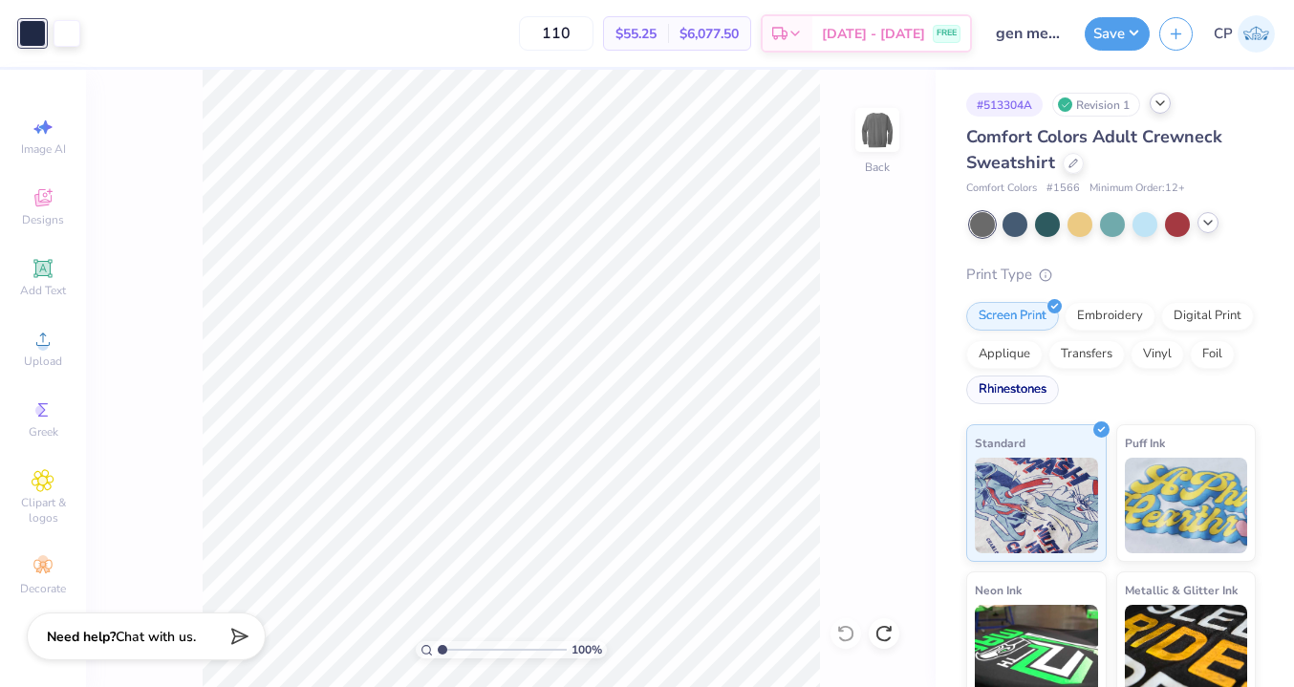
click at [1022, 315] on div "Screen Print" at bounding box center [1012, 316] width 93 height 29
click at [1032, 501] on img at bounding box center [1035, 503] width 123 height 96
click at [1174, 464] on img at bounding box center [1185, 503] width 123 height 96
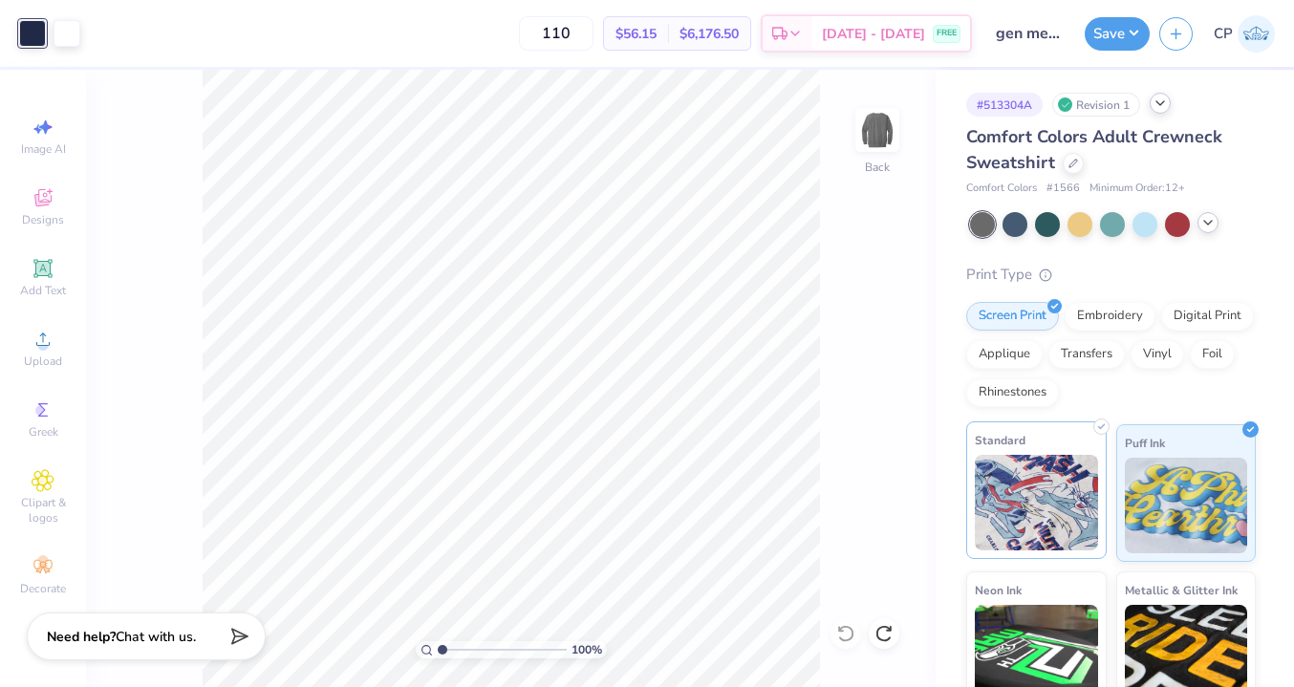
click at [1020, 466] on img at bounding box center [1035, 503] width 123 height 96
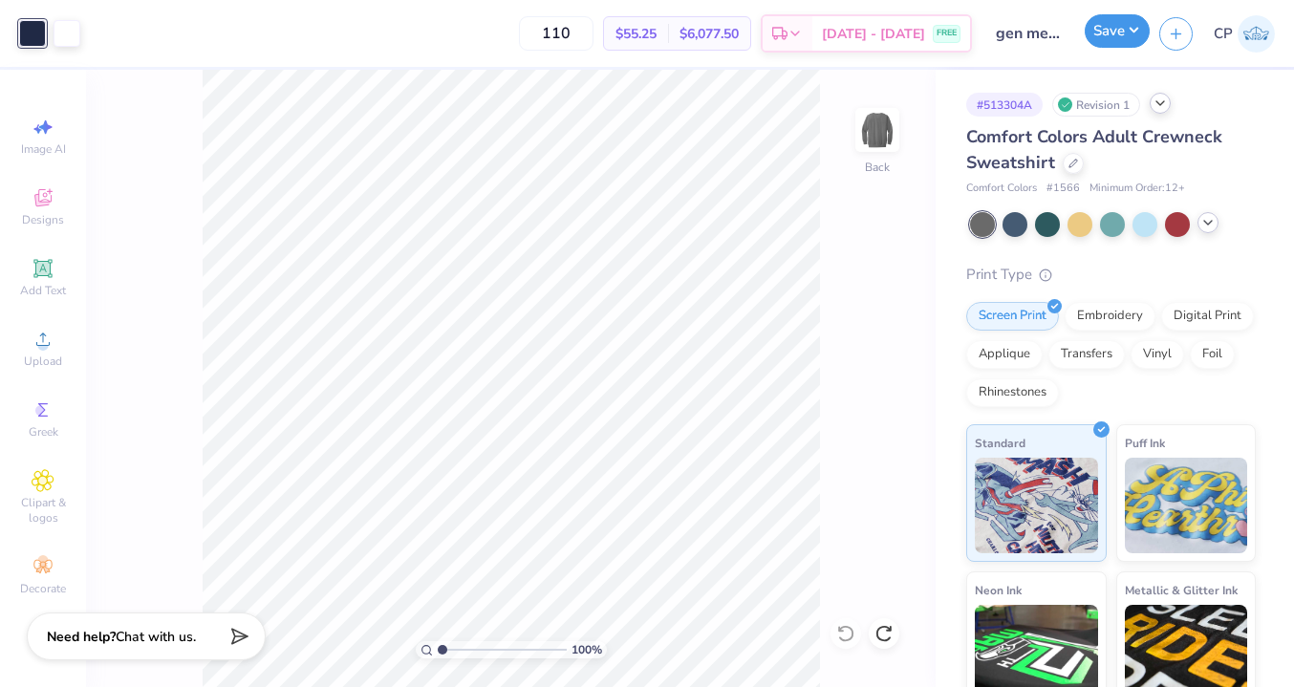
click at [1120, 34] on button "Save" at bounding box center [1116, 30] width 65 height 33
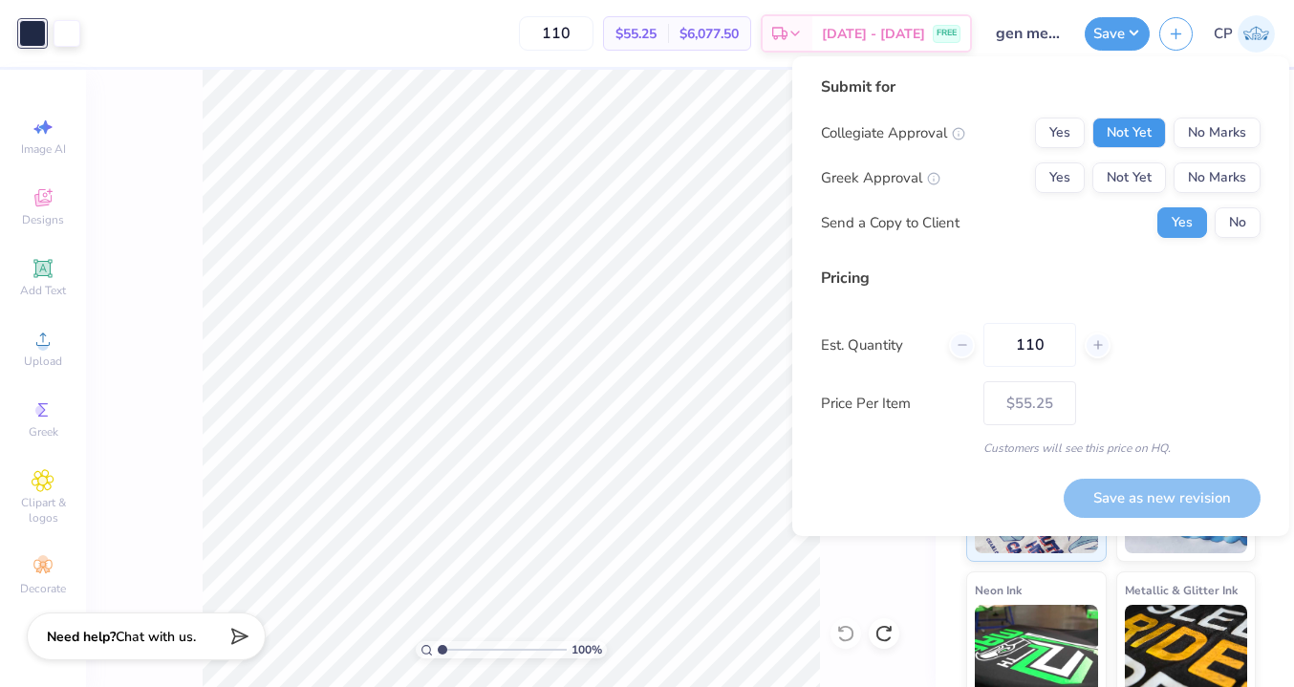
click at [1123, 128] on button "Not Yet" at bounding box center [1129, 133] width 74 height 31
click at [1113, 194] on div "Collegiate Approval Yes Not Yet No Marks Greek Approval Yes Not Yet No Marks Se…" at bounding box center [1040, 178] width 439 height 120
click at [1118, 175] on button "Not Yet" at bounding box center [1129, 177] width 74 height 31
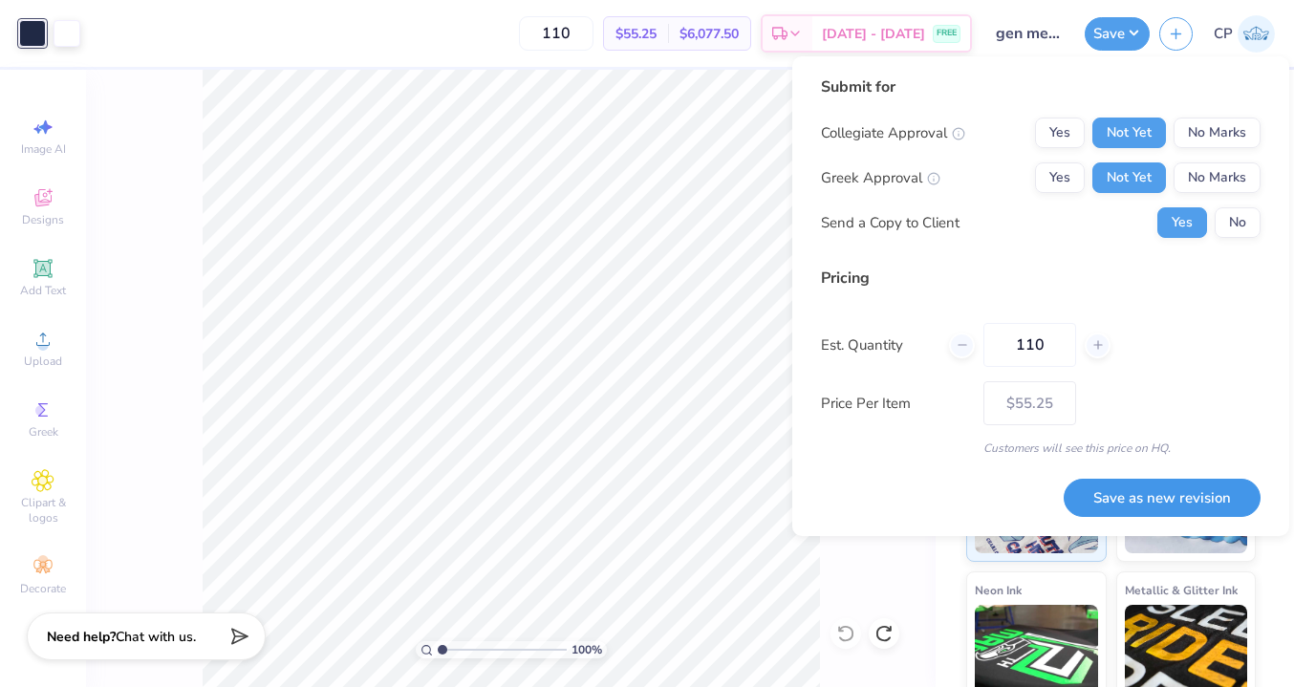
click at [1119, 501] on button "Save as new revision" at bounding box center [1161, 498] width 197 height 39
type input "– –"
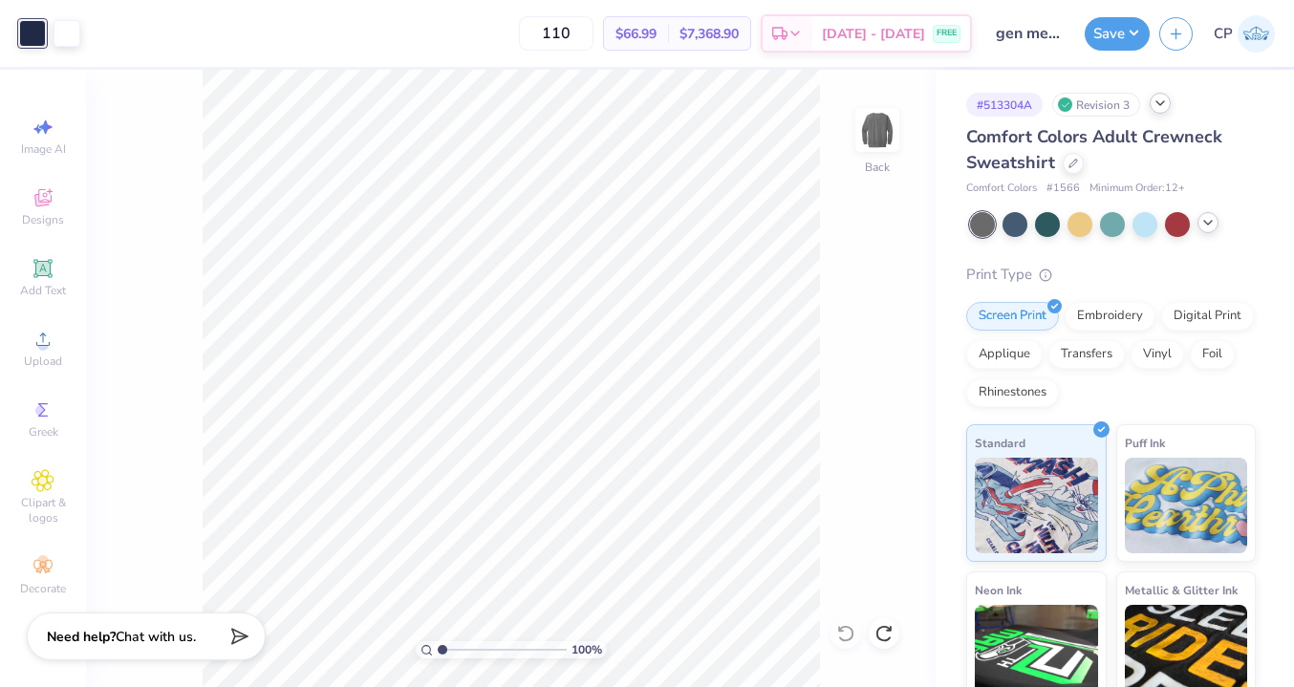
click at [1177, 113] on div "# 513304A Revision 3" at bounding box center [1110, 105] width 289 height 24
click at [1171, 111] on div "# 513304A Revision 3" at bounding box center [1110, 105] width 289 height 24
click at [1155, 102] on icon at bounding box center [1159, 103] width 15 height 15
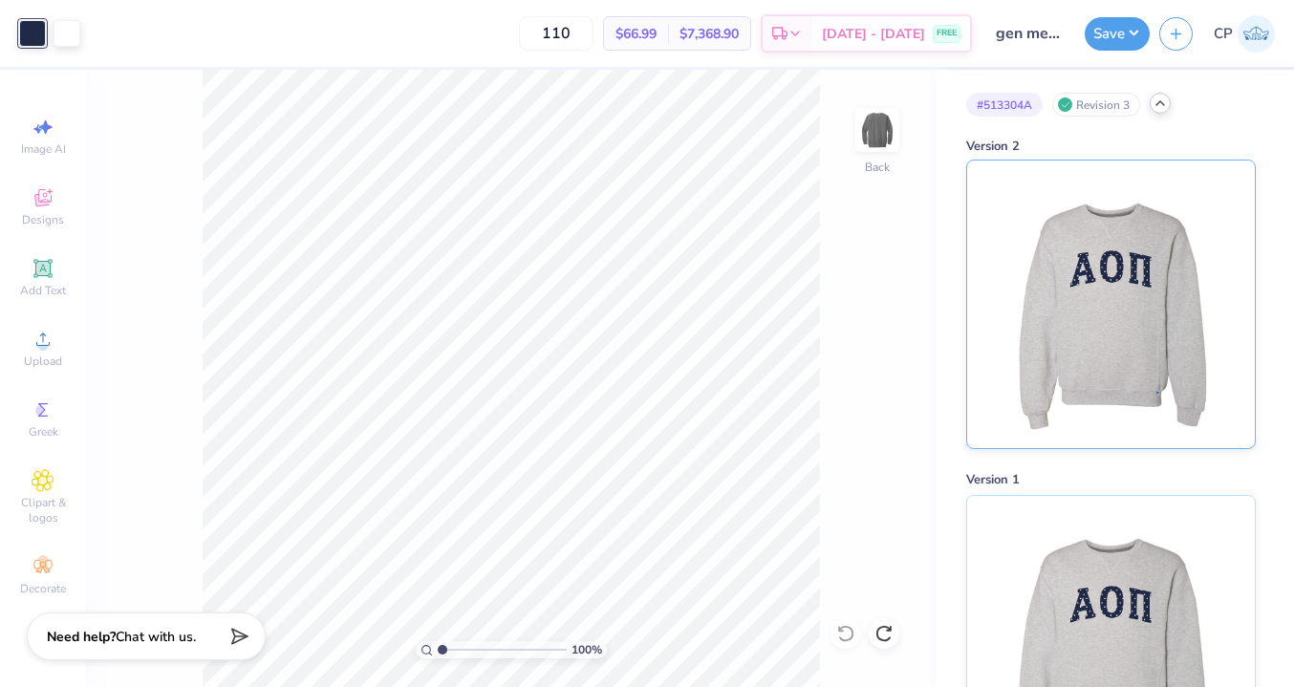
click at [1081, 237] on img at bounding box center [1110, 304] width 237 height 288
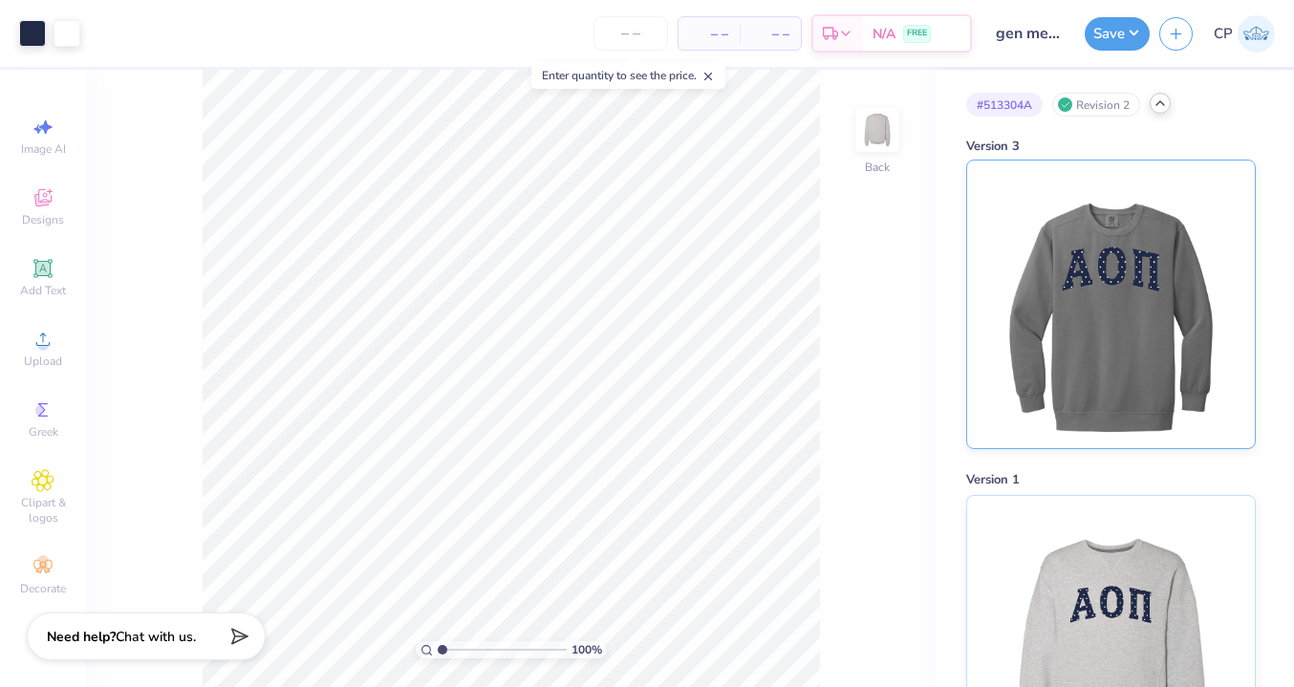
click at [1100, 214] on img at bounding box center [1110, 304] width 237 height 288
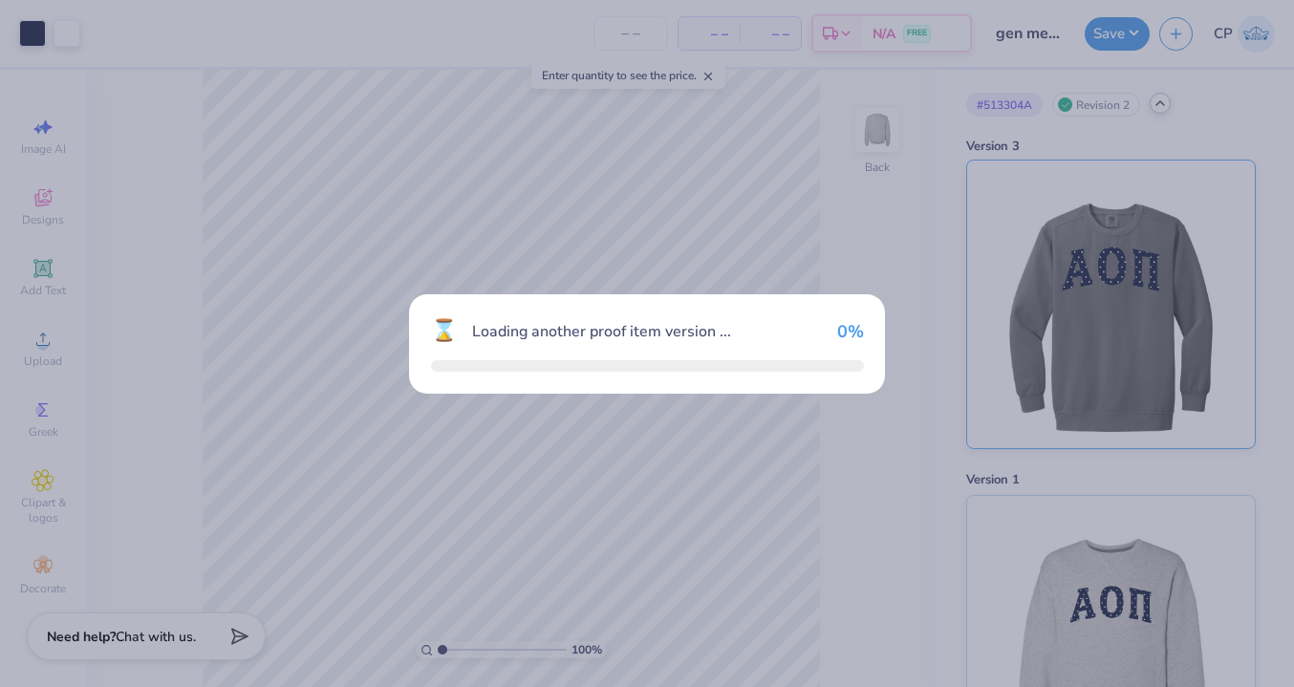
type input "110"
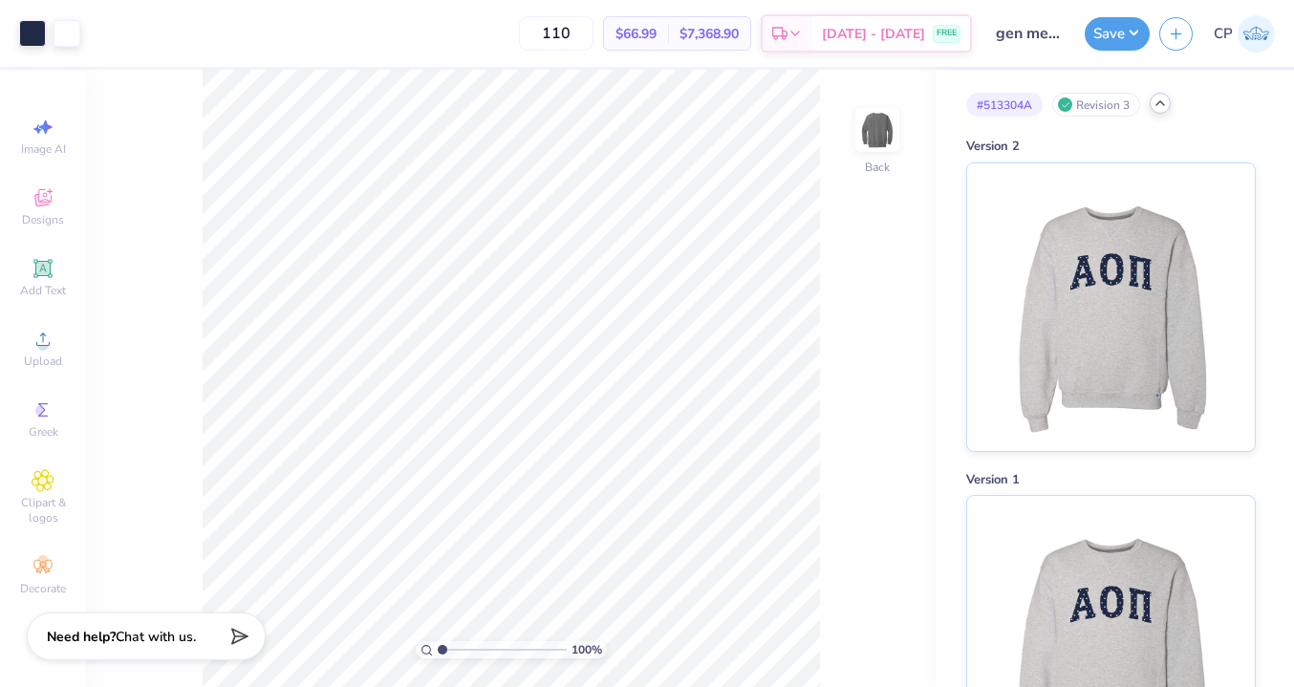
click at [652, 0] on html "Art colors 110 $66.99 Per Item $7,368.90 Total Est. Delivery [DATE] - [DATE] FR…" at bounding box center [647, 343] width 1294 height 687
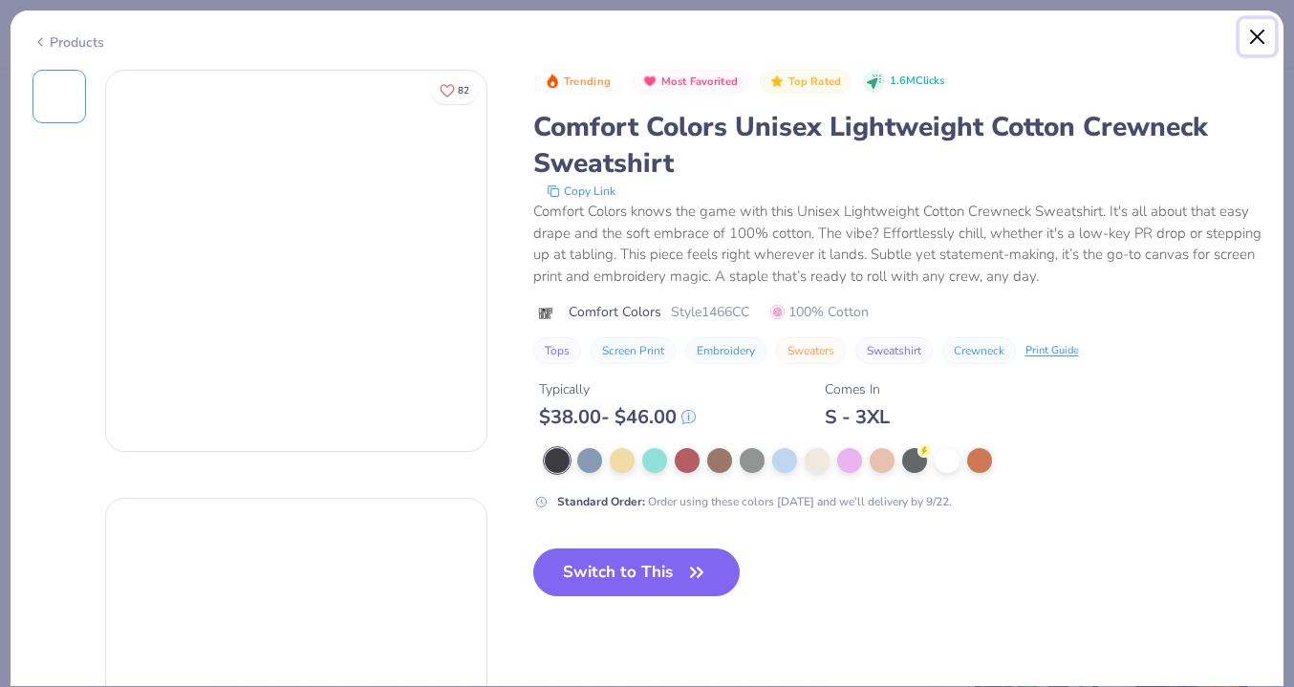
click at [1256, 33] on button "Close" at bounding box center [1257, 37] width 36 height 36
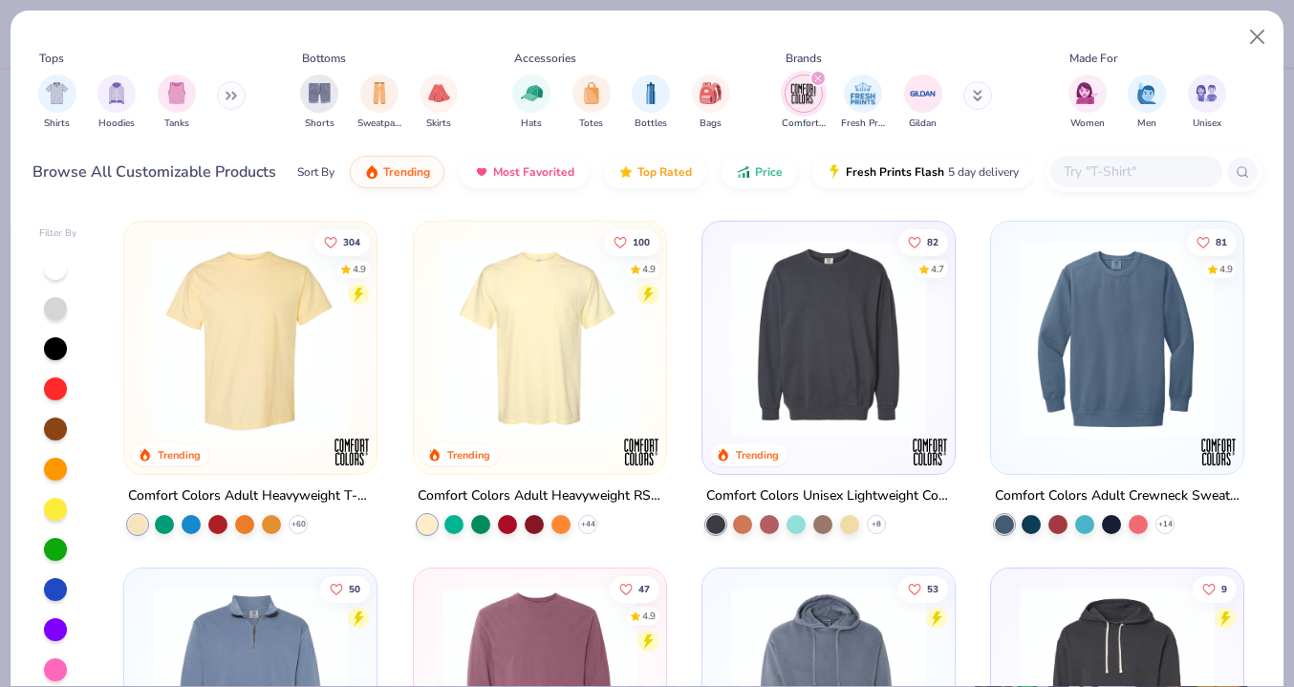
drag, startPoint x: 820, startPoint y: 77, endPoint x: 839, endPoint y: 86, distance: 21.0
click at [820, 77] on icon "filter for Comfort Colors" at bounding box center [818, 79] width 8 height 8
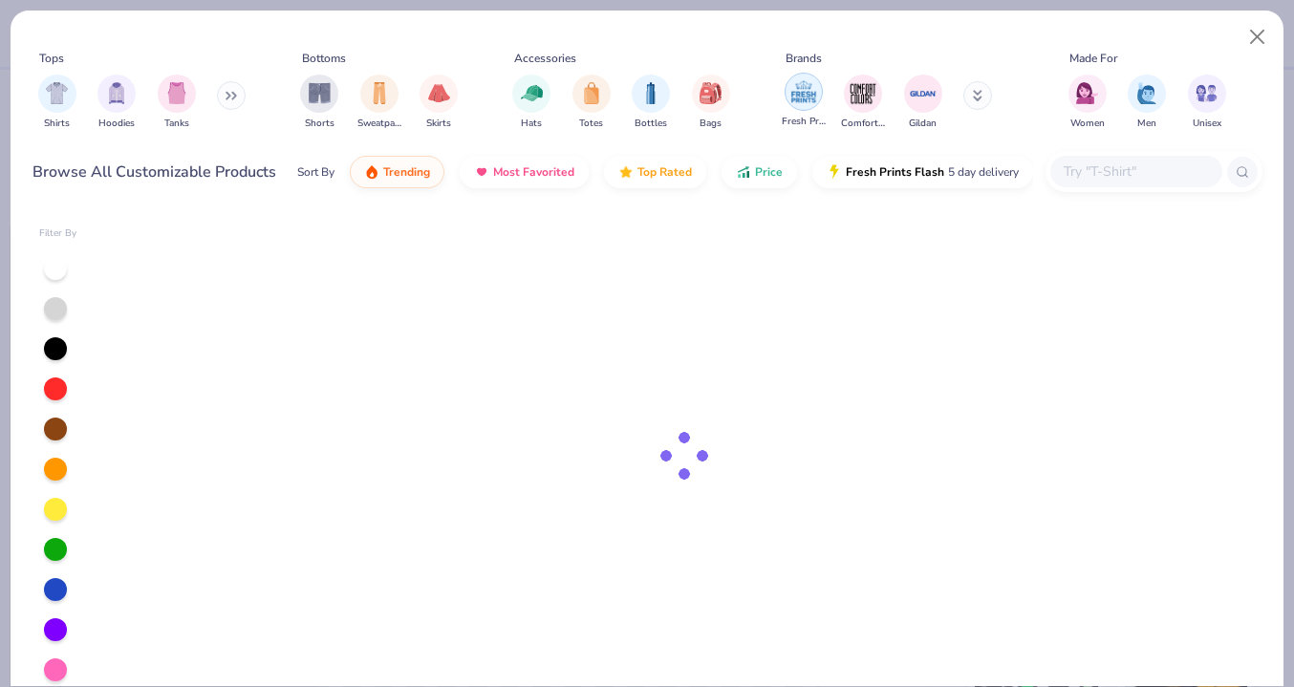
click at [859, 87] on img "filter for Comfort Colors" at bounding box center [862, 93] width 29 height 29
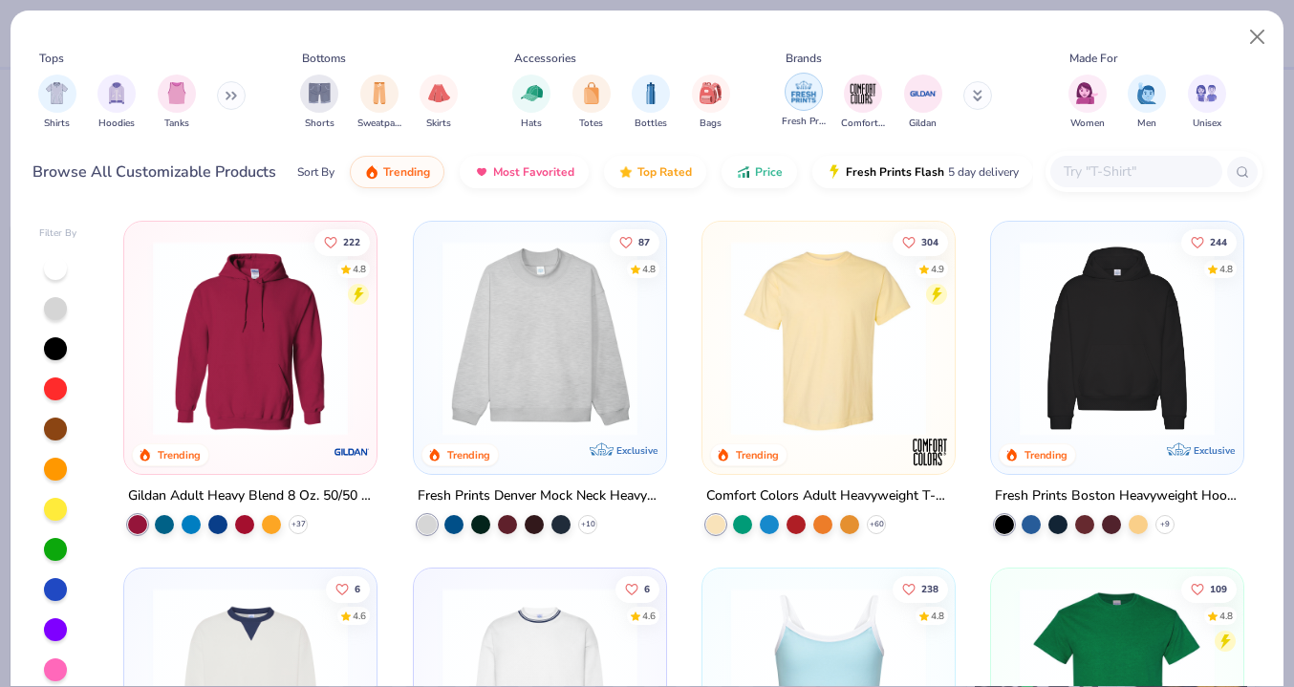
click at [805, 87] on img "filter for Fresh Prints" at bounding box center [803, 91] width 29 height 29
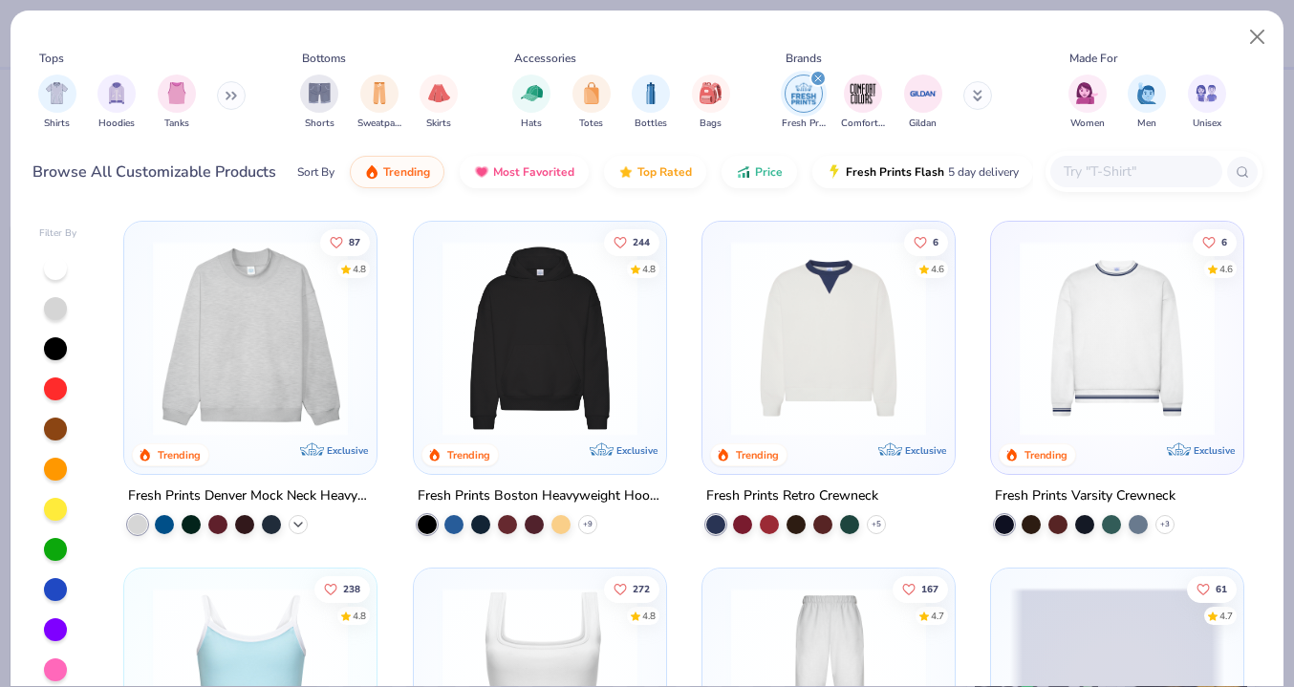
click at [301, 521] on icon at bounding box center [297, 524] width 15 height 15
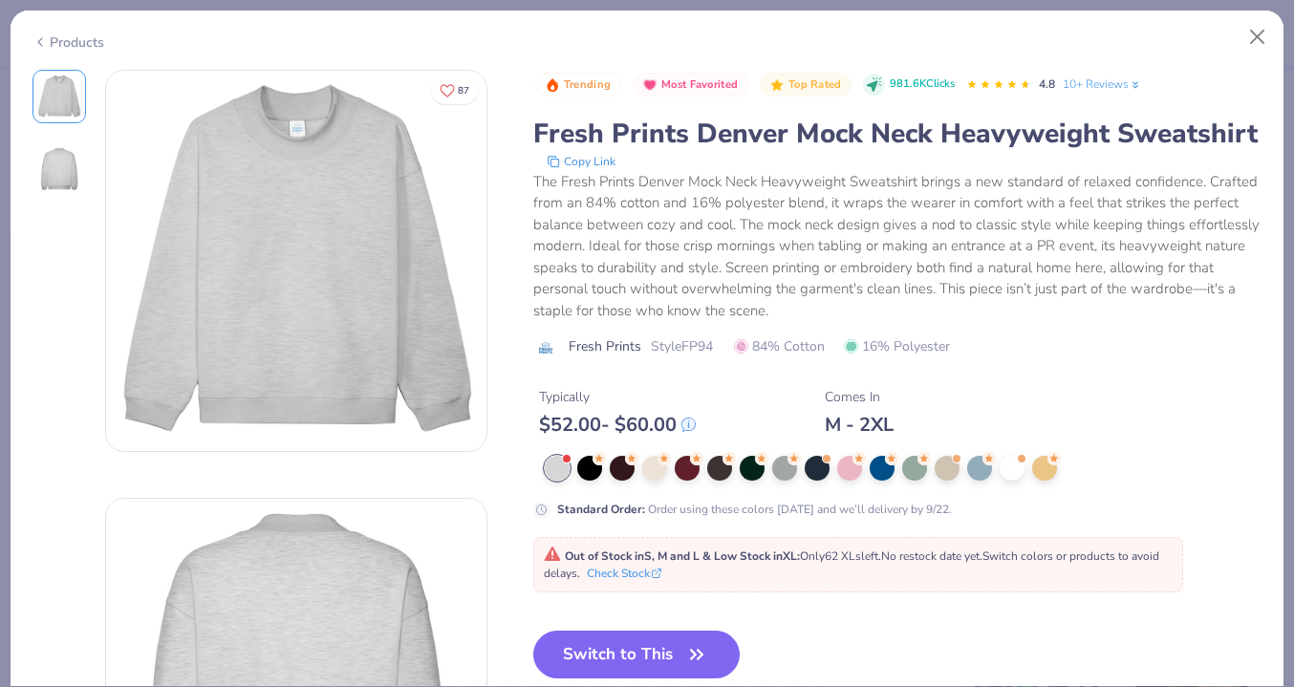
click at [1235, 30] on div "Products" at bounding box center [647, 36] width 1272 height 50
click at [1247, 30] on button "Close" at bounding box center [1257, 37] width 36 height 36
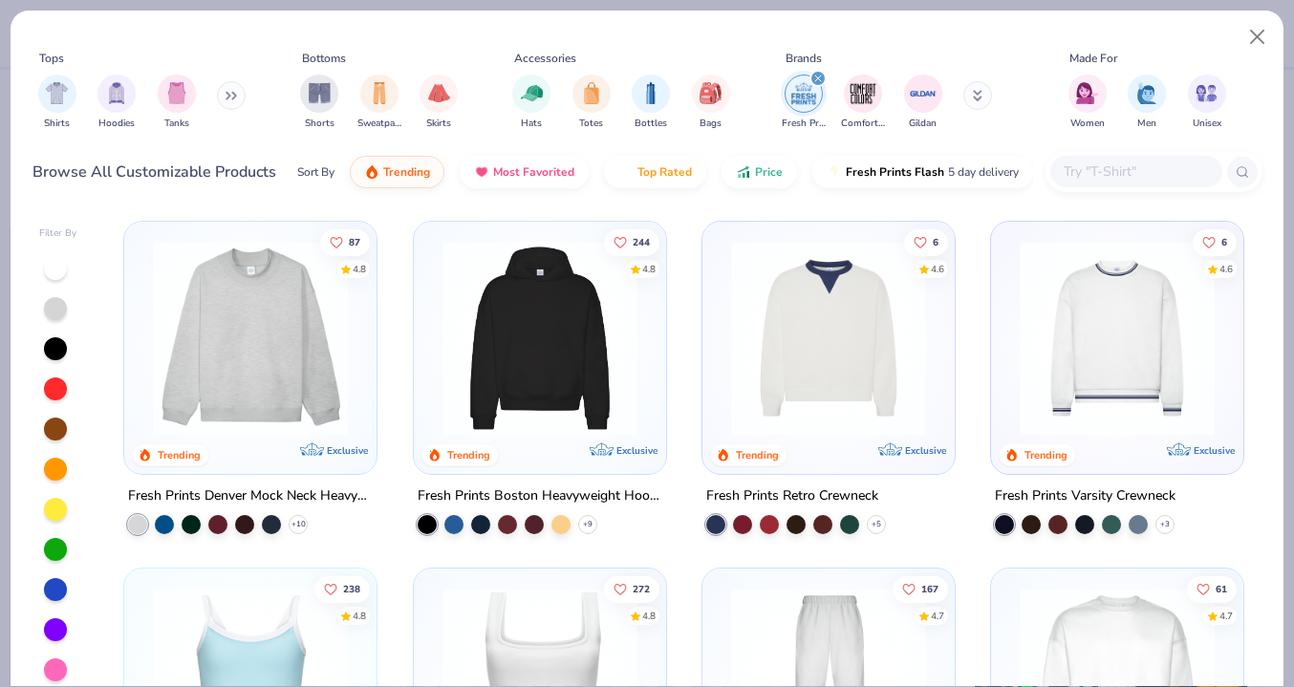
click at [310, 278] on img at bounding box center [250, 338] width 214 height 195
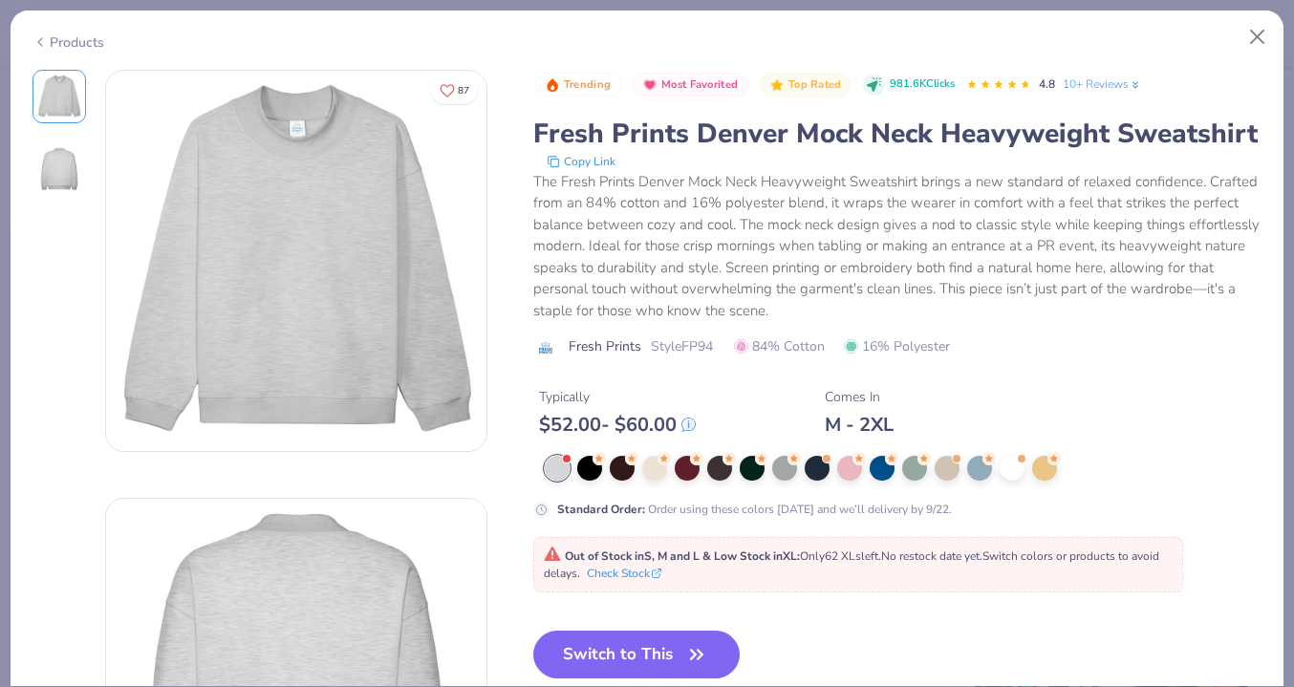
type textarea "x"
